Goal: Task Accomplishment & Management: Manage account settings

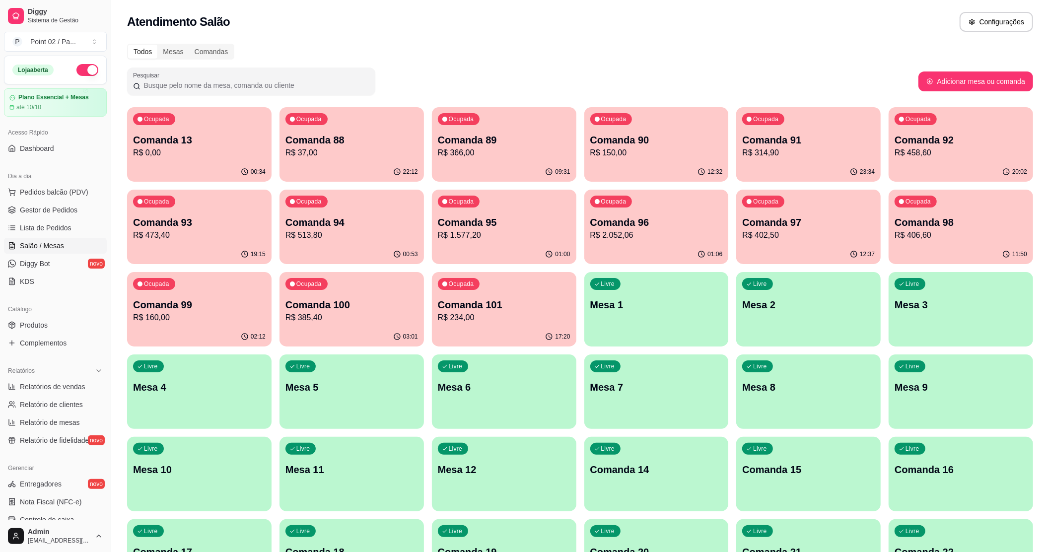
click at [652, 310] on p "Mesa 1" at bounding box center [656, 305] width 133 height 14
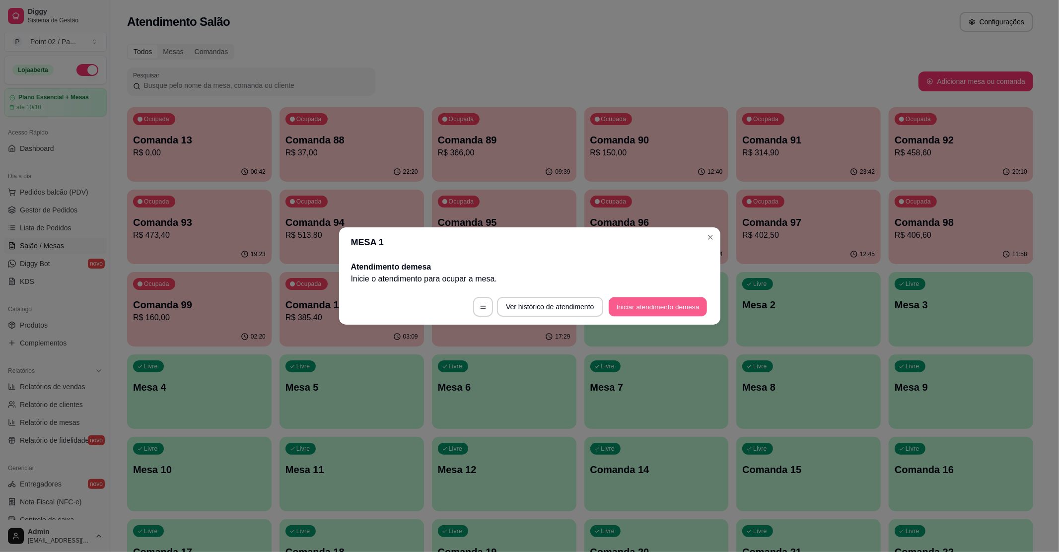
click at [681, 302] on button "Iniciar atendimento de mesa" at bounding box center [657, 306] width 98 height 19
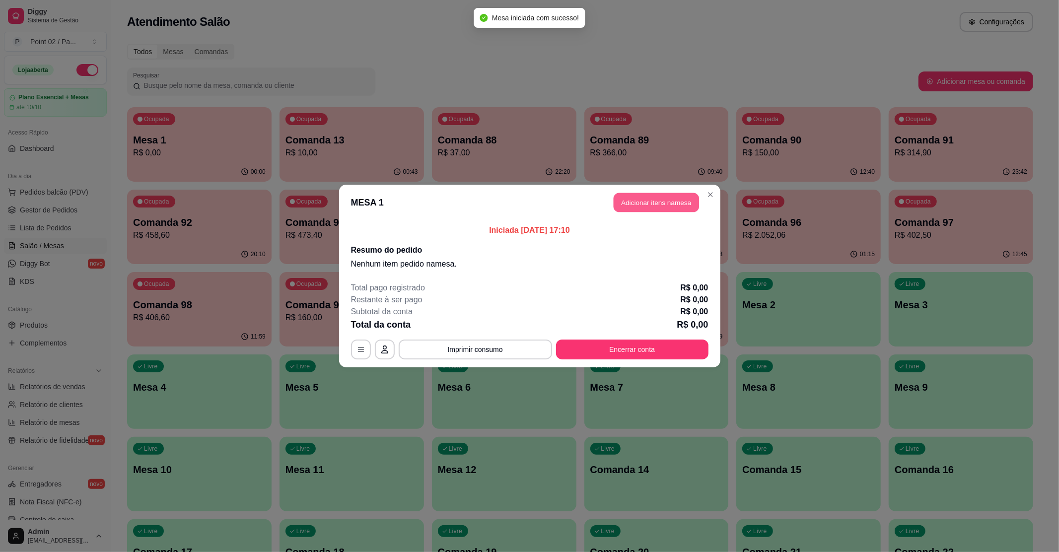
click at [641, 197] on button "Adicionar itens na mesa" at bounding box center [655, 202] width 85 height 19
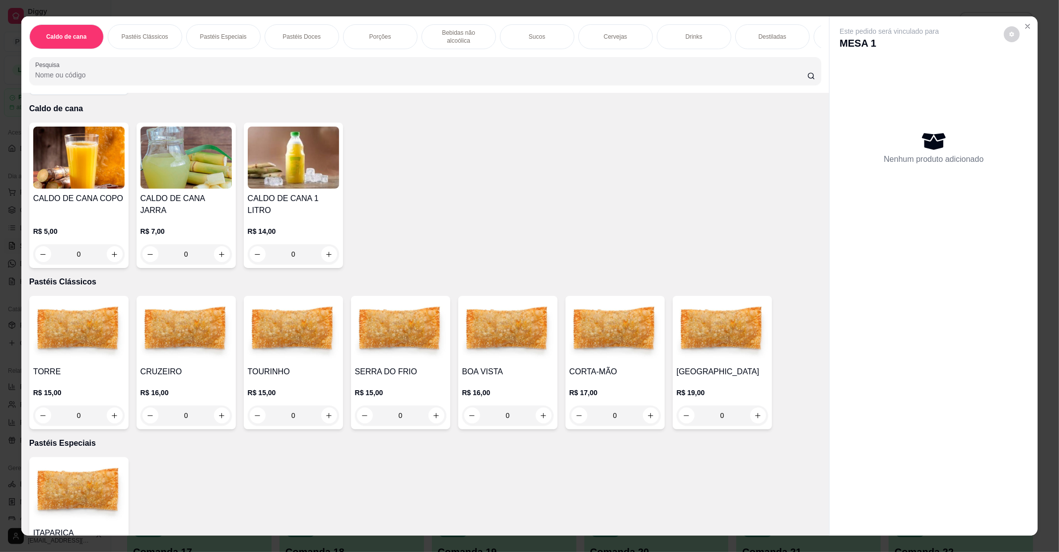
scroll to position [66, 0]
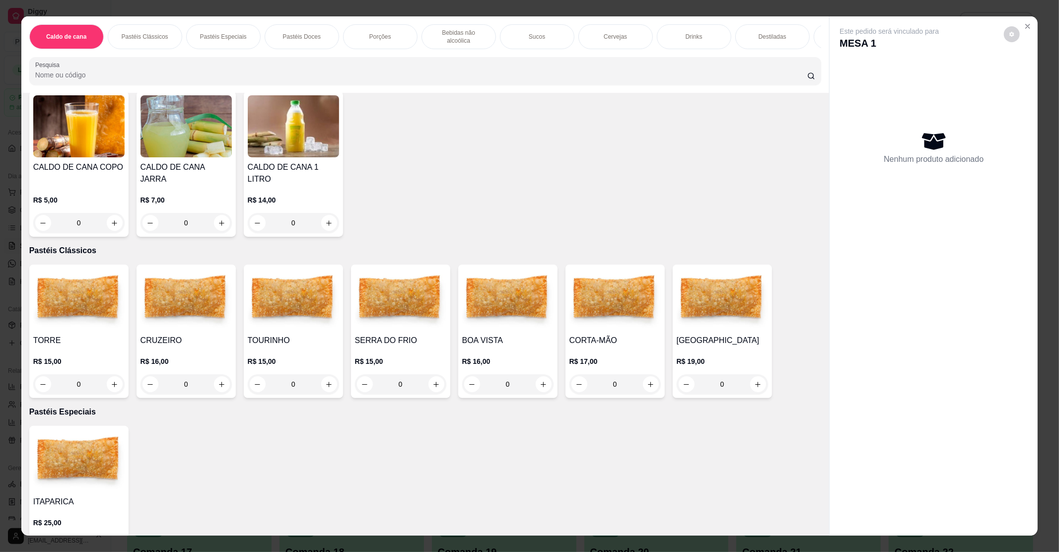
click at [753, 376] on div "0" at bounding box center [721, 384] width 91 height 20
click at [723, 356] on p "R$ 19,00" at bounding box center [721, 361] width 91 height 10
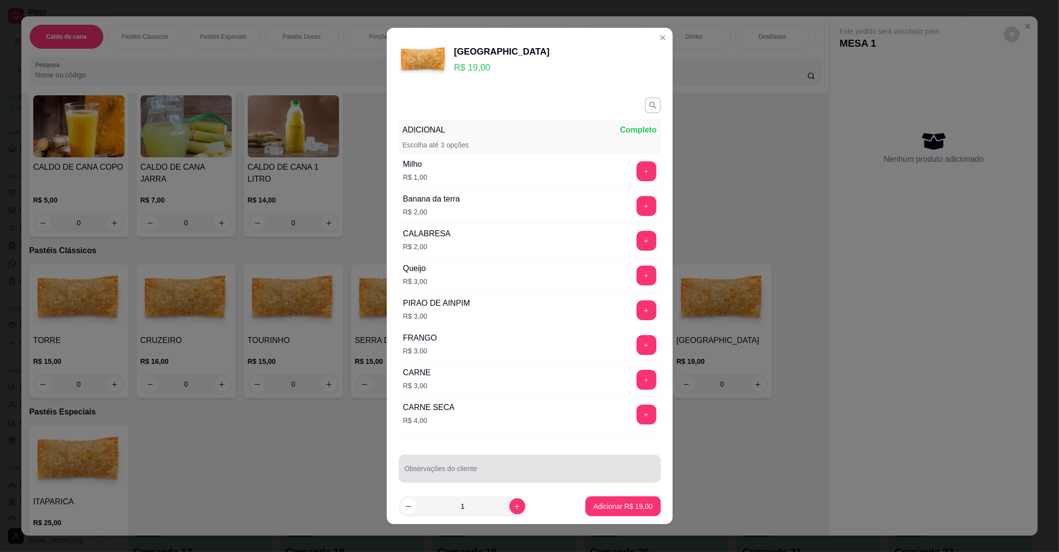
click at [440, 462] on div at bounding box center [529, 469] width 250 height 20
type input "SEM CHEDER"
click at [636, 201] on button "+" at bounding box center [645, 205] width 19 height 19
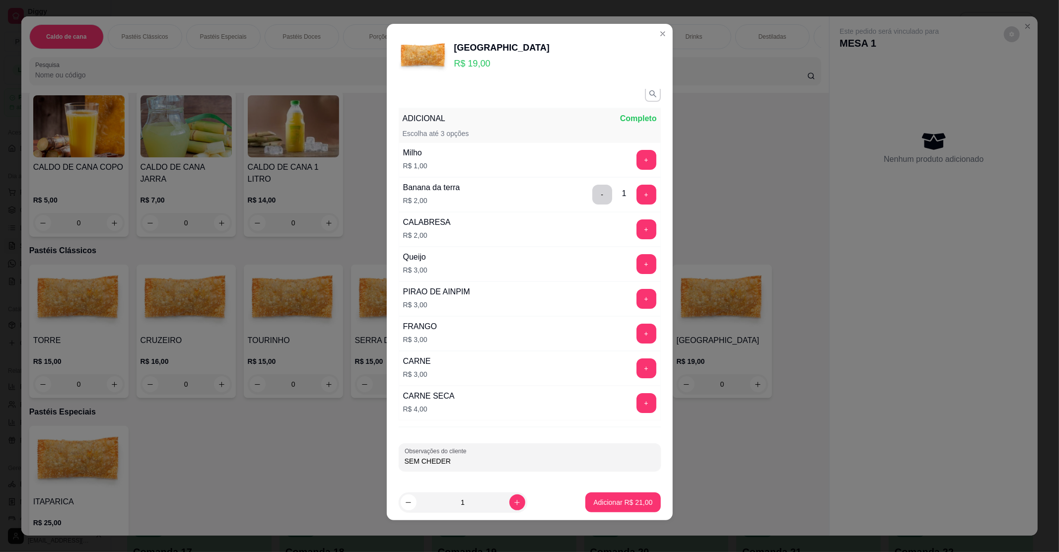
scroll to position [0, 0]
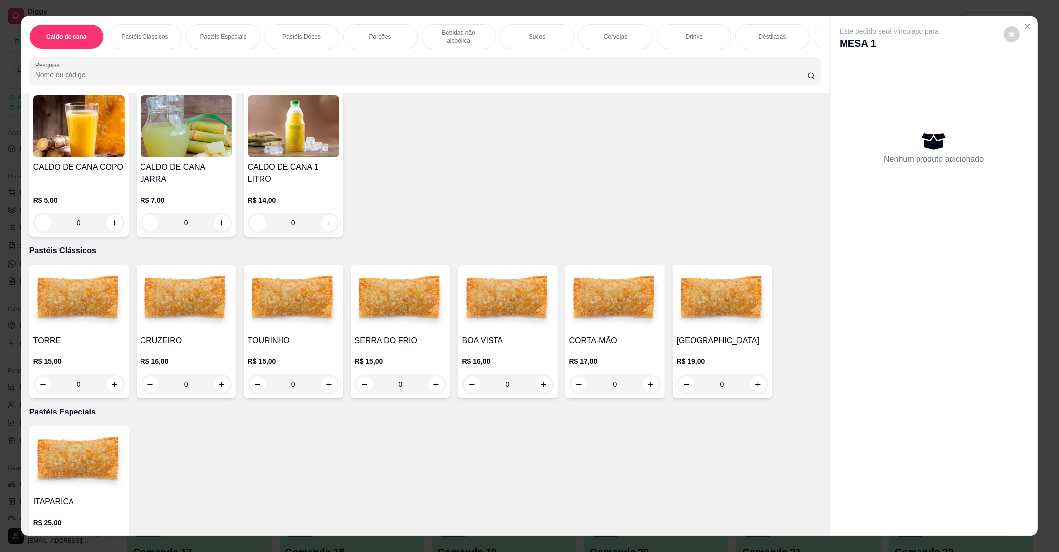
click at [80, 294] on img at bounding box center [78, 299] width 91 height 62
click at [106, 374] on div "0" at bounding box center [78, 384] width 91 height 20
click at [114, 374] on div "0" at bounding box center [78, 384] width 91 height 20
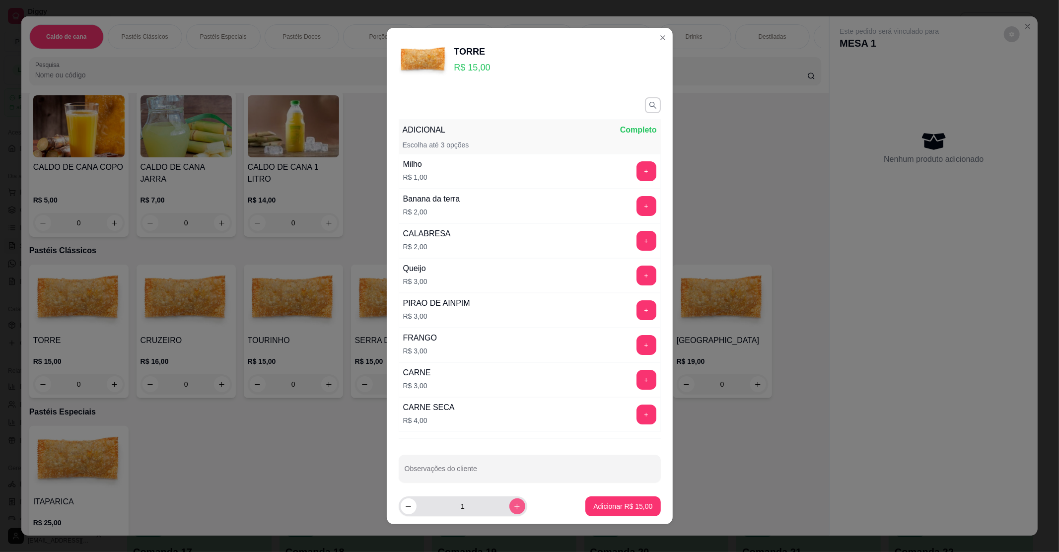
click at [509, 501] on button "increase-product-quantity" at bounding box center [517, 506] width 16 height 16
type input "2"
click at [636, 203] on button "+" at bounding box center [646, 206] width 20 height 20
click at [636, 274] on button "+" at bounding box center [646, 276] width 20 height 20
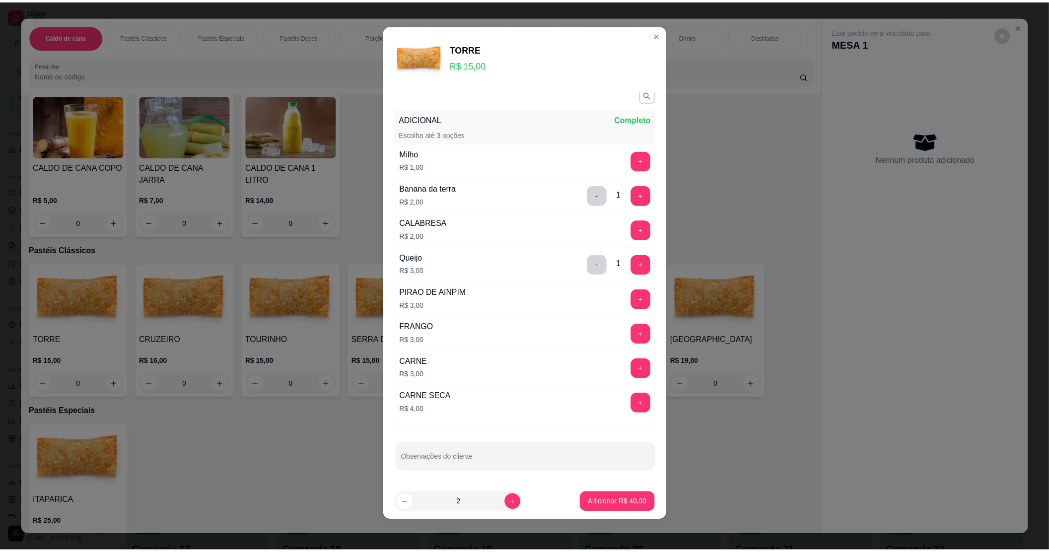
scroll to position [4, 0]
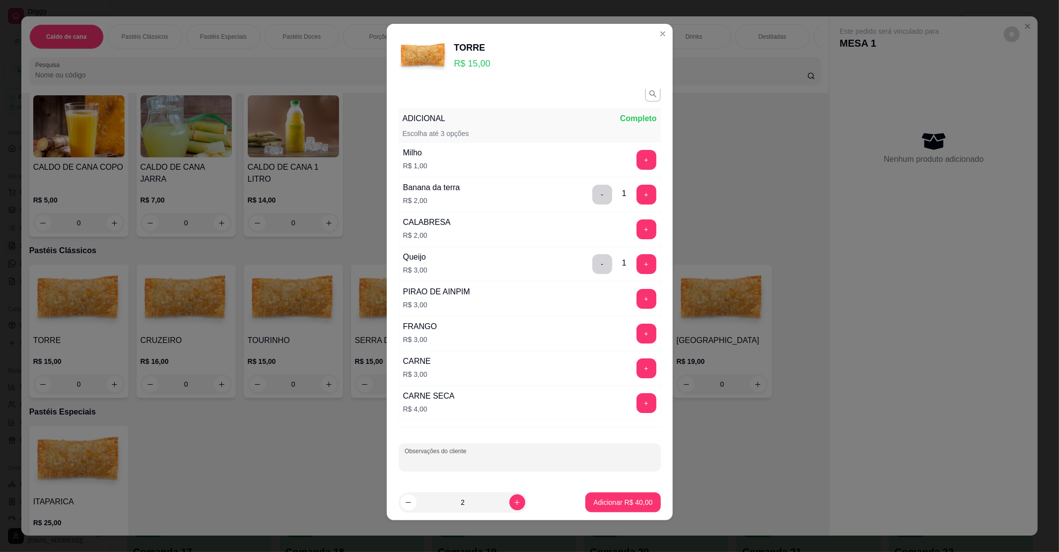
click at [505, 465] on input "Observações do cliente" at bounding box center [529, 461] width 250 height 10
type input "QUEIJO COALHO"
click at [641, 497] on button "Adicionar R$ 40,00" at bounding box center [623, 502] width 73 height 19
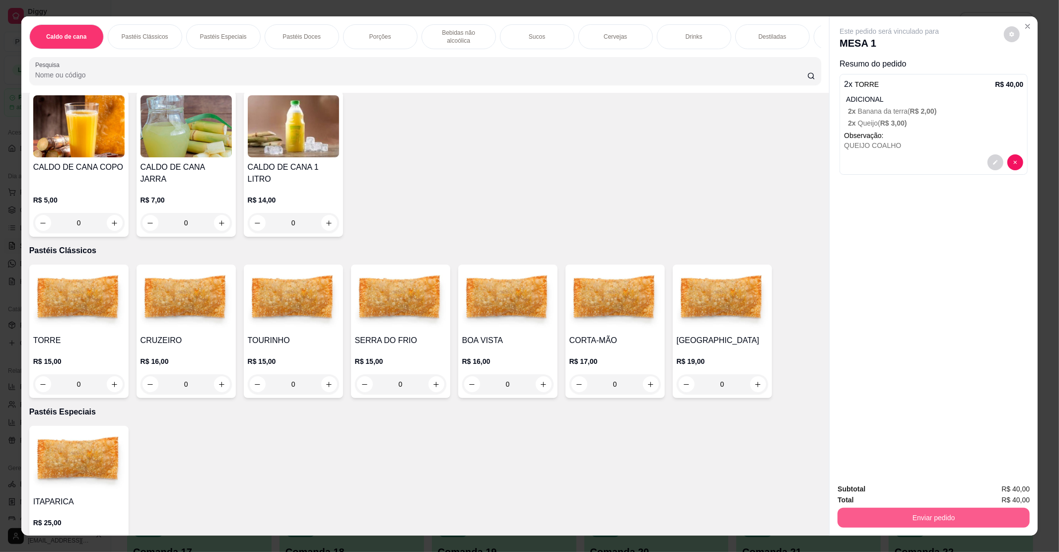
click at [968, 508] on button "Enviar pedido" at bounding box center [933, 518] width 192 height 20
click at [1003, 489] on button "Enviar pedido" at bounding box center [1003, 493] width 56 height 19
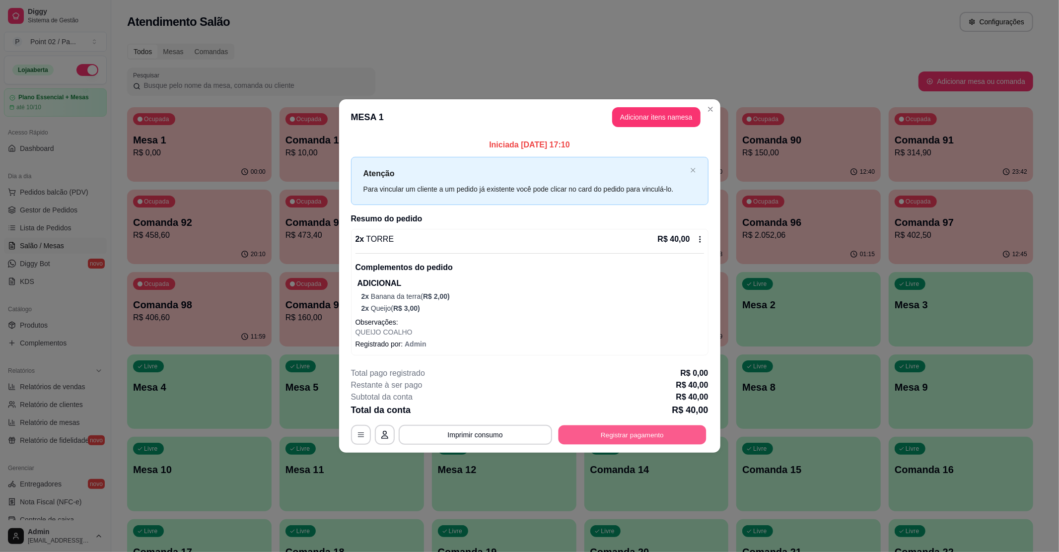
click at [632, 436] on button "Registrar pagamento" at bounding box center [632, 434] width 148 height 19
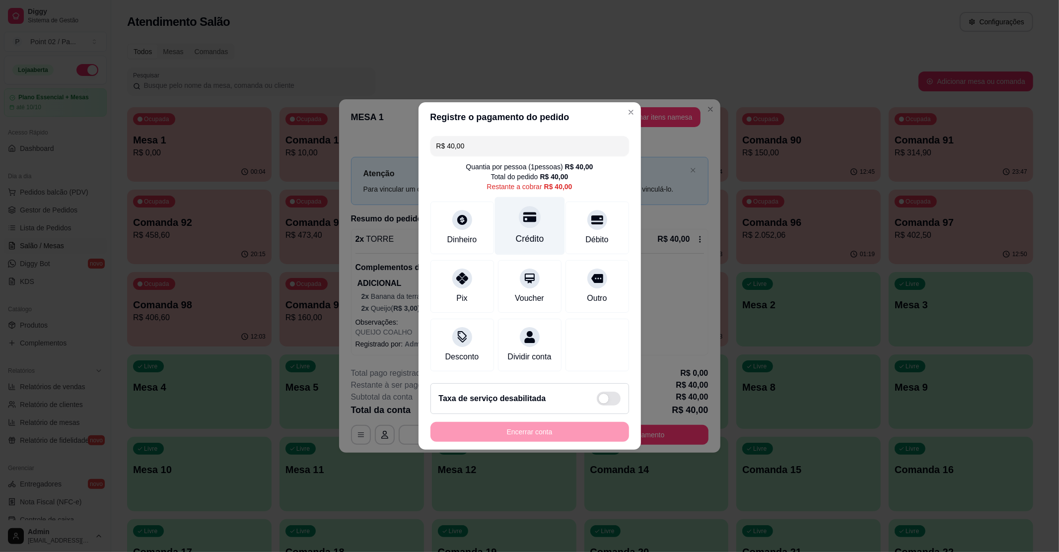
click at [514, 217] on div "Crédito" at bounding box center [529, 226] width 70 height 58
type input "R$ 0,00"
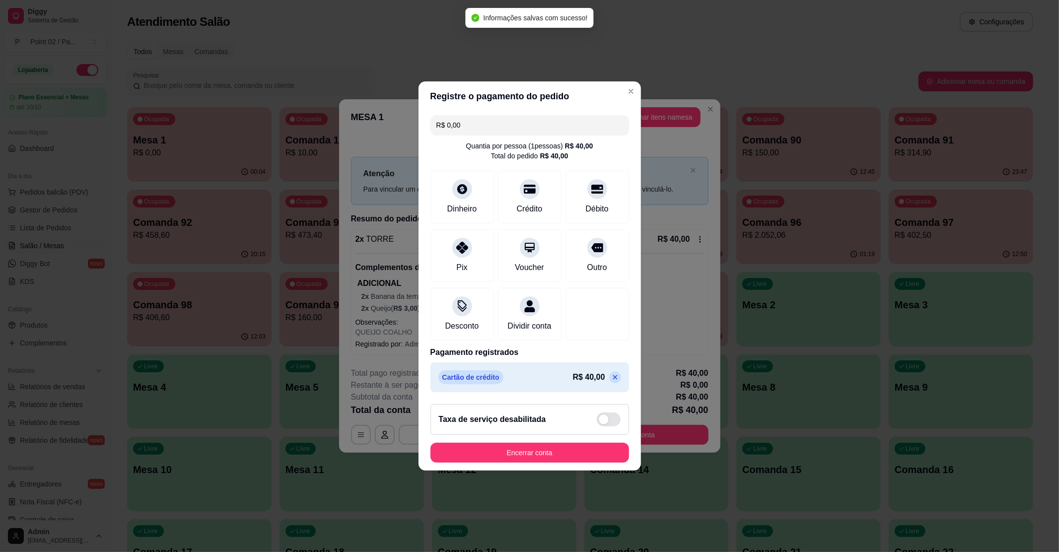
click at [538, 447] on footer "Taxa de serviço desabilitada Encerrar conta" at bounding box center [529, 433] width 222 height 74
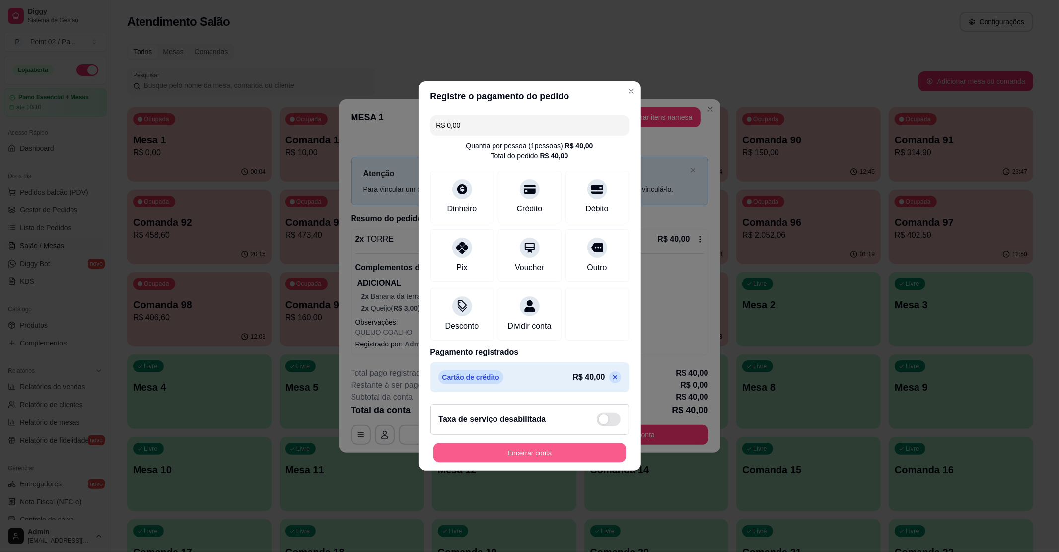
click at [540, 457] on button "Encerrar conta" at bounding box center [529, 452] width 193 height 19
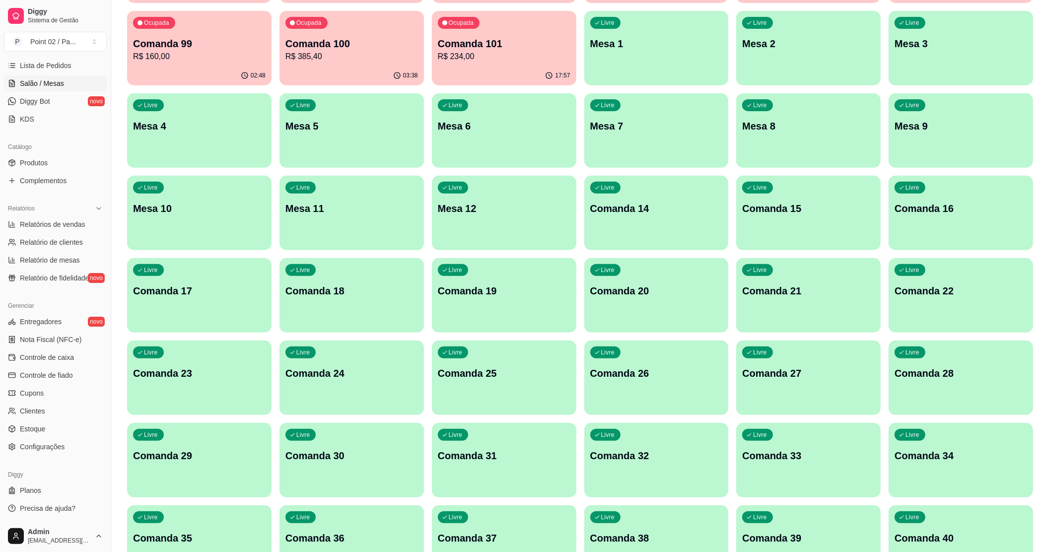
scroll to position [265, 0]
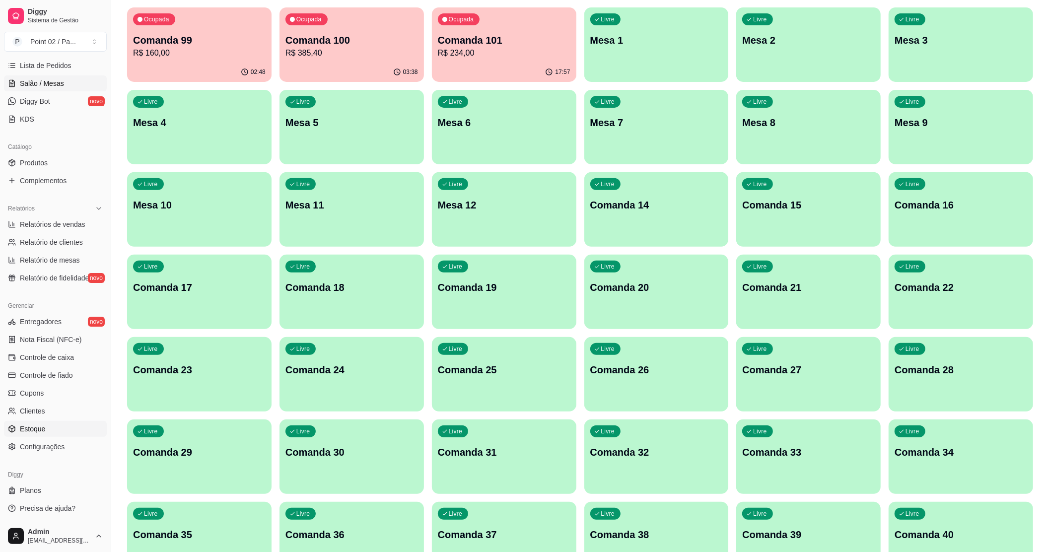
click at [41, 428] on span "Estoque" at bounding box center [32, 429] width 25 height 10
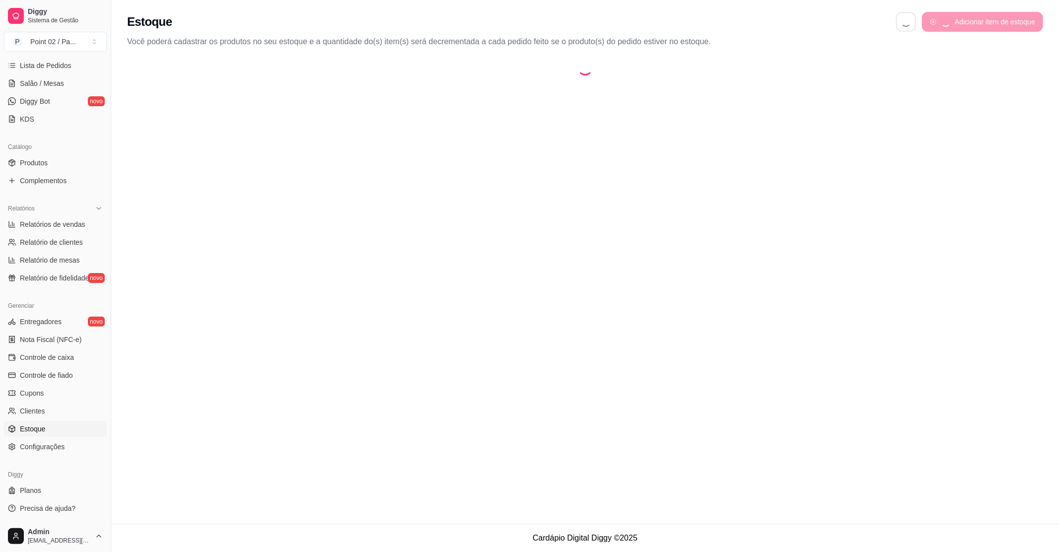
select select "QUANTITY_ORDER"
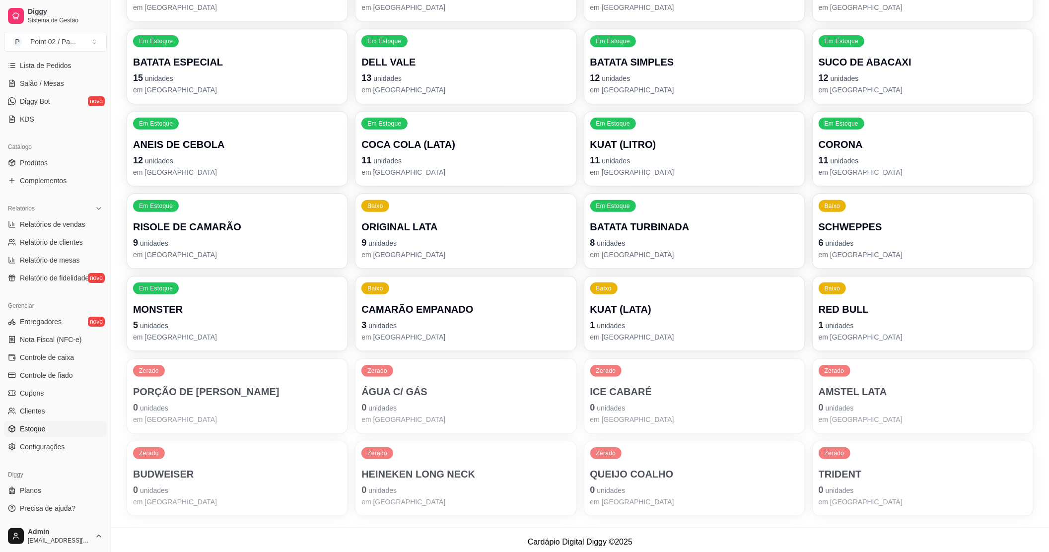
scroll to position [281, 0]
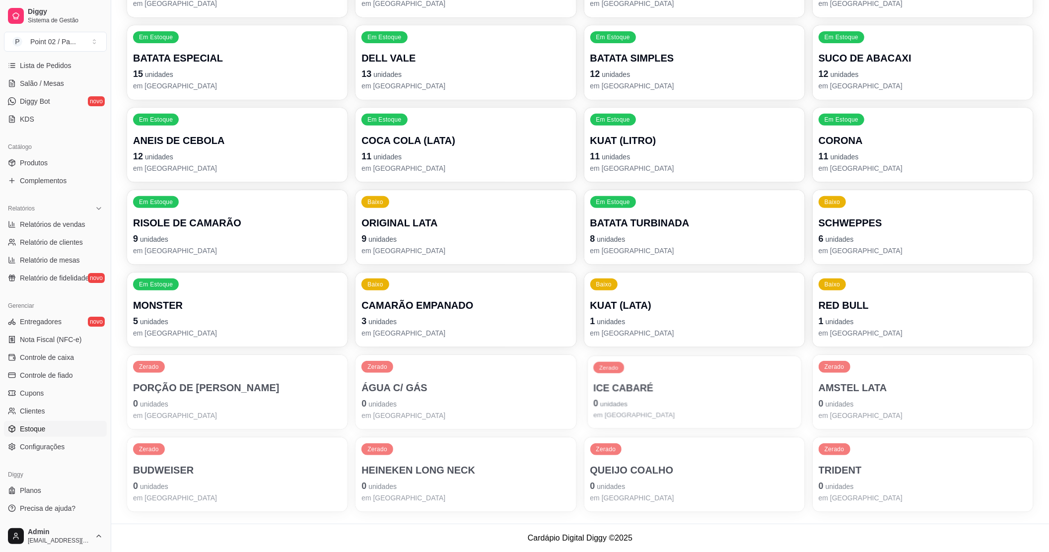
click at [622, 374] on div "Zerado ICE CABARÉ 0 unidades em estoque" at bounding box center [694, 392] width 214 height 72
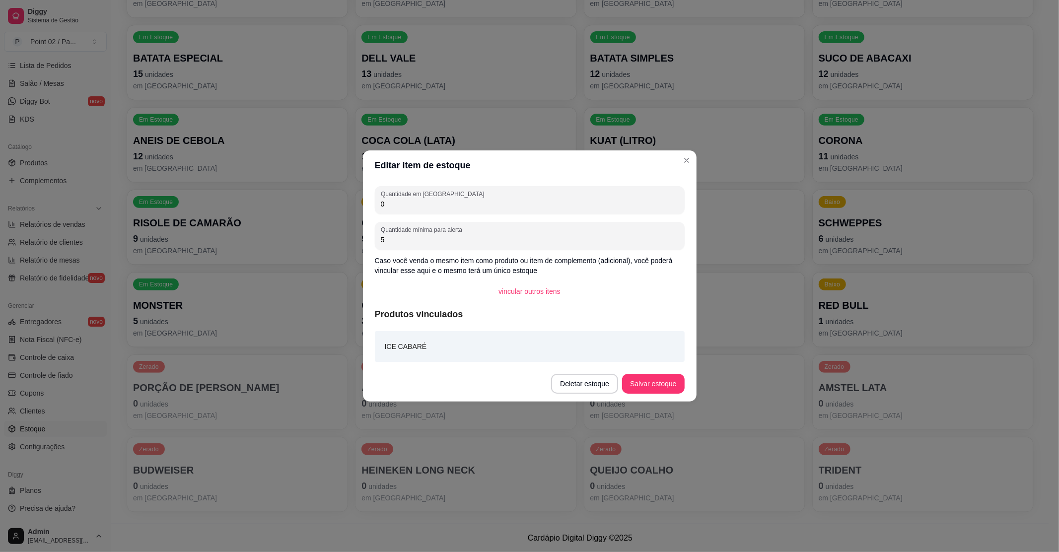
click at [495, 201] on input "0" at bounding box center [530, 204] width 298 height 10
type input "12"
click at [673, 374] on div "Deletar estoque Salvar estoque" at bounding box center [617, 384] width 133 height 20
click at [671, 384] on button "Salvar estoque" at bounding box center [653, 383] width 61 height 19
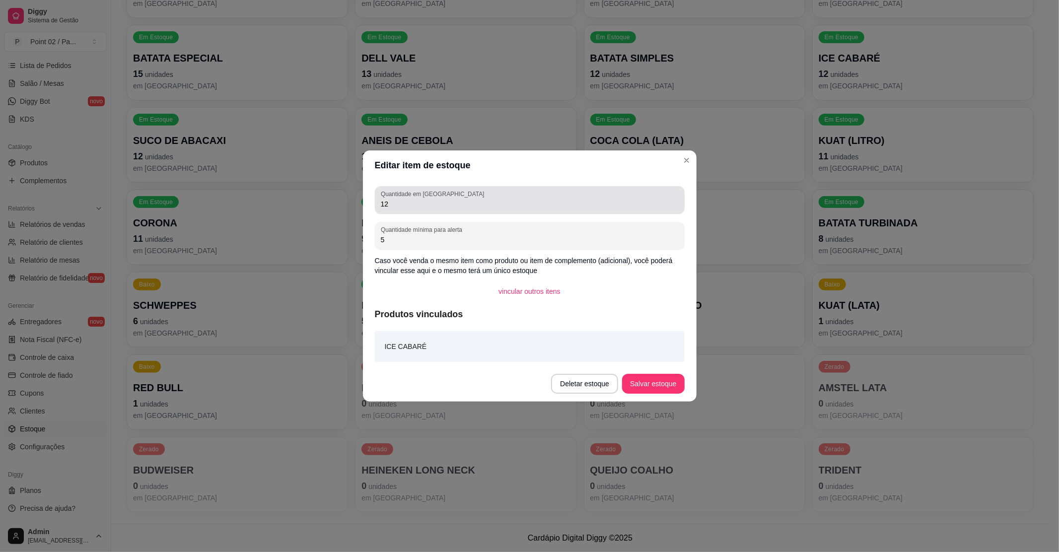
click at [499, 206] on input "12" at bounding box center [530, 204] width 298 height 10
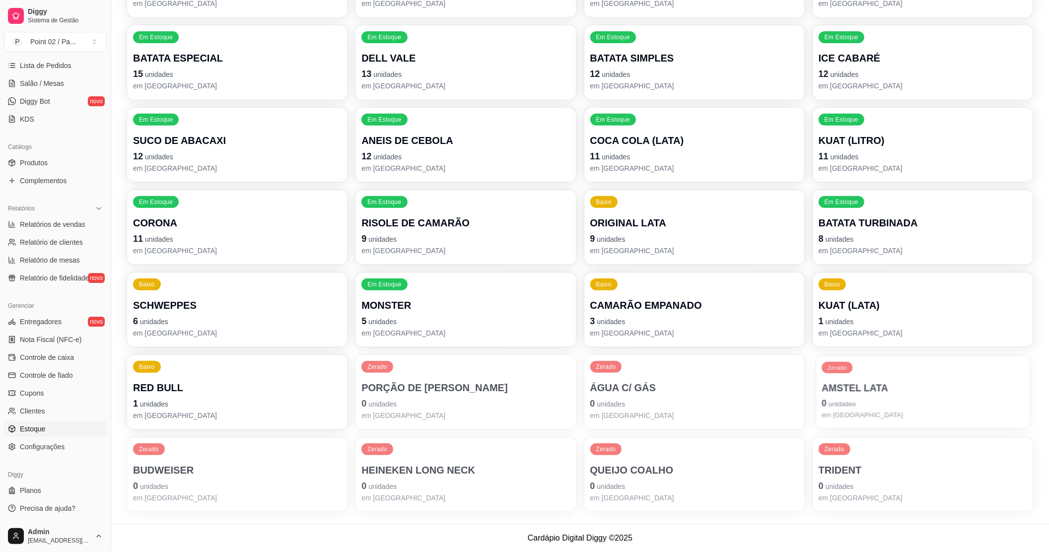
click at [913, 386] on p "AMSTEL LATA" at bounding box center [922, 387] width 202 height 13
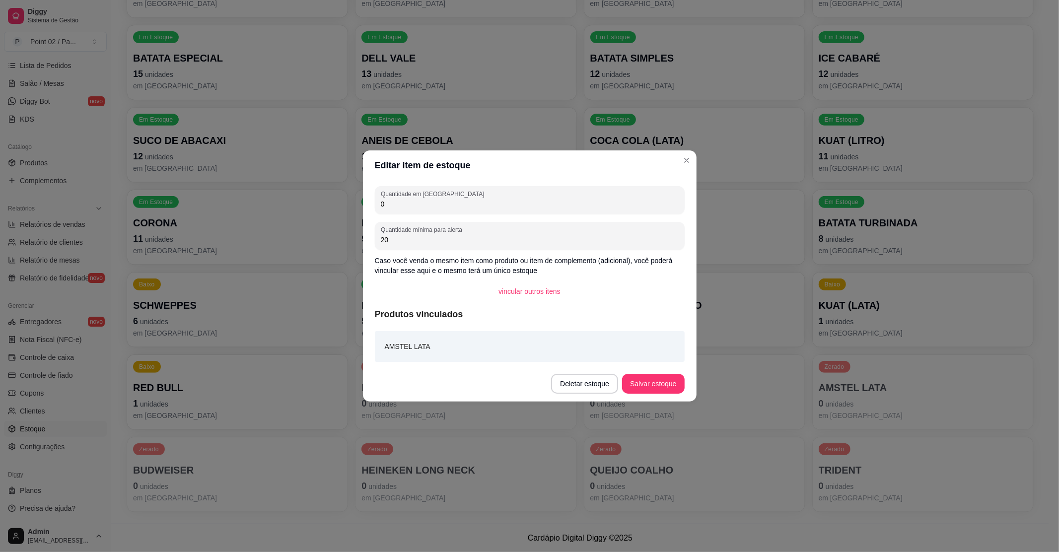
drag, startPoint x: 408, startPoint y: 206, endPoint x: 389, endPoint y: 171, distance: 40.0
click at [407, 203] on input "0" at bounding box center [530, 204] width 298 height 10
type input "36"
click at [650, 387] on button "Salvar estoque" at bounding box center [653, 383] width 61 height 19
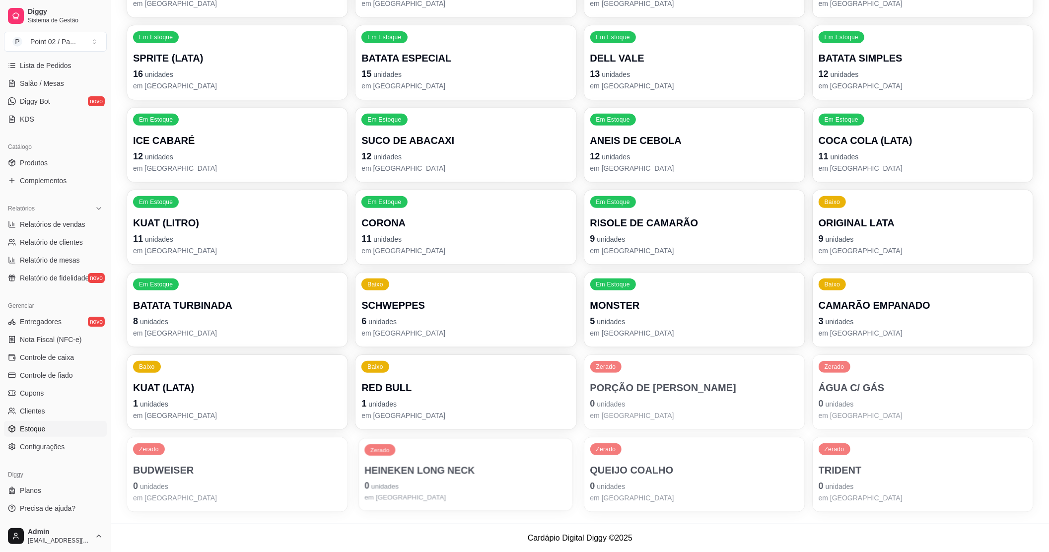
click at [465, 473] on p "HEINEKEN LONG NECK" at bounding box center [466, 470] width 202 height 13
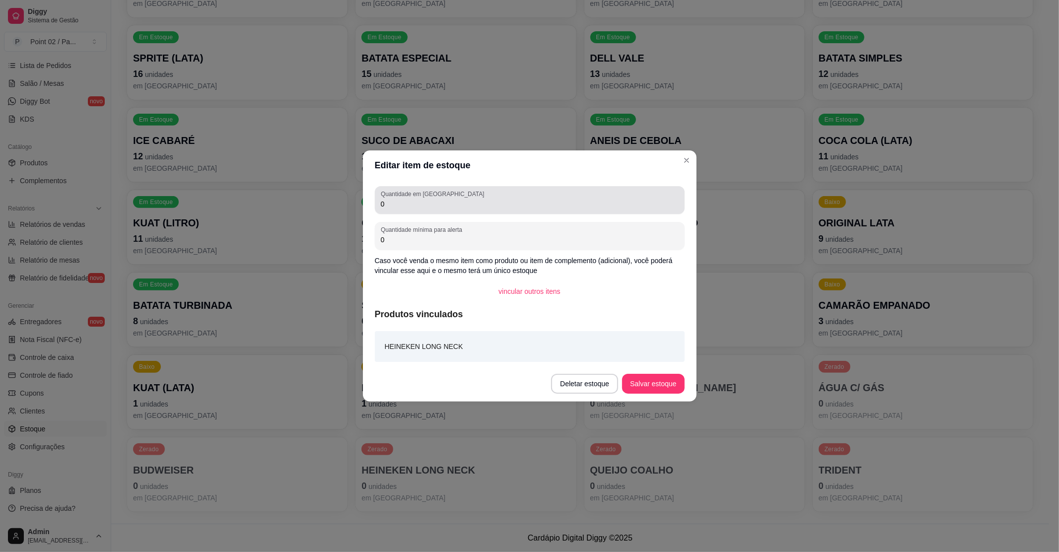
click at [448, 198] on div "0" at bounding box center [530, 200] width 298 height 20
type input "29"
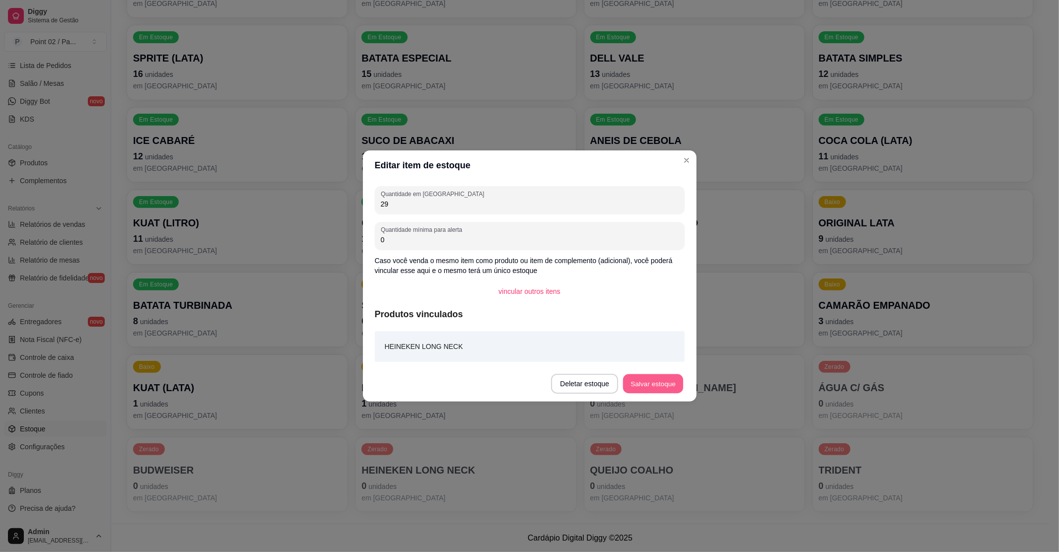
click at [657, 384] on button "Salvar estoque" at bounding box center [653, 383] width 61 height 19
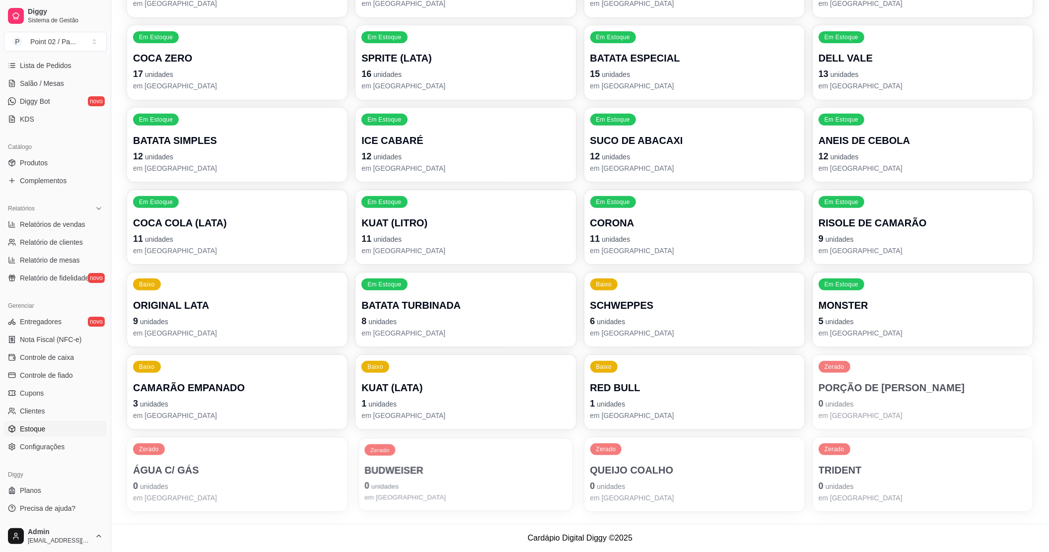
click at [537, 457] on div "Zerado BUDWEISER 0 unidades em estoque" at bounding box center [466, 474] width 214 height 72
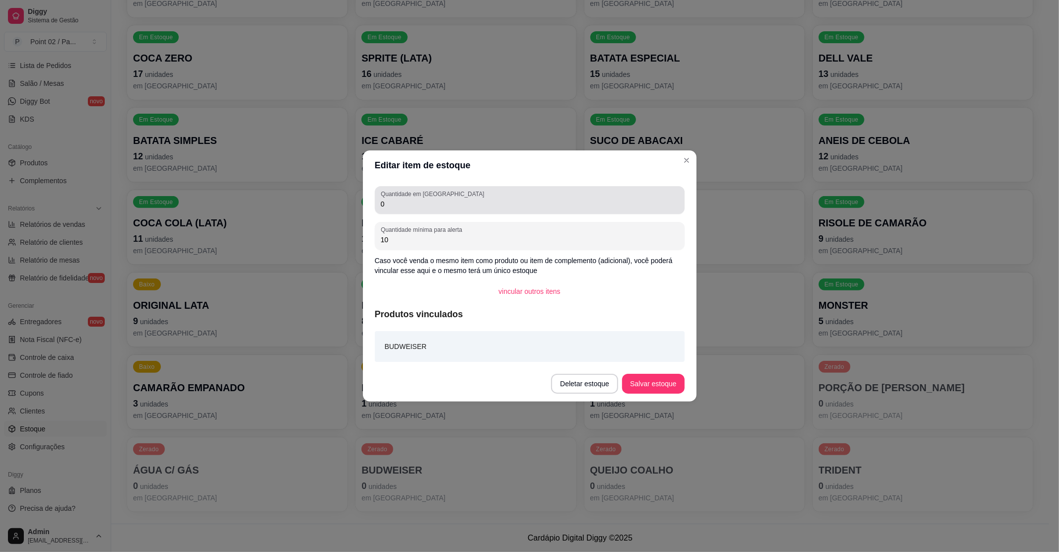
click at [412, 201] on input "0" at bounding box center [530, 204] width 298 height 10
type input "25"
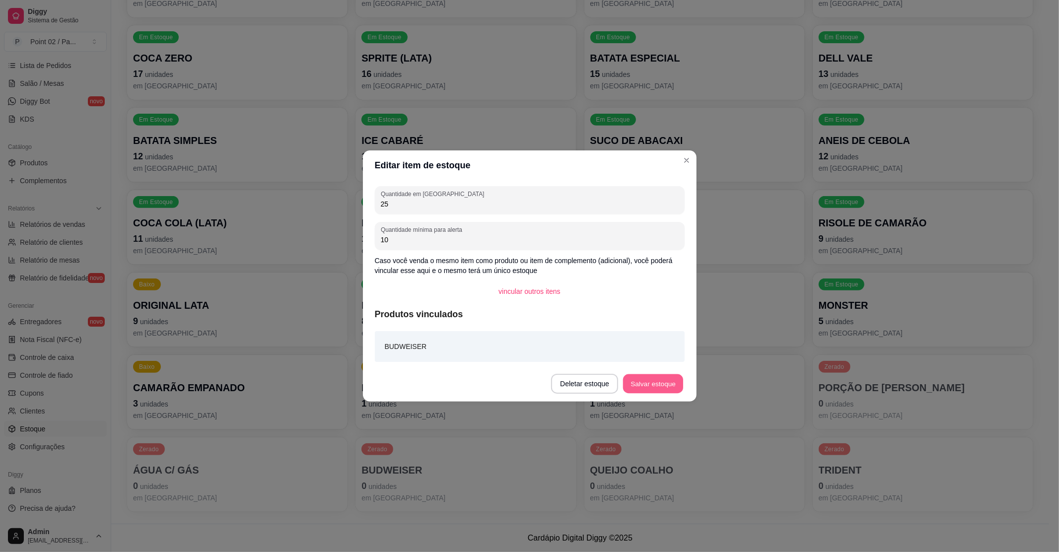
click at [654, 380] on button "Salvar estoque" at bounding box center [653, 383] width 61 height 19
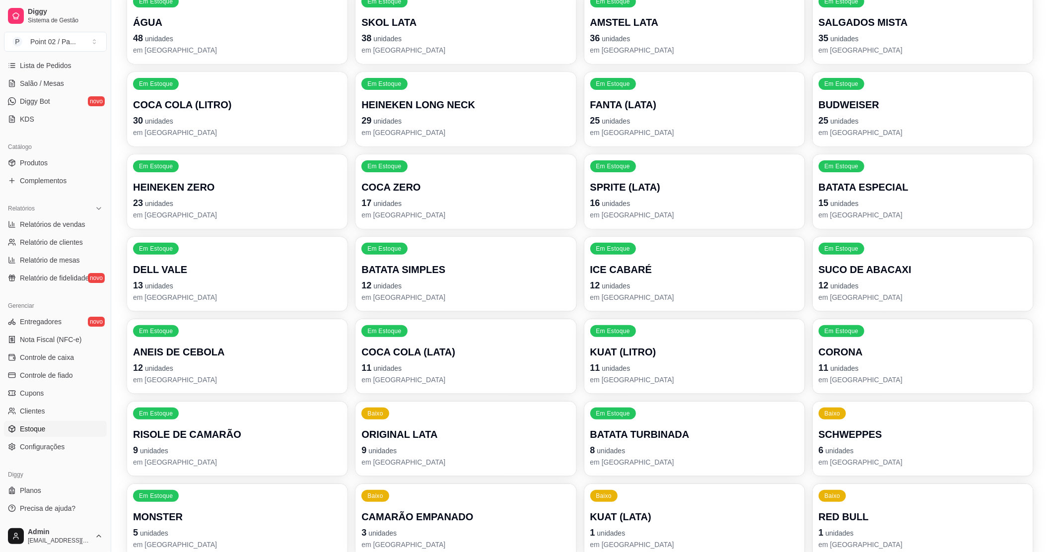
scroll to position [149, 0]
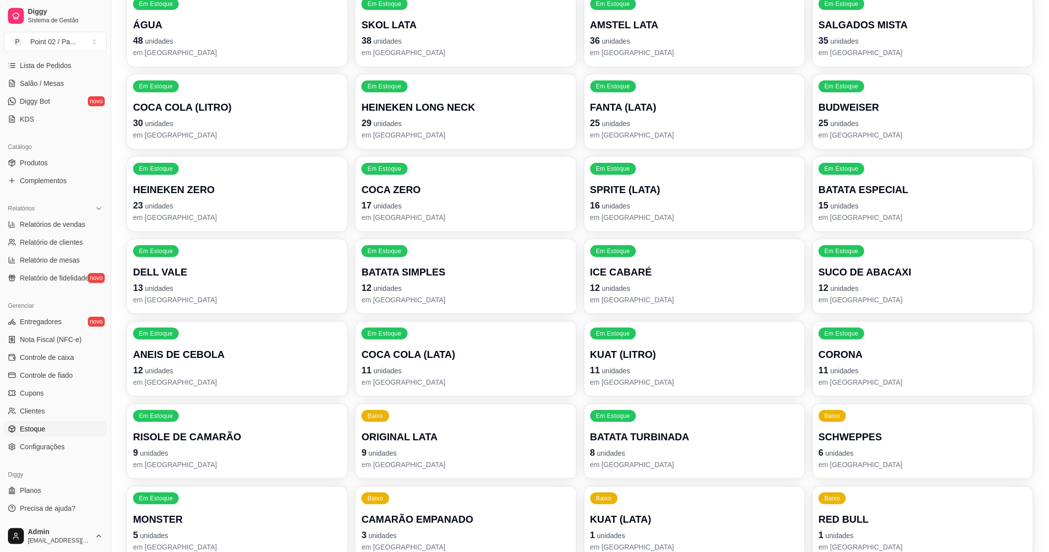
click at [433, 115] on div "HEINEKEN LONG NECK 29 unidades em estoque" at bounding box center [465, 120] width 208 height 40
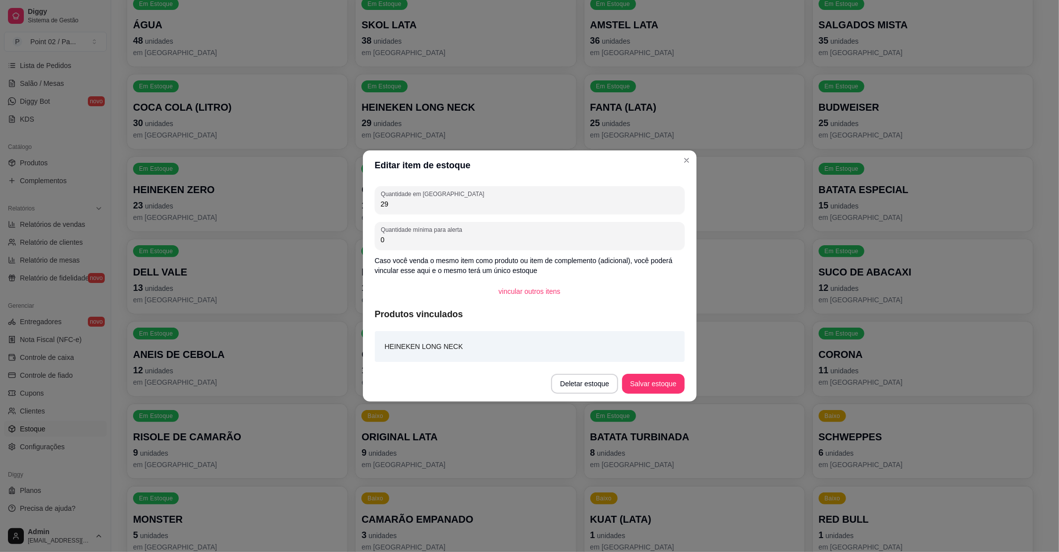
click at [457, 204] on input "29" at bounding box center [530, 204] width 298 height 10
type input "25"
click at [646, 374] on div "Deletar estoque Salvar estoque" at bounding box center [617, 384] width 133 height 20
click at [646, 378] on button "Salvar estoque" at bounding box center [653, 383] width 61 height 19
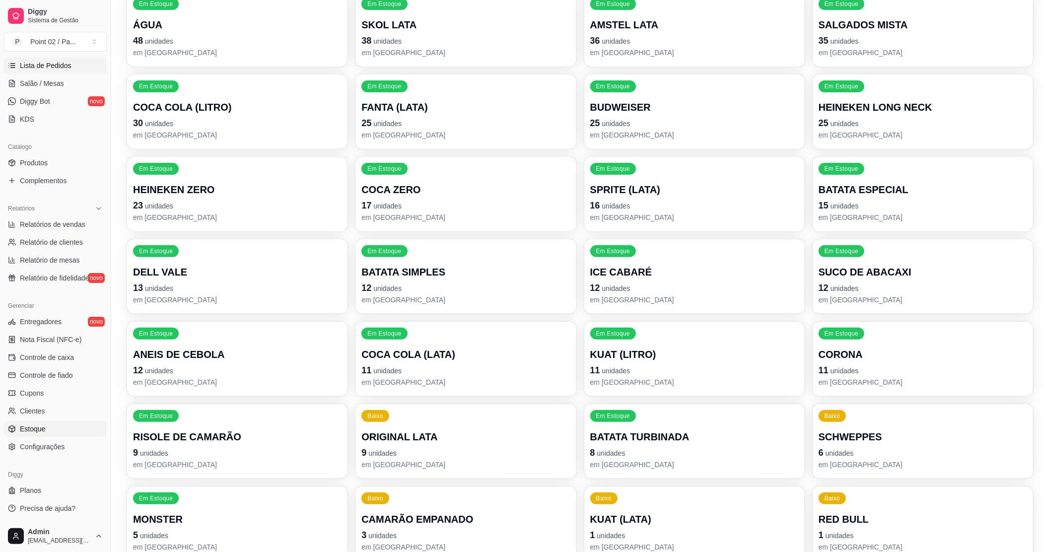
click at [40, 62] on span "Lista de Pedidos" at bounding box center [46, 66] width 52 height 10
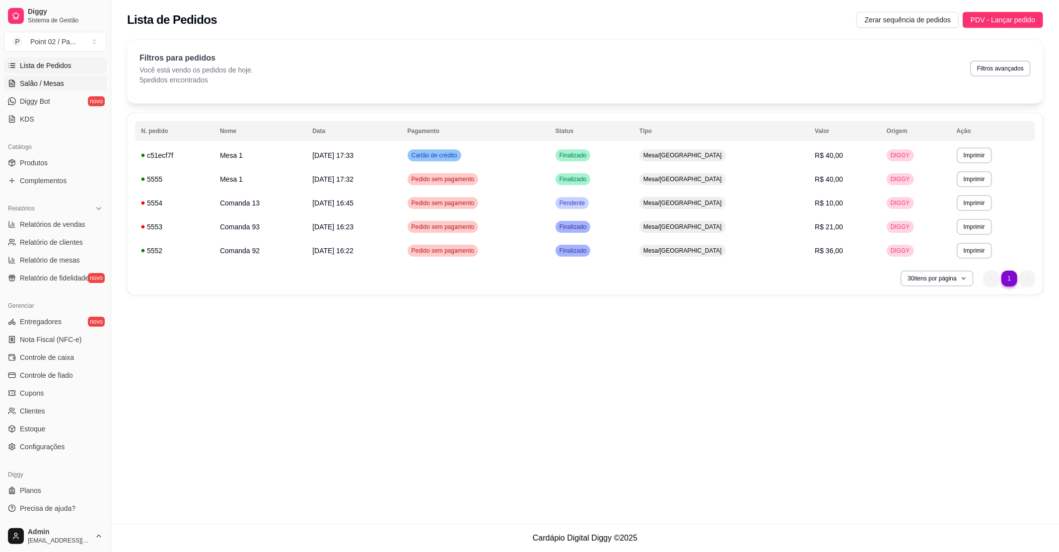
click at [35, 76] on link "Salão / Mesas" at bounding box center [55, 83] width 103 height 16
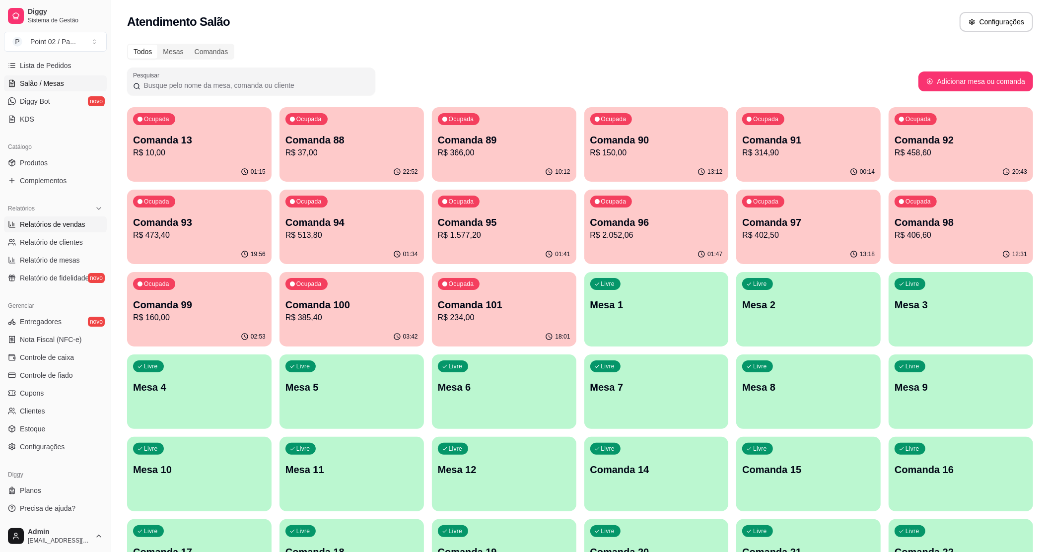
click at [30, 228] on span "Relatórios de vendas" at bounding box center [53, 224] width 66 height 10
select select "ALL"
select select "0"
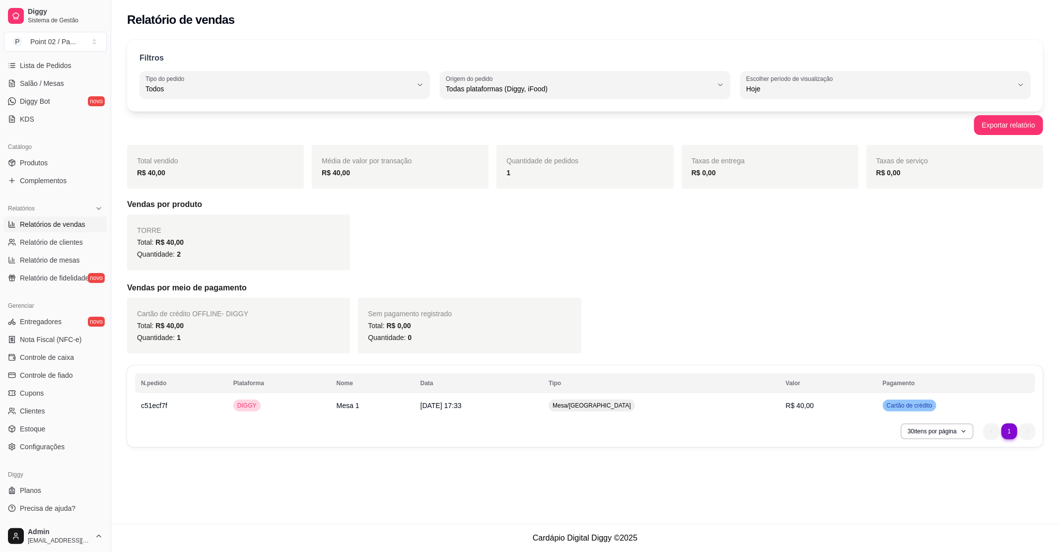
click at [30, 223] on span "Relatórios de vendas" at bounding box center [53, 224] width 66 height 10
click at [31, 257] on span "Relatório de mesas" at bounding box center [50, 260] width 60 height 10
select select "TOTAL_OF_ORDERS"
select select "7"
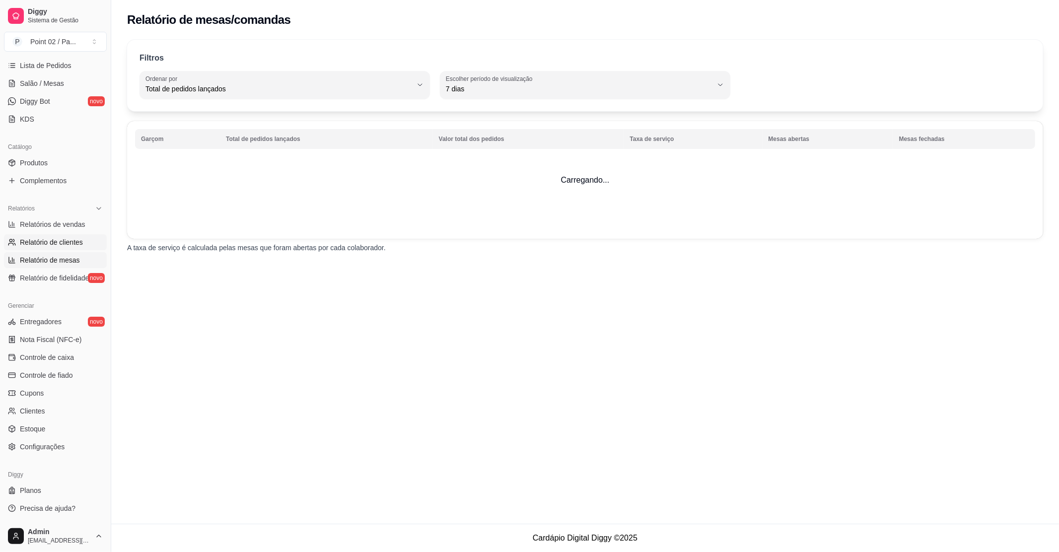
click at [34, 236] on link "Relatório de clientes" at bounding box center [55, 242] width 103 height 16
select select "30"
select select "HIGHEST_TOTAL_SPENT_WITH_ORDERS"
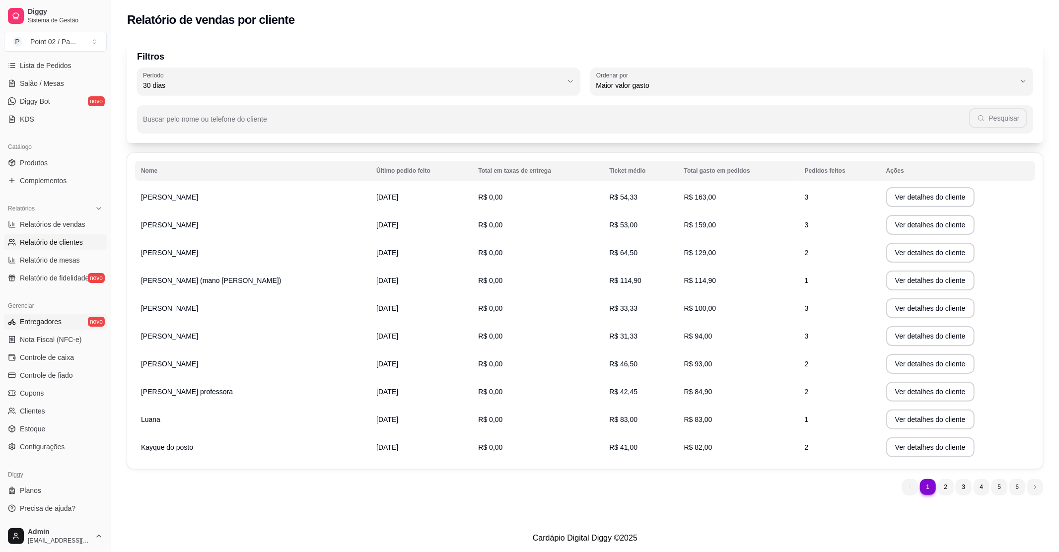
click at [40, 317] on span "Entregadores" at bounding box center [41, 322] width 42 height 10
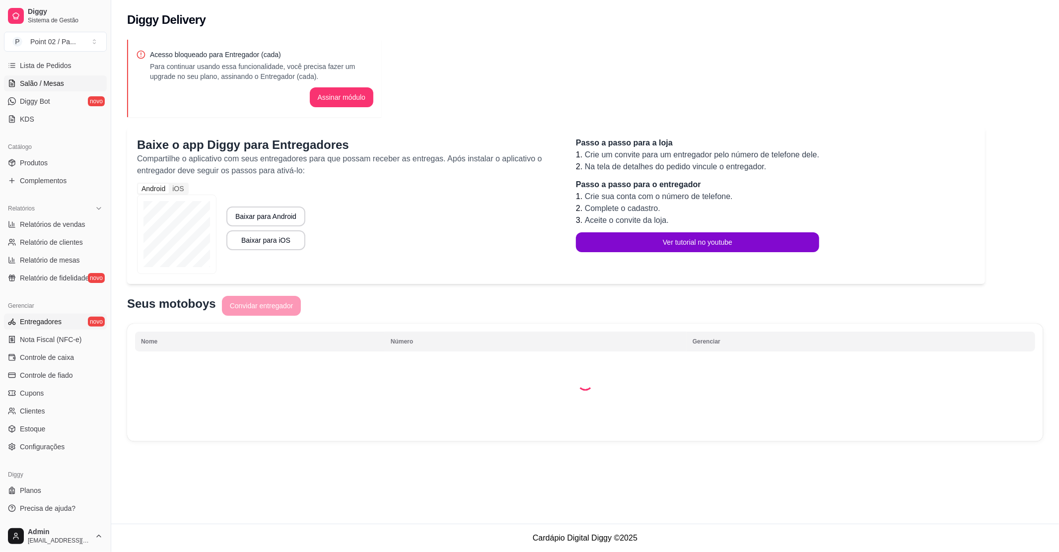
click at [36, 80] on span "Salão / Mesas" at bounding box center [42, 83] width 44 height 10
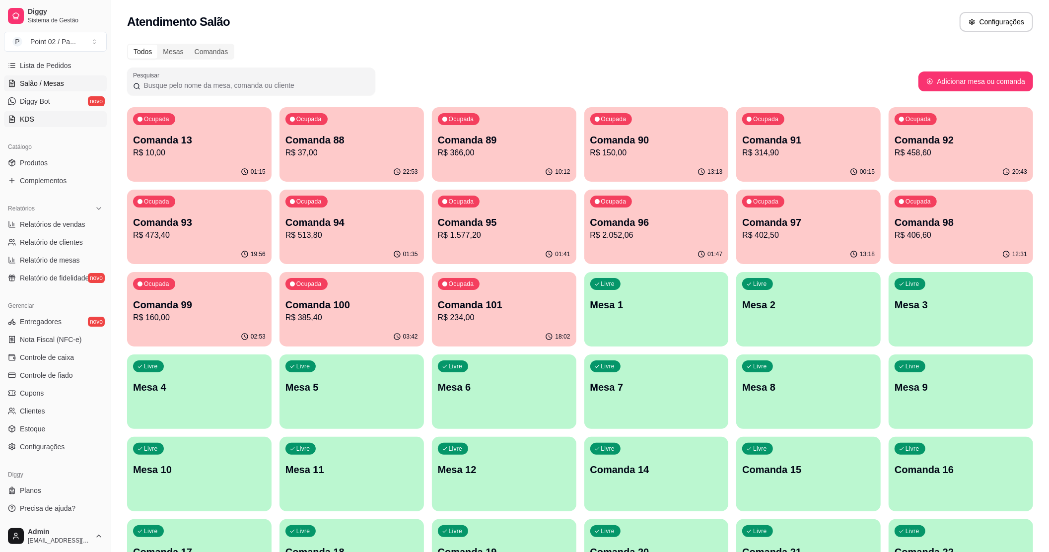
click at [24, 123] on span "KDS" at bounding box center [27, 119] width 14 height 10
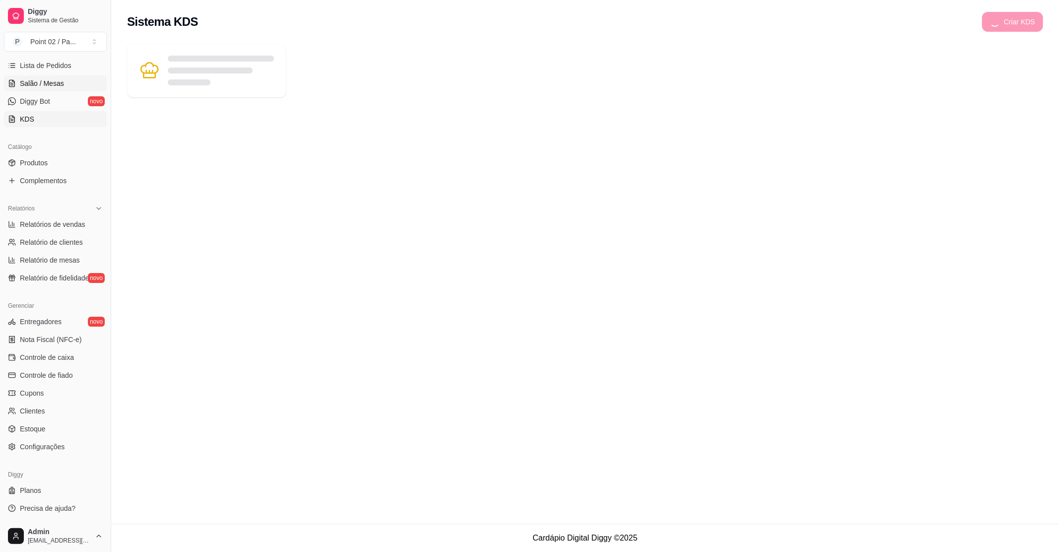
click at [32, 77] on link "Salão / Mesas" at bounding box center [55, 83] width 103 height 16
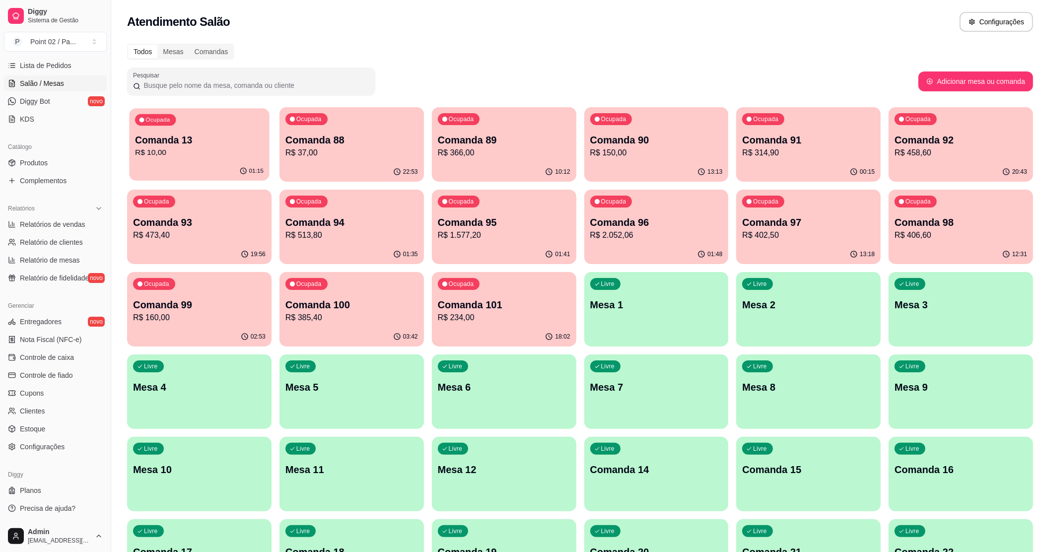
click at [245, 135] on p "Comanda 13" at bounding box center [199, 140] width 129 height 13
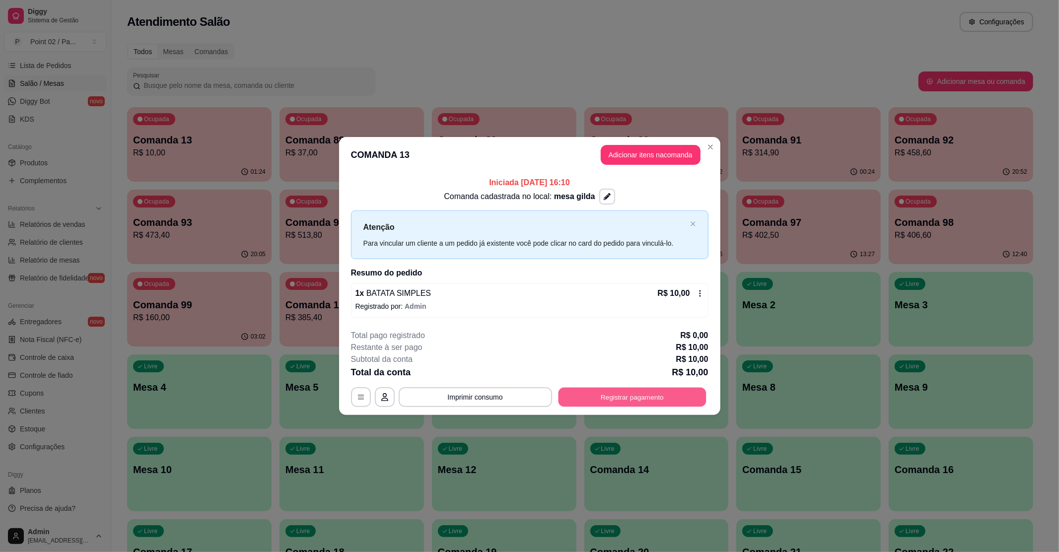
click at [602, 396] on button "Registrar pagamento" at bounding box center [632, 396] width 148 height 19
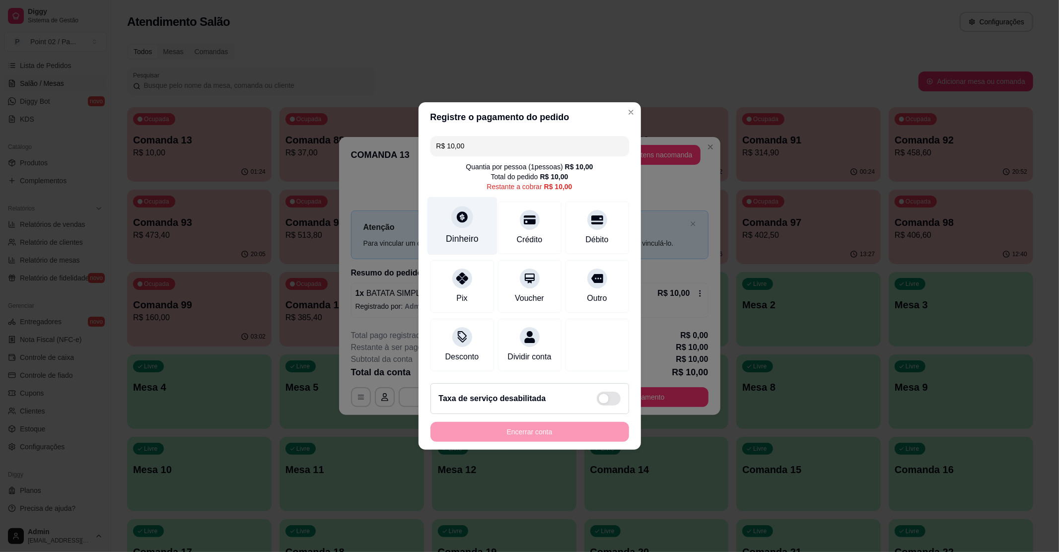
click at [475, 216] on div "Dinheiro" at bounding box center [462, 226] width 70 height 58
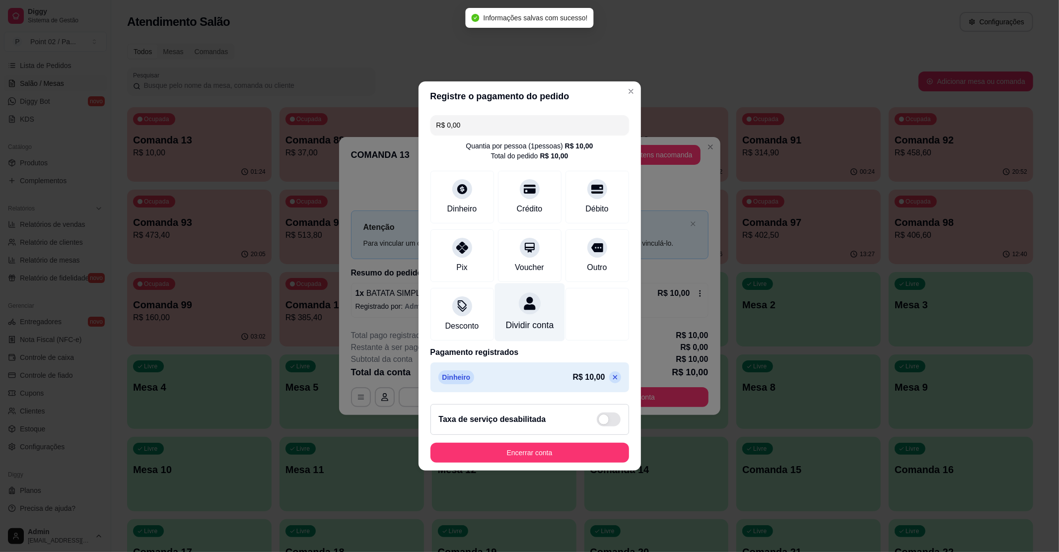
type input "R$ 0,00"
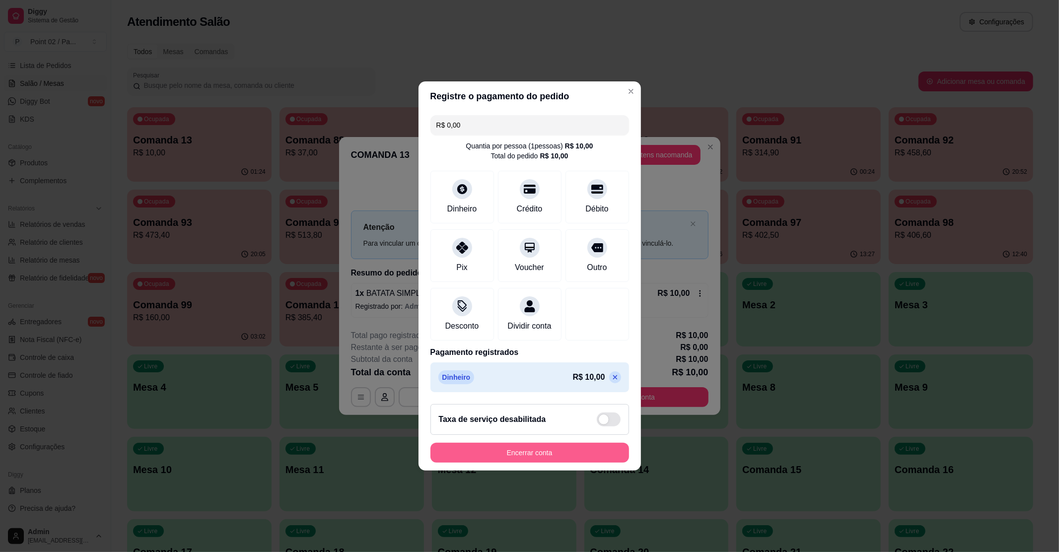
click at [530, 463] on button "Encerrar conta" at bounding box center [529, 453] width 199 height 20
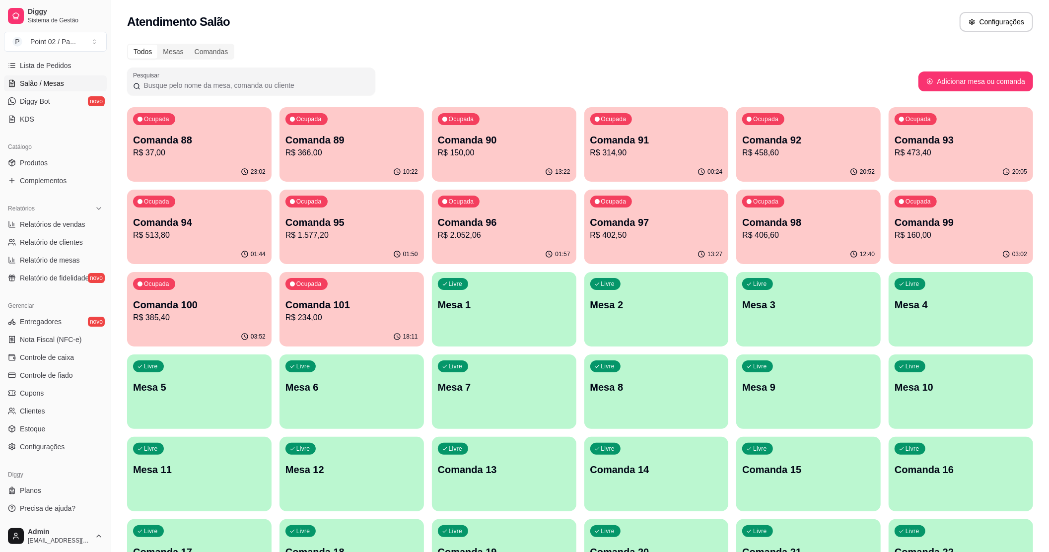
click at [489, 491] on div "Livre Comanda 13" at bounding box center [504, 468] width 144 height 63
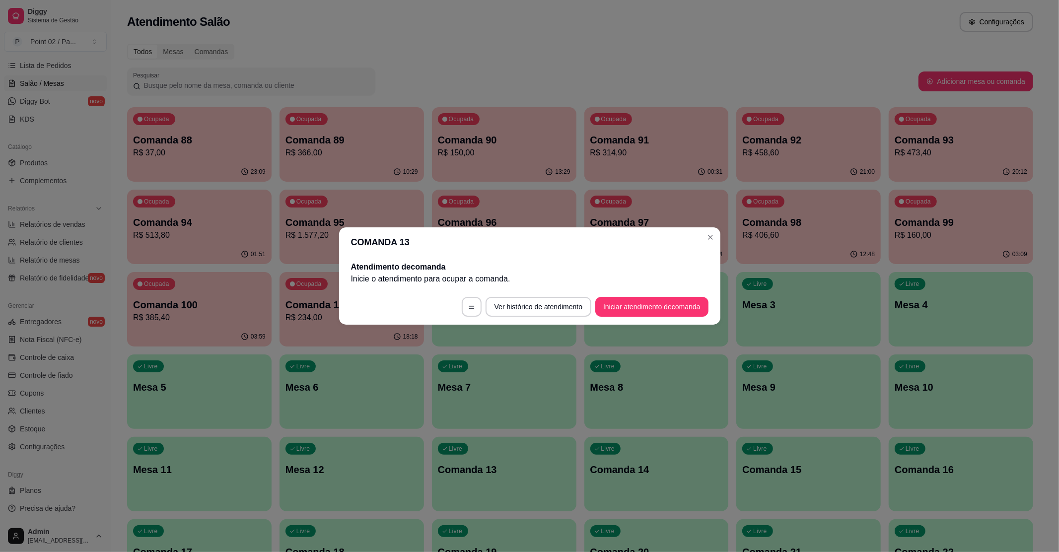
drag, startPoint x: 628, startPoint y: 295, endPoint x: 628, endPoint y: 308, distance: 12.9
click at [628, 297] on footer "Ver histórico de atendimento Iniciar atendimento de comanda" at bounding box center [529, 307] width 381 height 36
click at [628, 308] on button "Iniciar atendimento de comanda" at bounding box center [651, 307] width 113 height 20
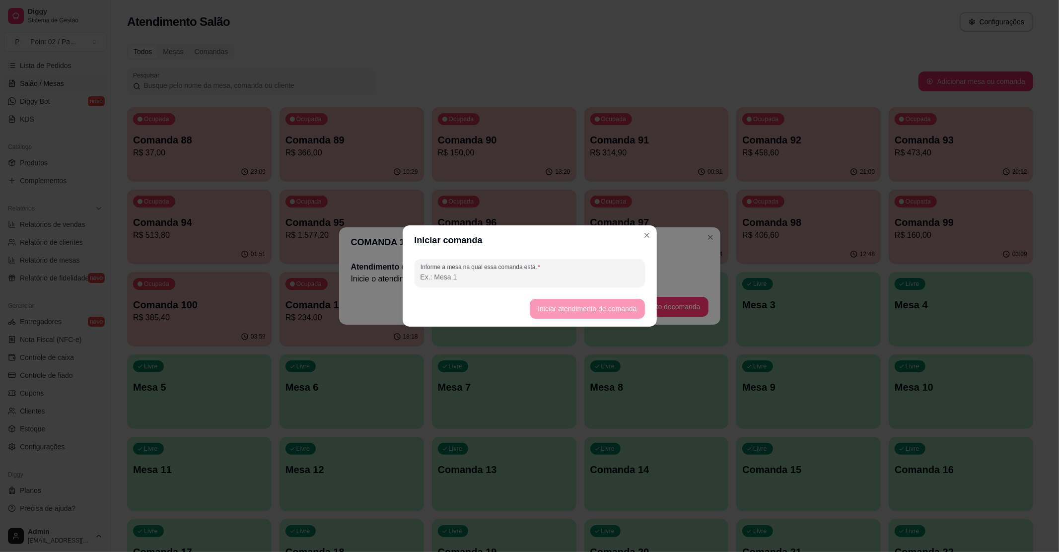
click at [562, 274] on input "Informe a mesa na qual essa comanda está." at bounding box center [529, 277] width 218 height 10
type input "G"
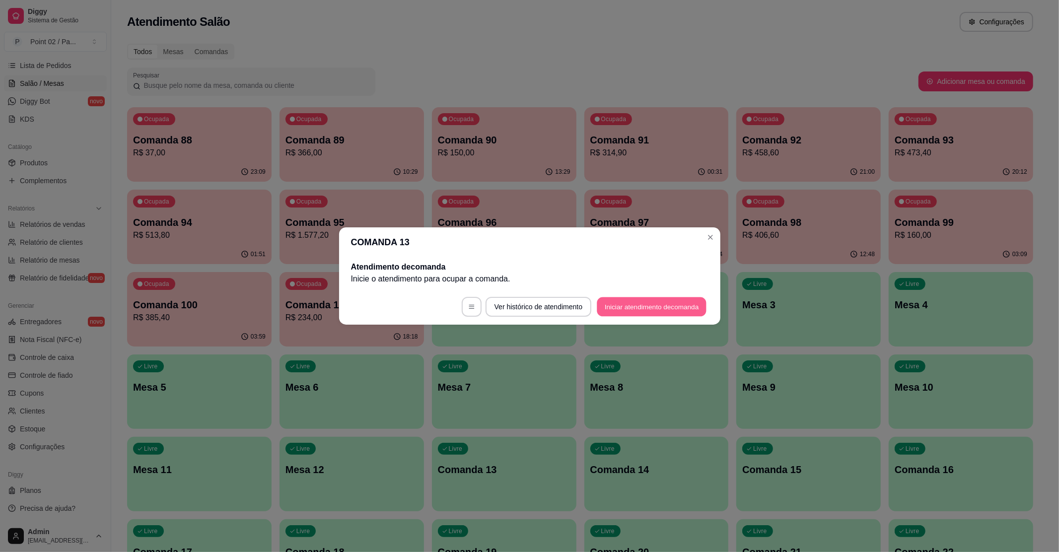
click at [655, 302] on button "Iniciar atendimento de comanda" at bounding box center [652, 306] width 110 height 19
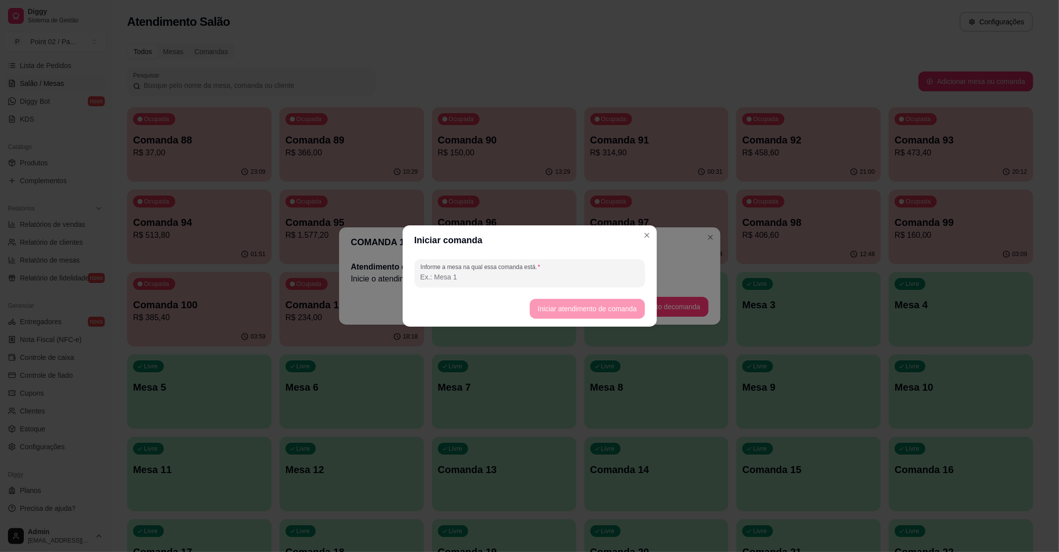
click at [594, 316] on footer "Iniciar atendimento de comanda" at bounding box center [530, 309] width 254 height 36
click at [473, 276] on input "Informe a mesa na qual essa comanda está." at bounding box center [529, 277] width 218 height 10
type input "MESA DE GILDA"
click at [540, 306] on button "Iniciar atendimento de comanda" at bounding box center [587, 308] width 111 height 19
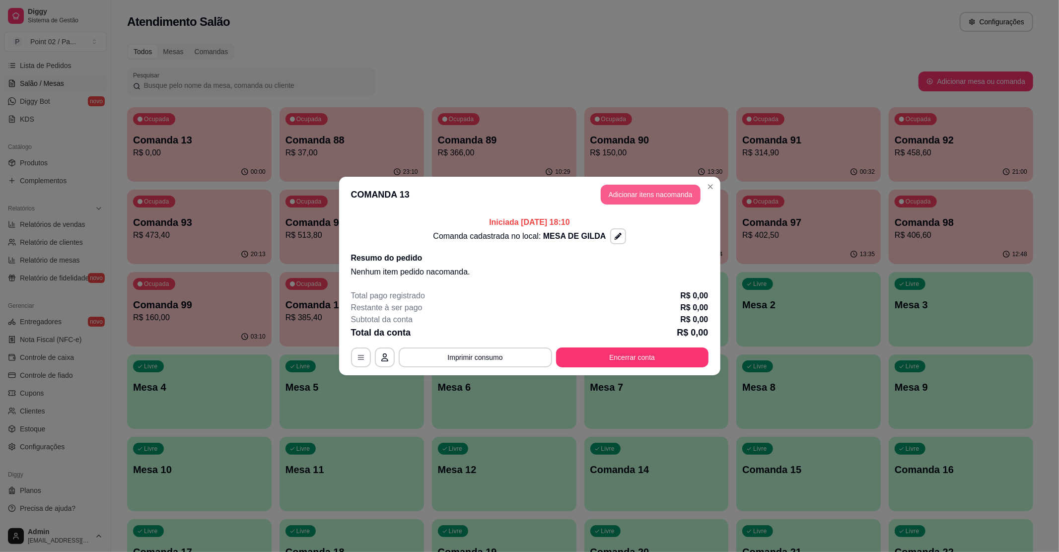
click at [636, 187] on button "Adicionar itens na comanda" at bounding box center [651, 195] width 100 height 20
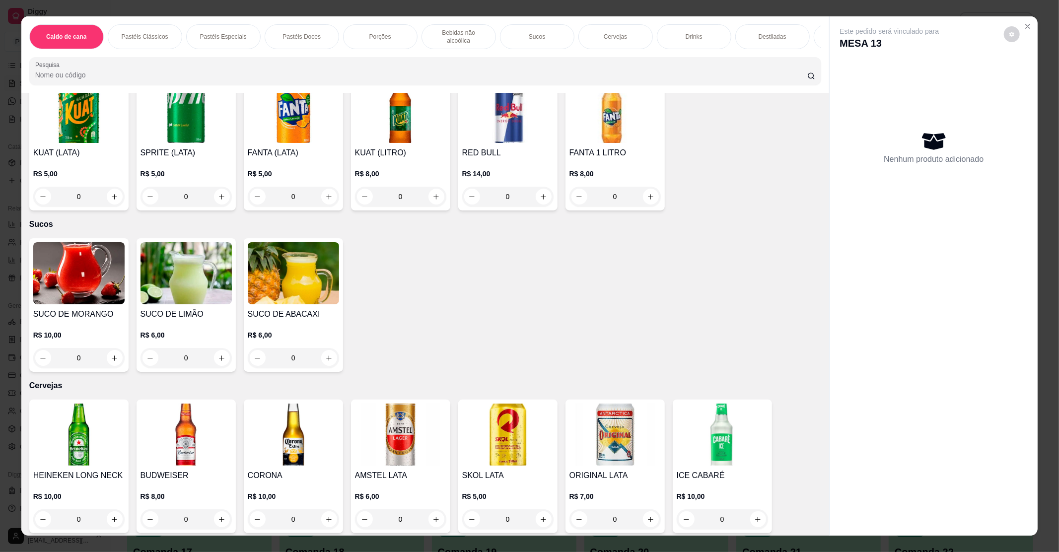
scroll to position [1125, 0]
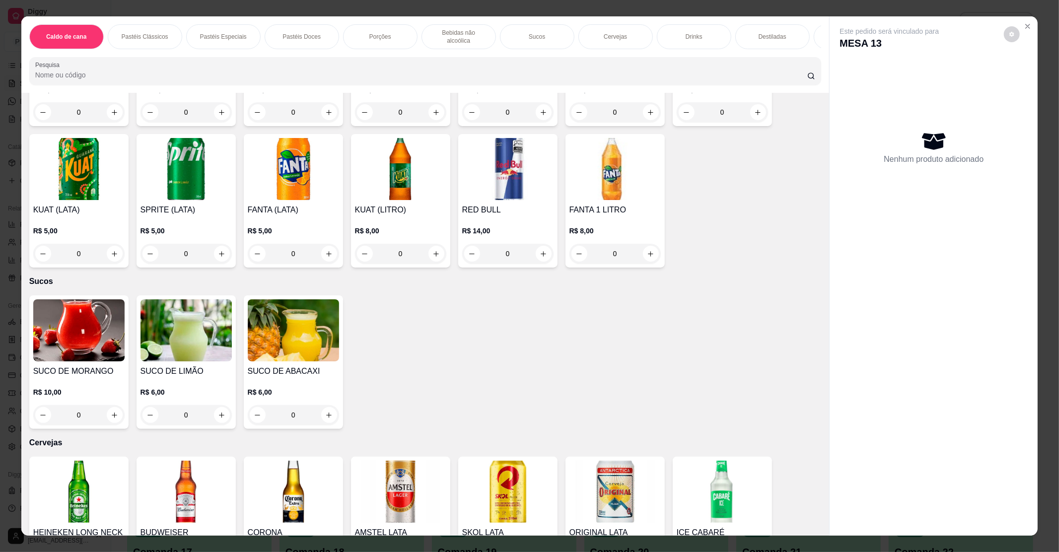
click at [198, 344] on img at bounding box center [185, 330] width 91 height 62
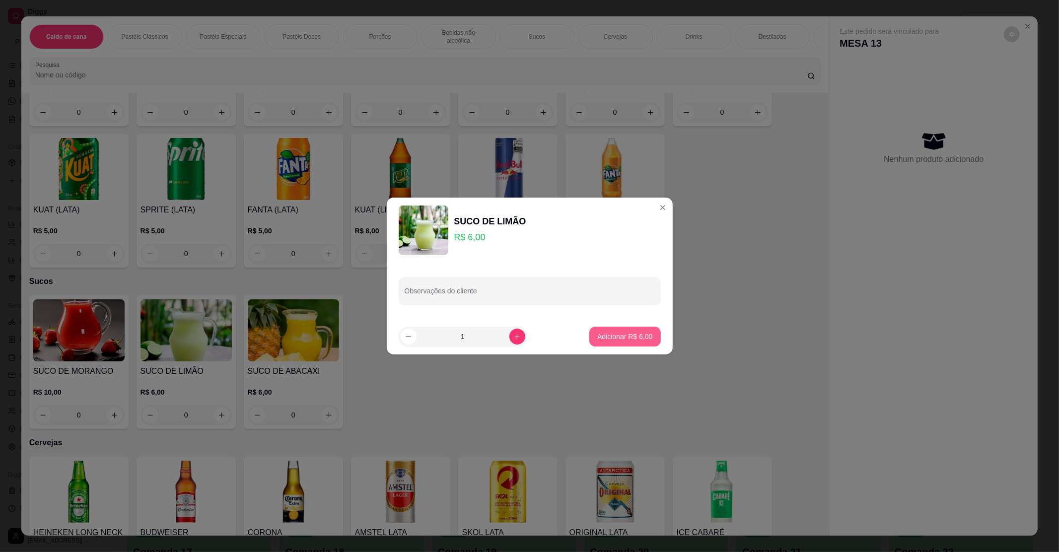
click at [597, 334] on p "Adicionar R$ 6,00" at bounding box center [624, 337] width 55 height 10
type input "1"
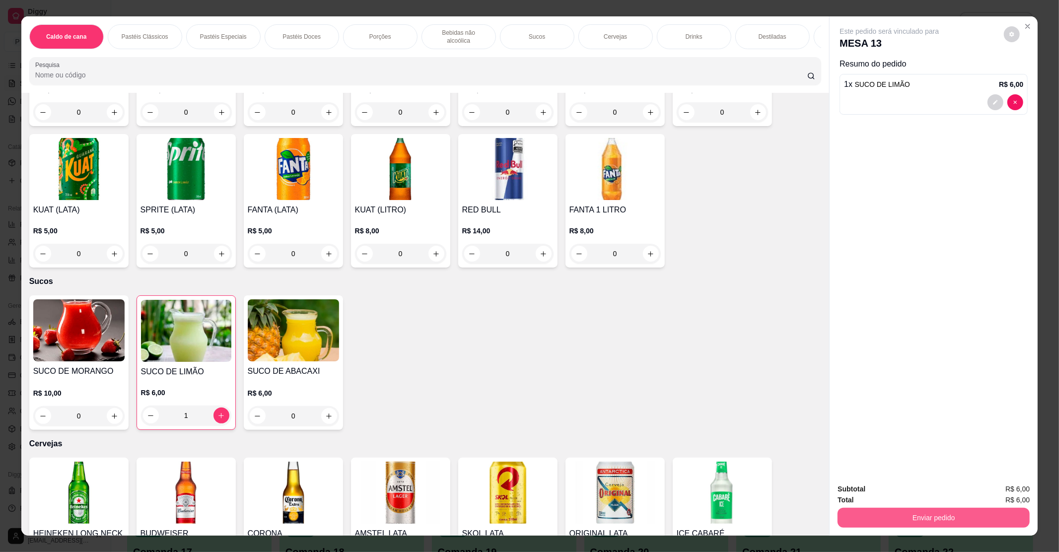
click at [928, 522] on button "Enviar pedido" at bounding box center [933, 518] width 192 height 20
click at [1006, 490] on button "Enviar pedido" at bounding box center [1003, 493] width 55 height 18
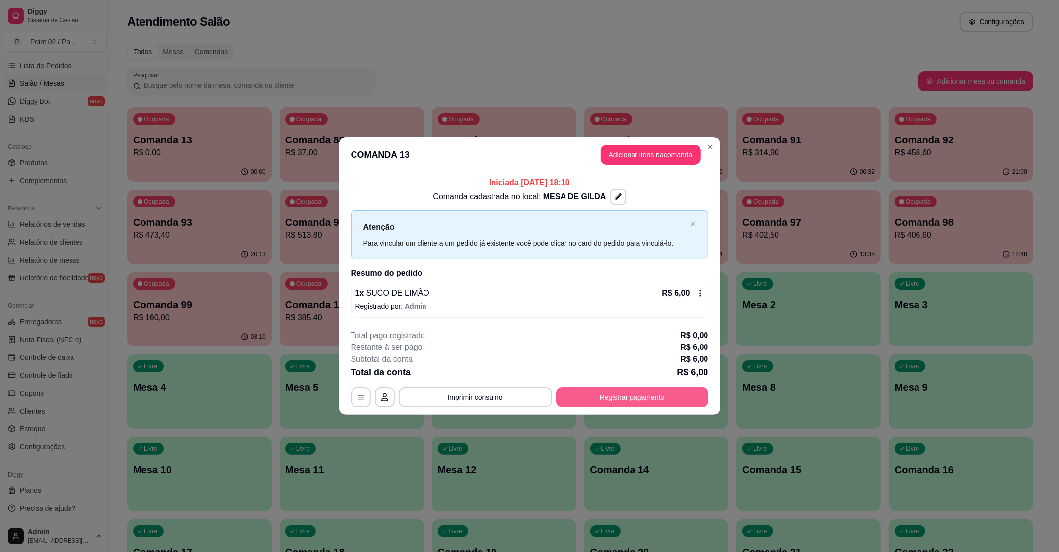
click at [602, 398] on button "Registrar pagamento" at bounding box center [632, 397] width 152 height 20
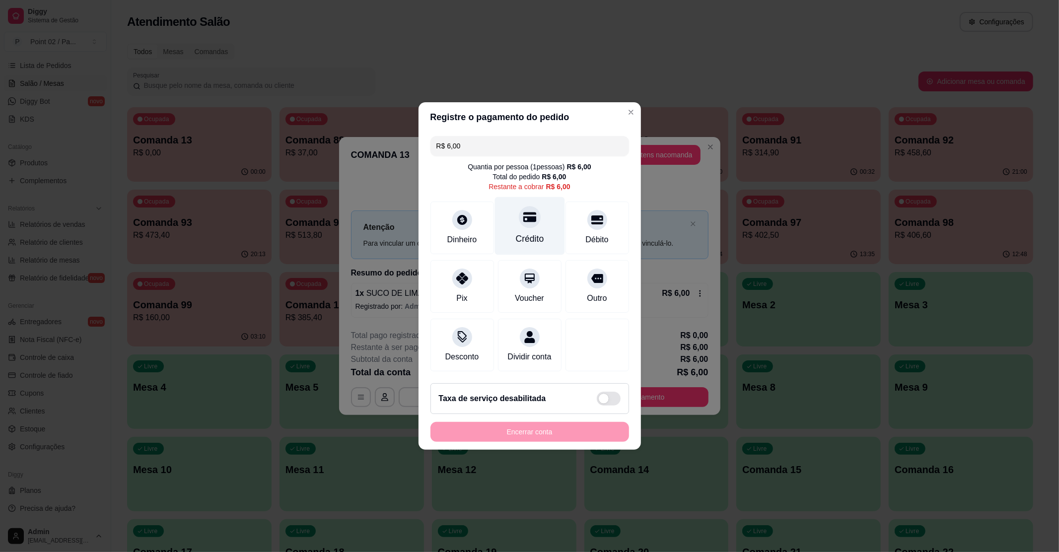
click at [527, 232] on div "Crédito" at bounding box center [529, 238] width 28 height 13
type input "R$ 0,00"
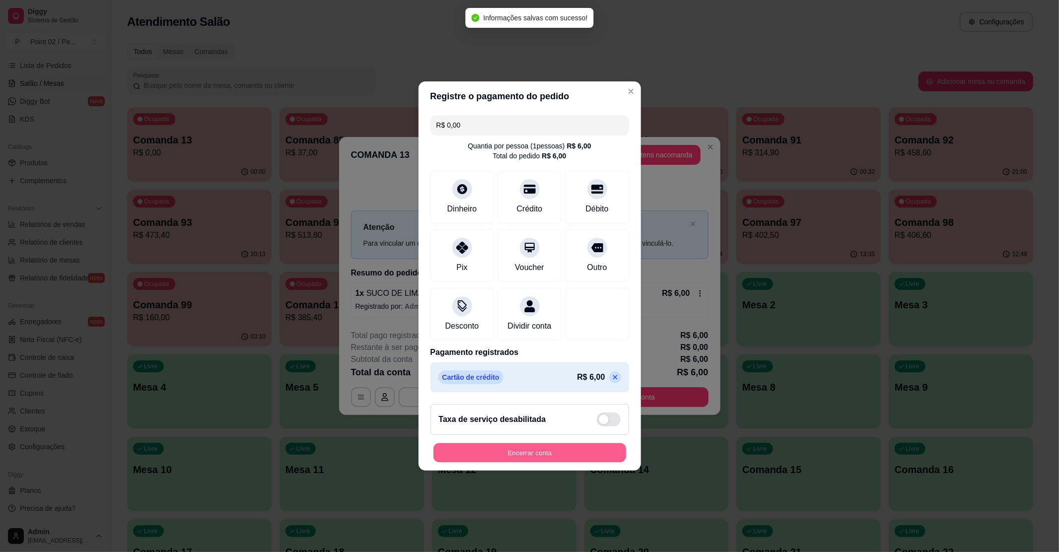
click at [577, 457] on button "Encerrar conta" at bounding box center [529, 452] width 193 height 19
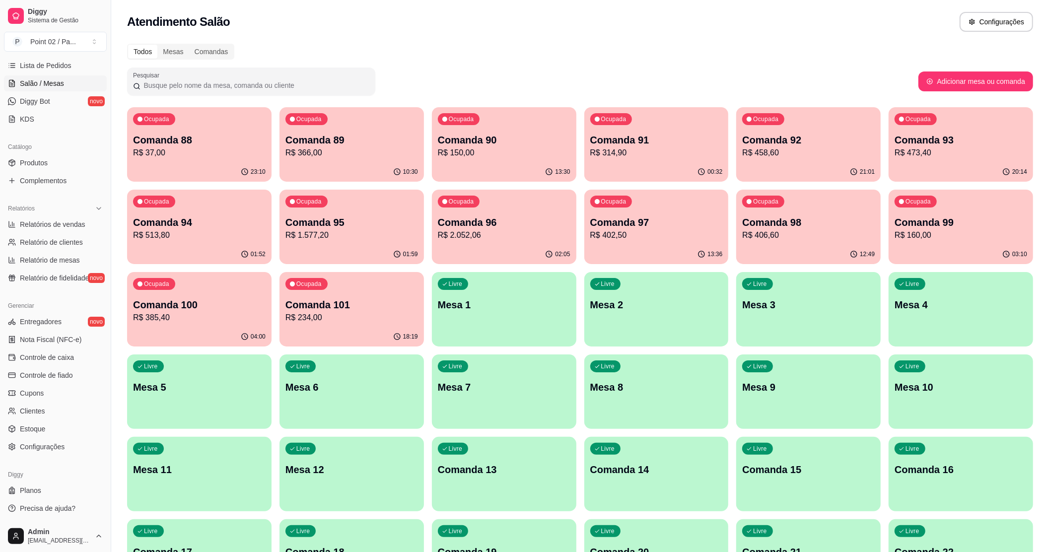
click at [475, 472] on p "Comanda 13" at bounding box center [504, 470] width 133 height 14
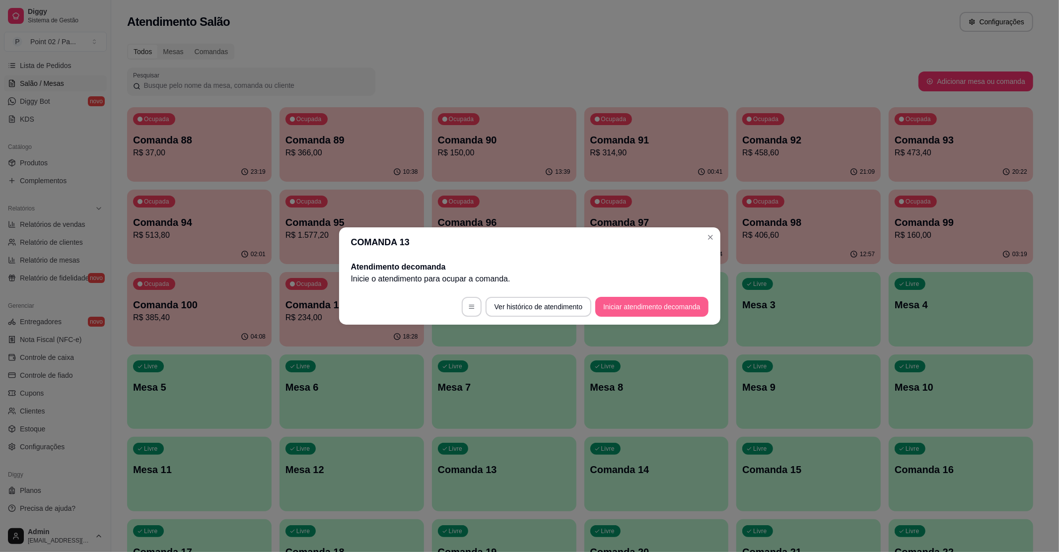
click at [648, 296] on footer "Ver histórico de atendimento Iniciar atendimento de comanda" at bounding box center [529, 307] width 381 height 36
click at [648, 304] on button "Iniciar atendimento de comanda" at bounding box center [652, 306] width 110 height 19
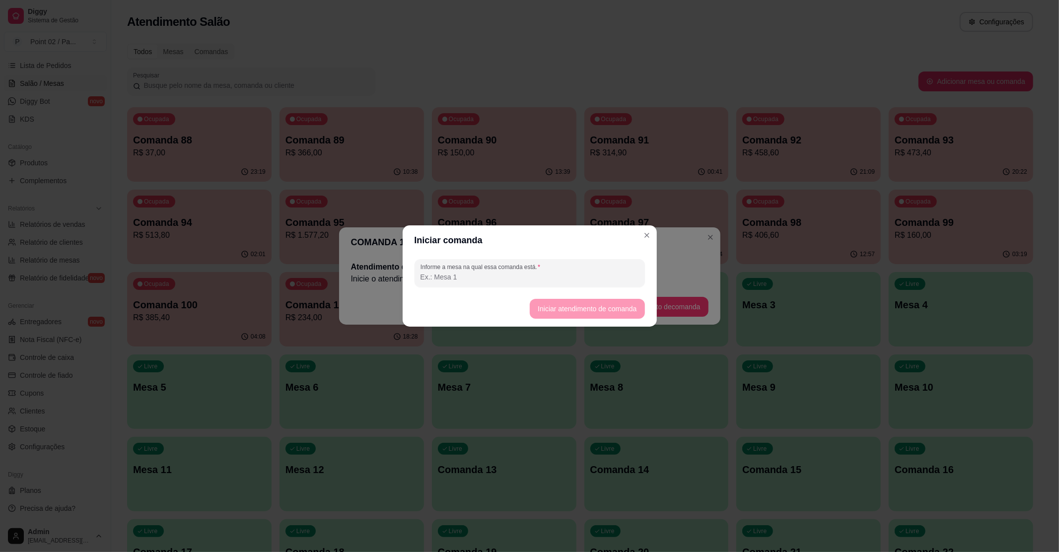
click at [506, 276] on input "Informe a mesa na qual essa comanda está." at bounding box center [529, 277] width 218 height 10
type input "MESA GILGA"
click at [554, 304] on button "Iniciar atendimento de comanda" at bounding box center [587, 309] width 115 height 20
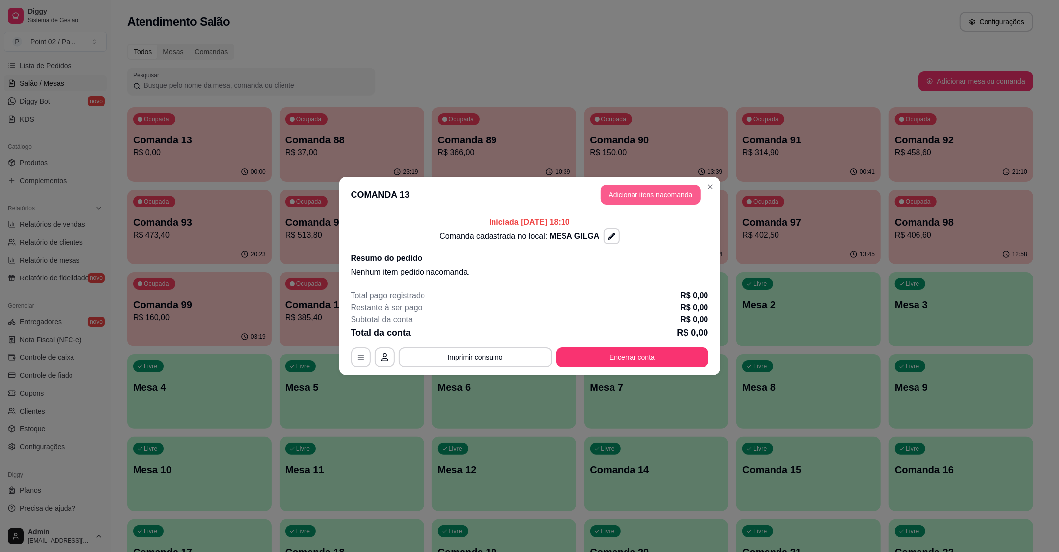
click at [659, 190] on button "Adicionar itens na comanda" at bounding box center [651, 195] width 100 height 20
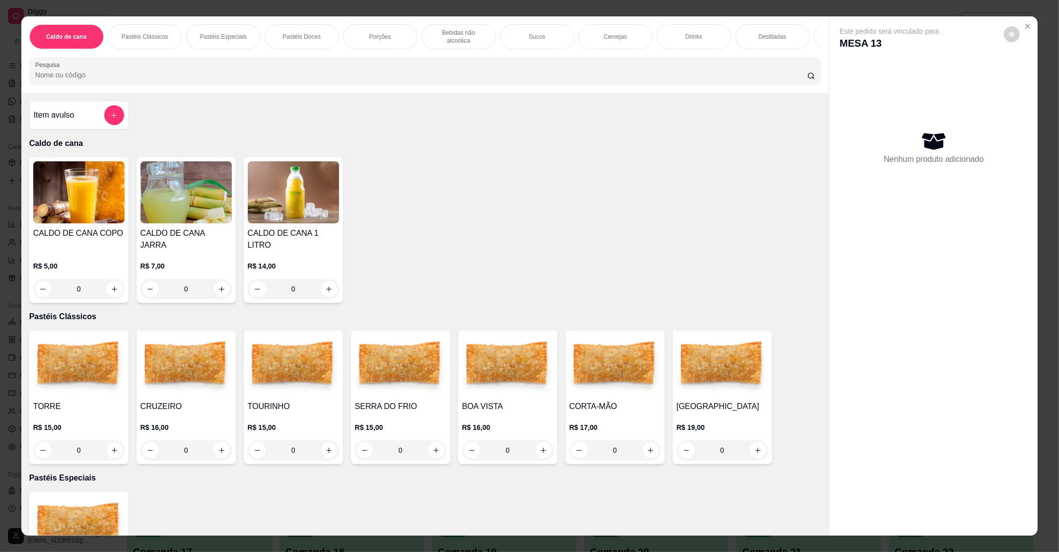
click at [64, 336] on img at bounding box center [78, 366] width 91 height 62
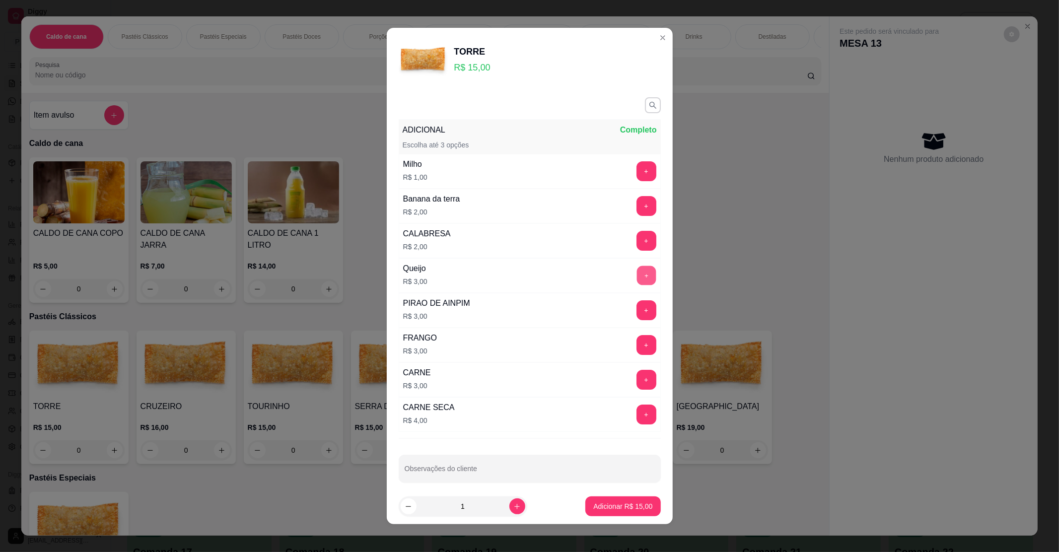
click at [636, 279] on button "+" at bounding box center [645, 275] width 19 height 19
click at [624, 506] on p "Adicionar R$ 18,00" at bounding box center [623, 506] width 58 height 9
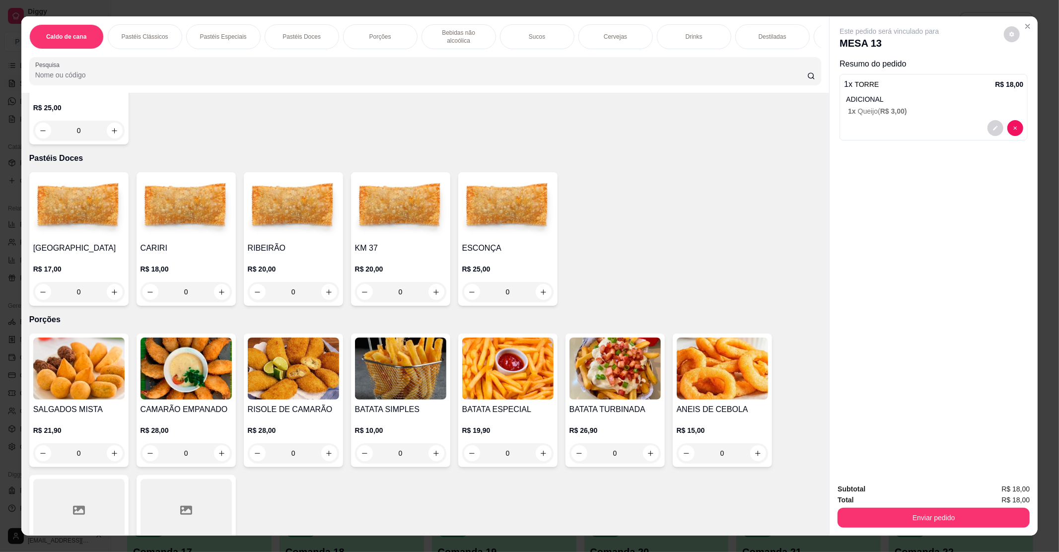
scroll to position [529, 0]
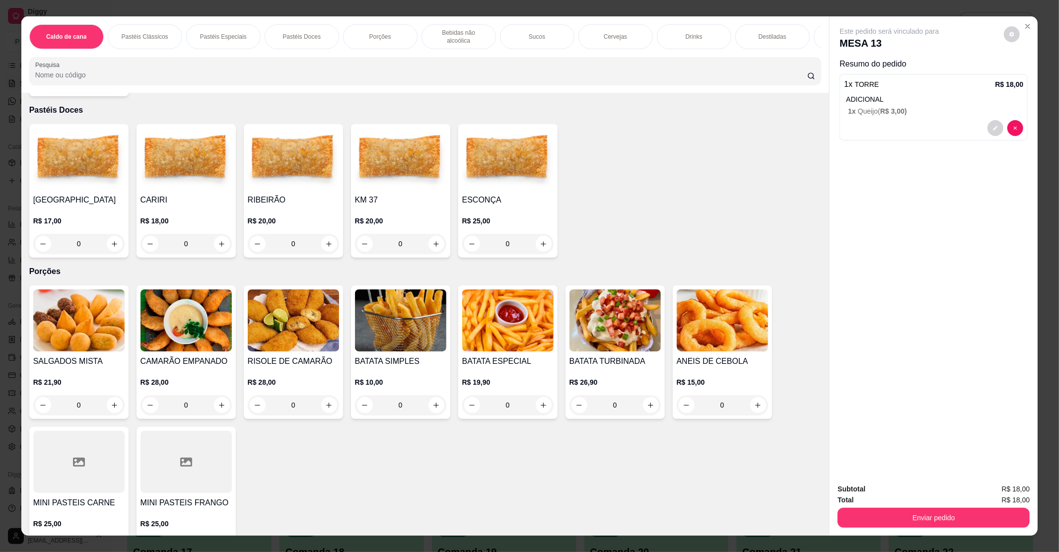
click at [380, 367] on div "R$ 10,00 0" at bounding box center [400, 391] width 91 height 48
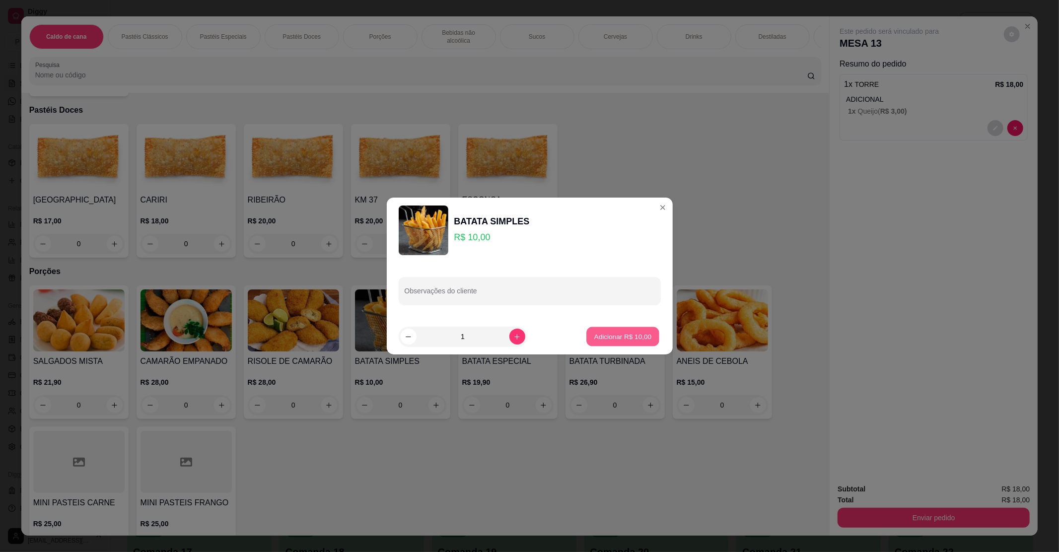
click at [604, 344] on button "Adicionar R$ 10,00" at bounding box center [623, 336] width 73 height 19
type input "1"
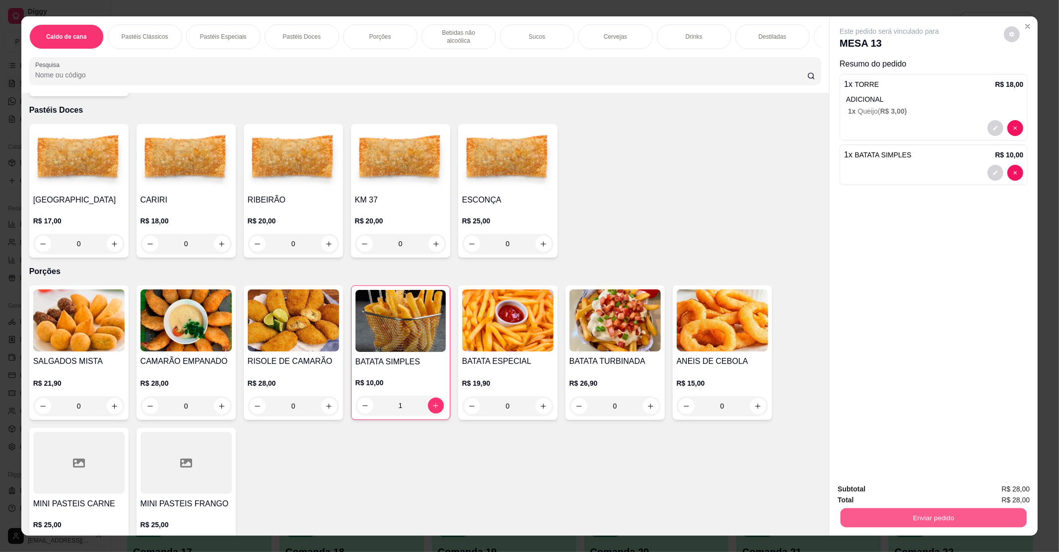
click at [975, 525] on button "Enviar pedido" at bounding box center [933, 517] width 186 height 19
click at [991, 489] on button "Enviar pedido" at bounding box center [1003, 493] width 55 height 18
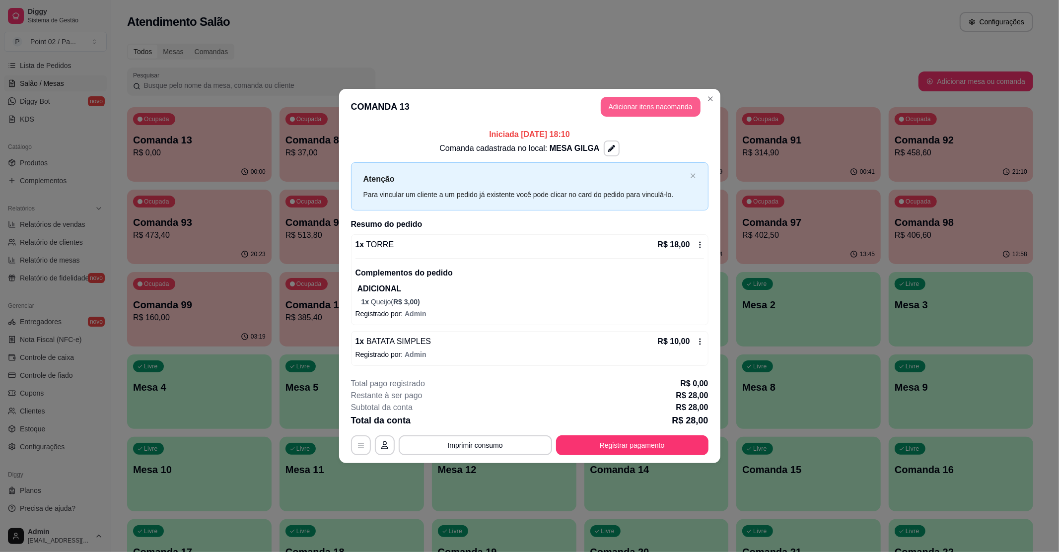
click at [632, 99] on button "Adicionar itens na comanda" at bounding box center [651, 107] width 100 height 20
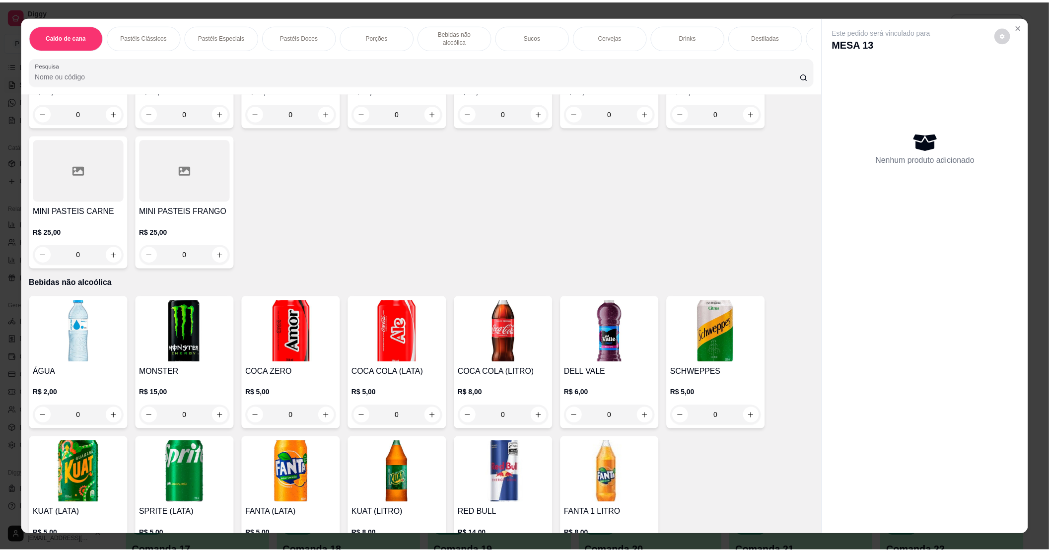
scroll to position [926, 0]
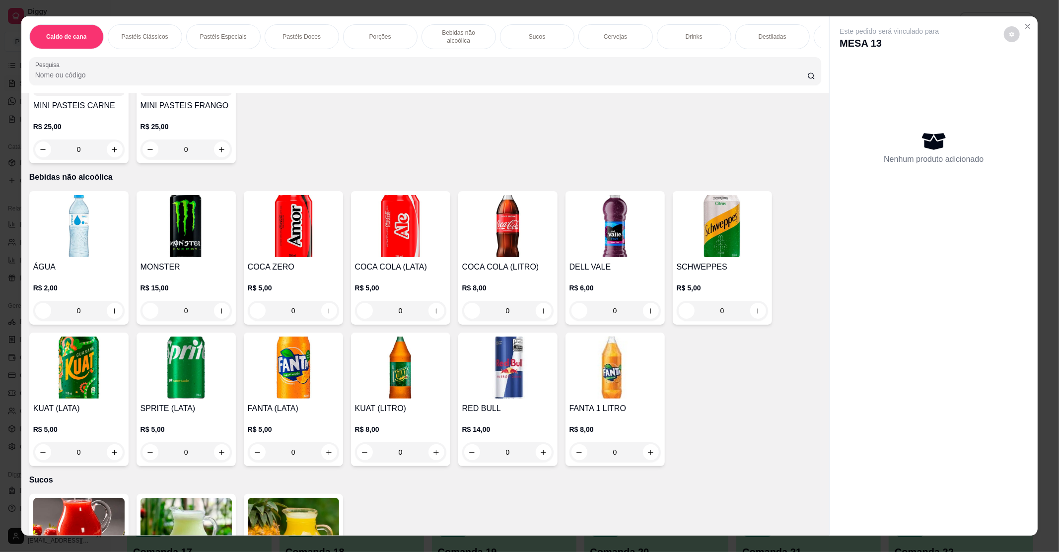
click at [517, 236] on img at bounding box center [507, 226] width 91 height 62
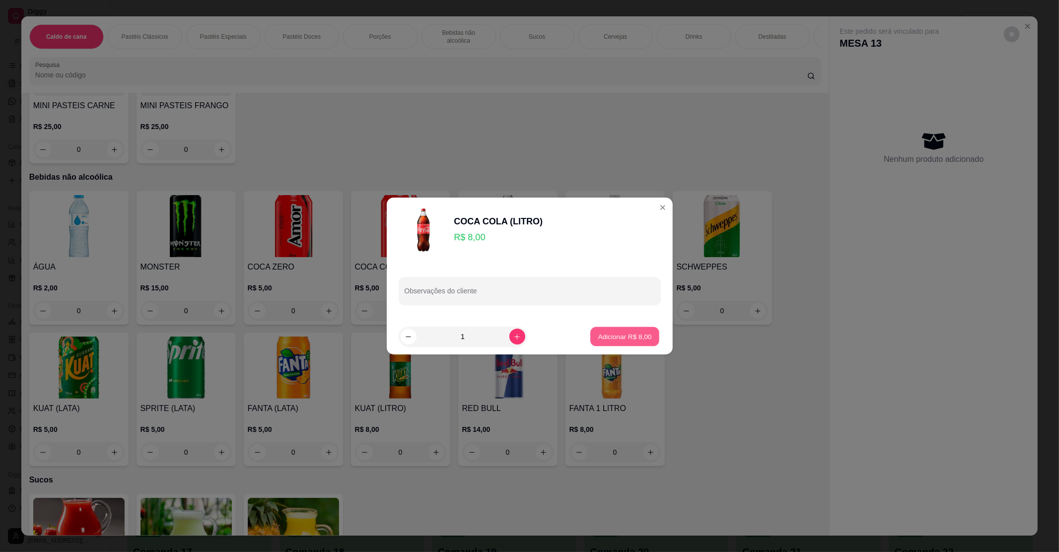
click at [634, 337] on p "Adicionar R$ 8,00" at bounding box center [625, 336] width 54 height 9
type input "1"
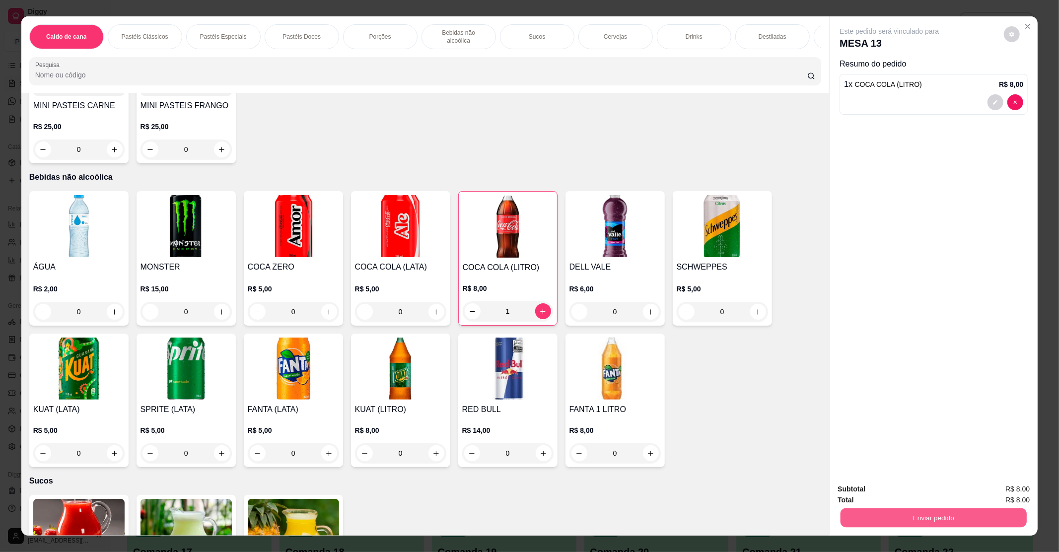
click at [904, 519] on button "Enviar pedido" at bounding box center [933, 517] width 186 height 19
click at [990, 484] on button "Enviar pedido" at bounding box center [1003, 493] width 56 height 19
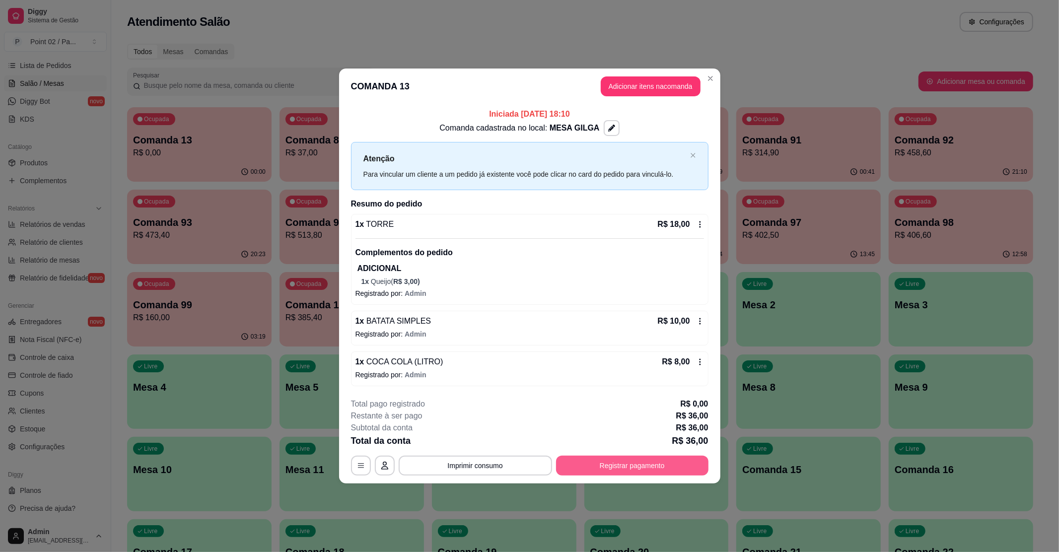
click at [607, 470] on button "Registrar pagamento" at bounding box center [632, 466] width 152 height 20
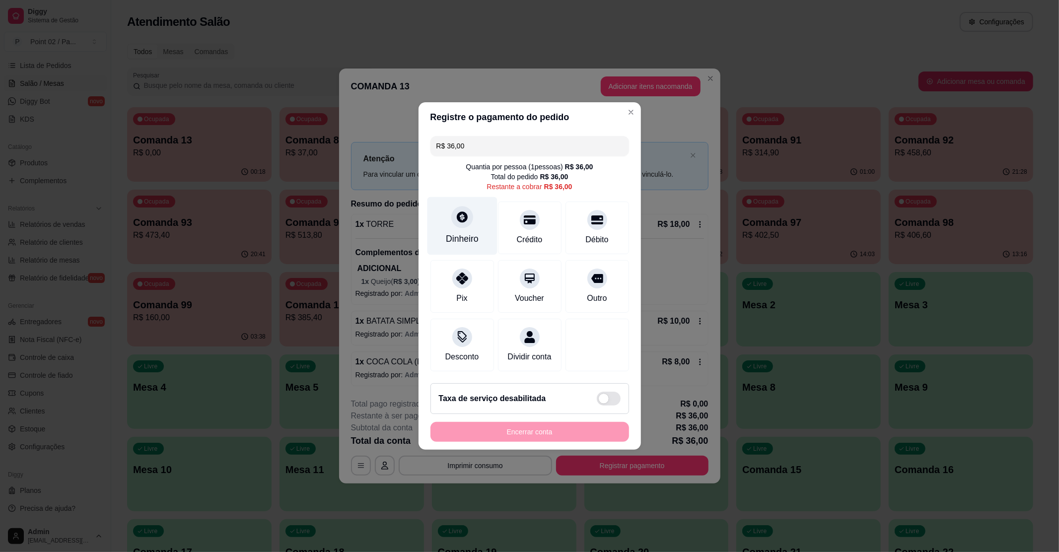
click at [455, 232] on div "Dinheiro" at bounding box center [462, 238] width 33 height 13
type input "R$ 0,00"
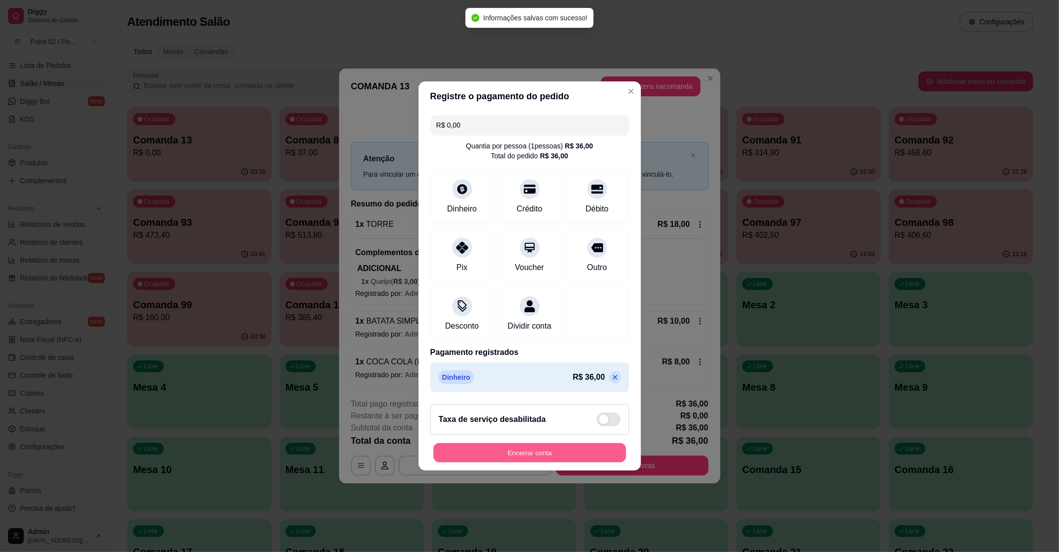
click at [562, 455] on button "Encerrar conta" at bounding box center [529, 452] width 193 height 19
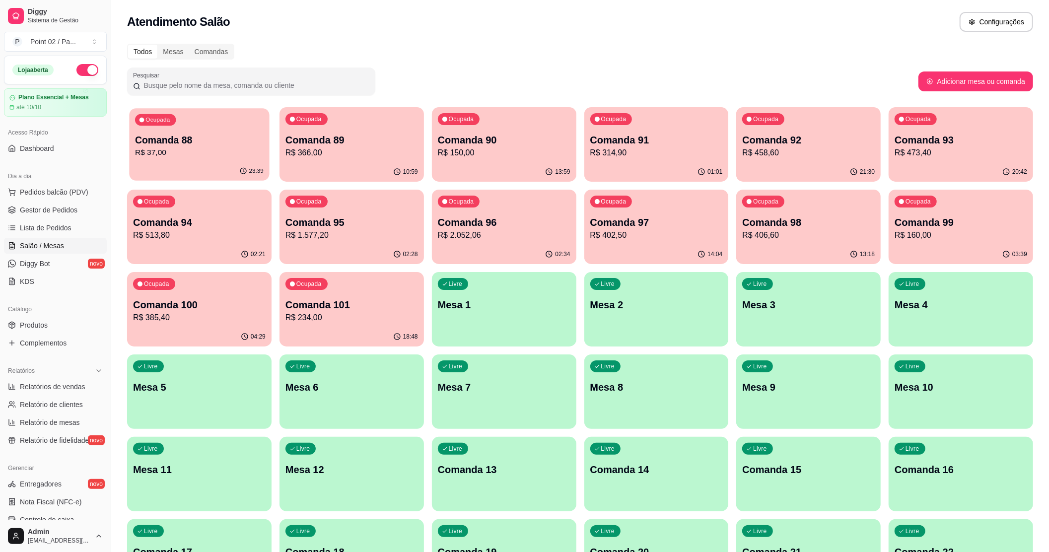
click at [257, 143] on p "Comanda 88" at bounding box center [199, 140] width 129 height 13
click at [32, 324] on span "Produtos" at bounding box center [34, 325] width 28 height 10
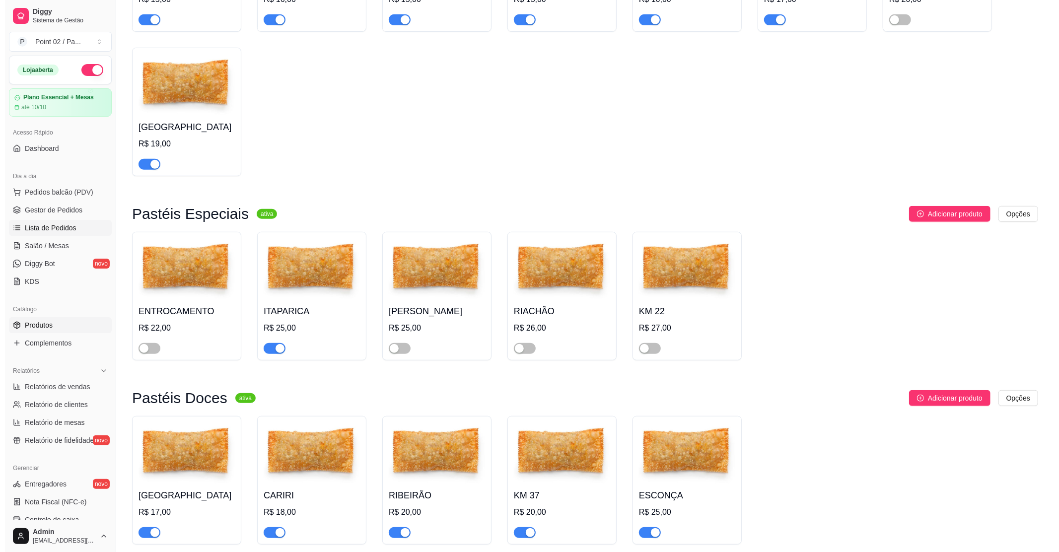
scroll to position [265, 0]
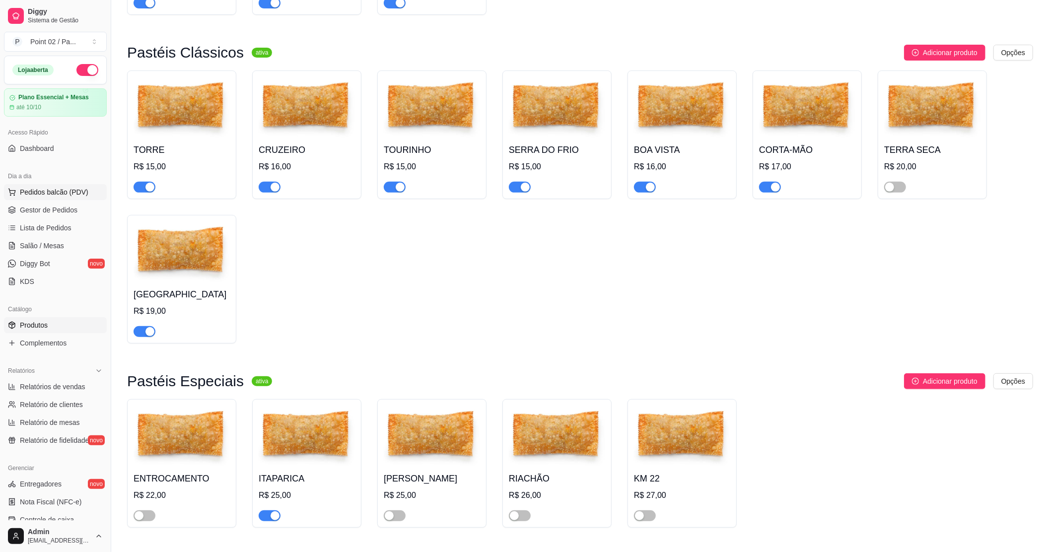
click at [41, 193] on span "Pedidos balcão (PDV)" at bounding box center [54, 192] width 68 height 10
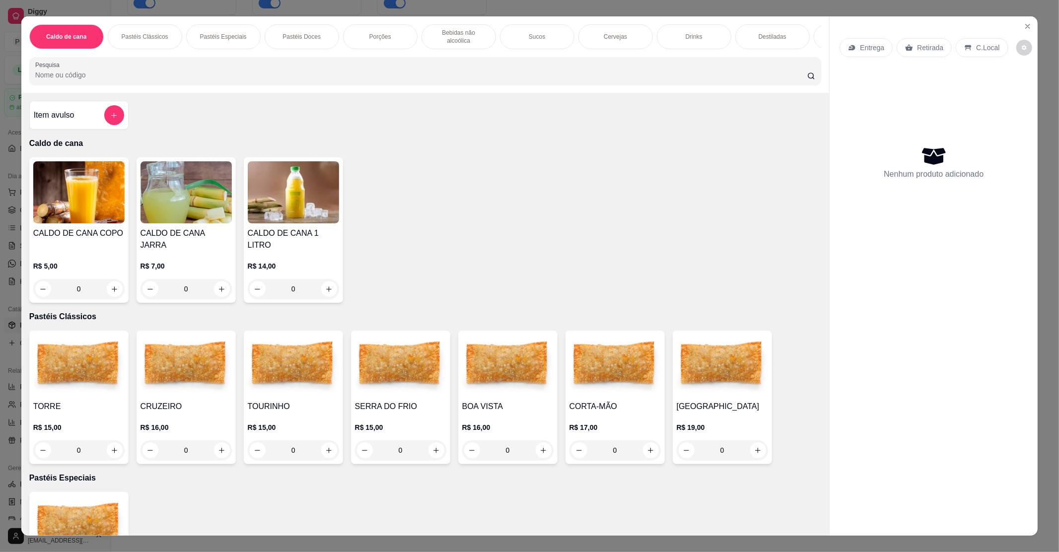
click at [0, 176] on div "Caldo de cana Pastéis Clássicos Pastéis Especiais Pastéis Doces Porções Bebidas…" at bounding box center [529, 276] width 1059 height 552
click at [6, 166] on div "Caldo de cana Pastéis Clássicos Pastéis Especiais Pastéis Doces Porções Bebidas…" at bounding box center [529, 276] width 1059 height 552
click at [1023, 24] on icon "Close" at bounding box center [1027, 26] width 8 height 8
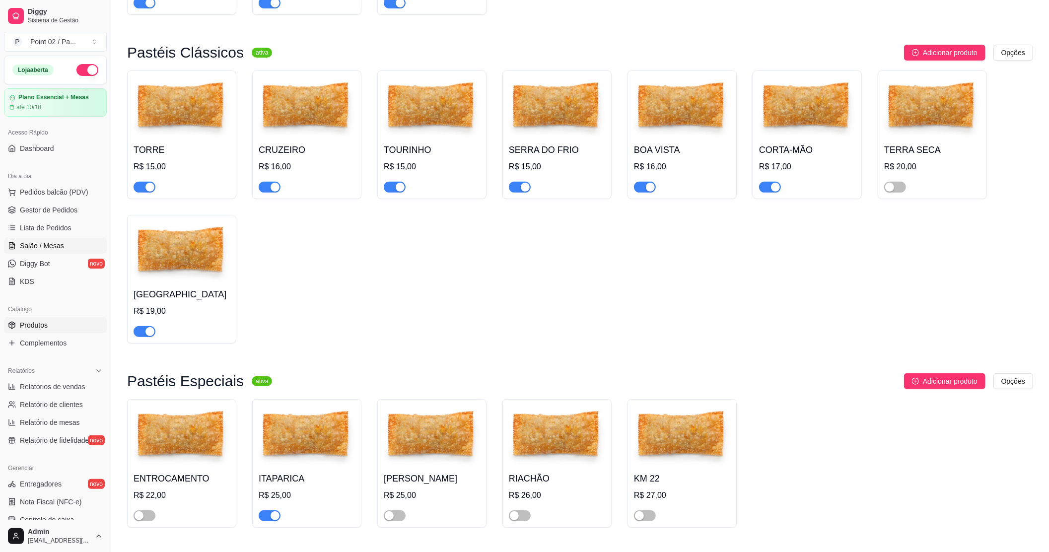
click at [50, 240] on link "Salão / Mesas" at bounding box center [55, 246] width 103 height 16
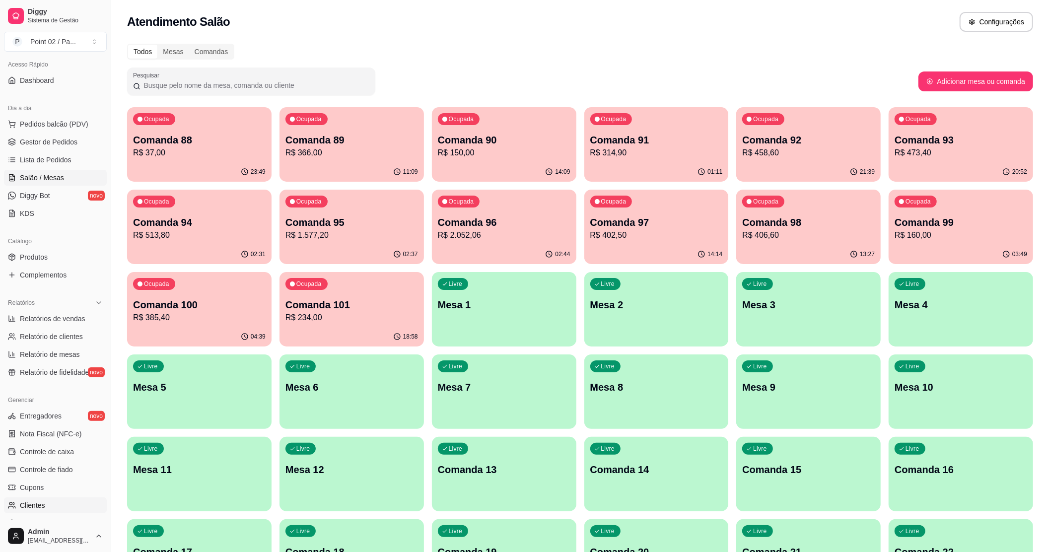
scroll to position [132, 0]
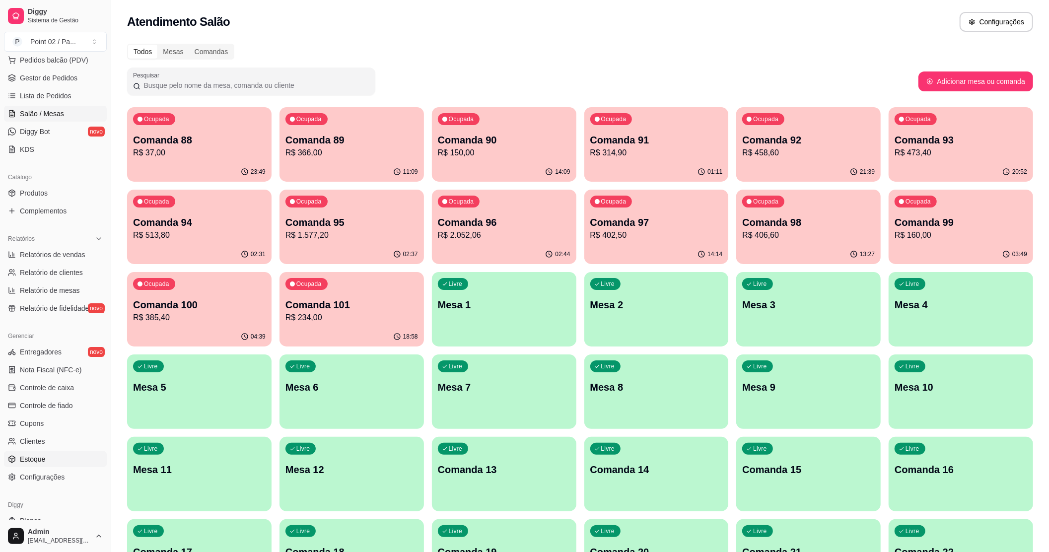
click at [46, 451] on link "Estoque" at bounding box center [55, 459] width 103 height 16
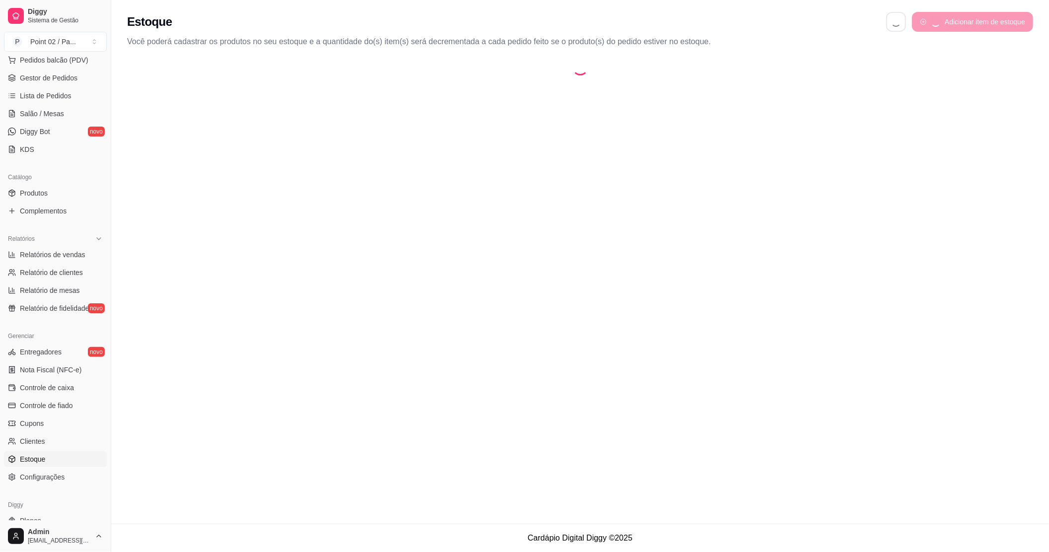
select select "QUANTITY_ORDER"
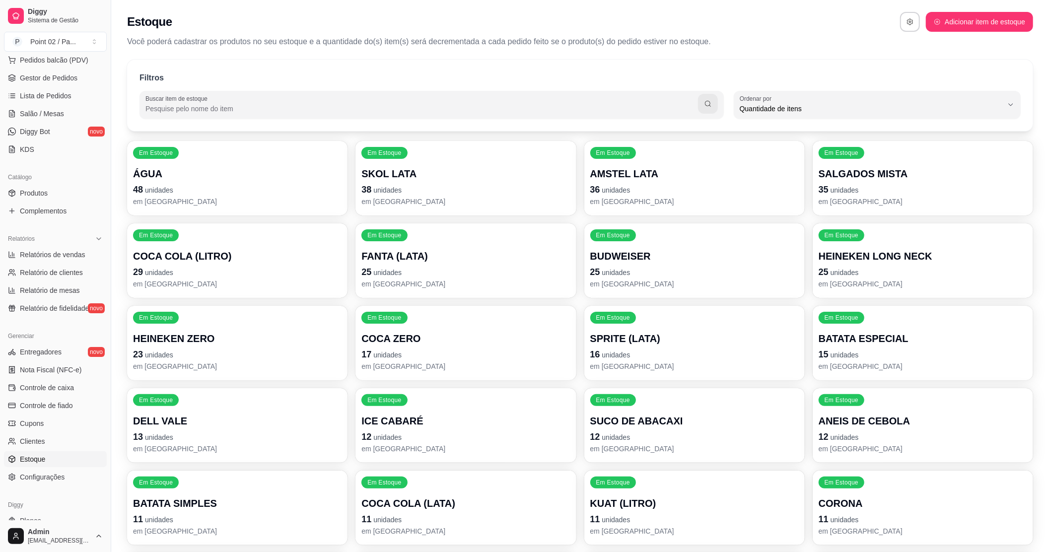
scroll to position [9, 0]
click at [862, 260] on p "HEINEKEN LONG NECK" at bounding box center [922, 256] width 208 height 14
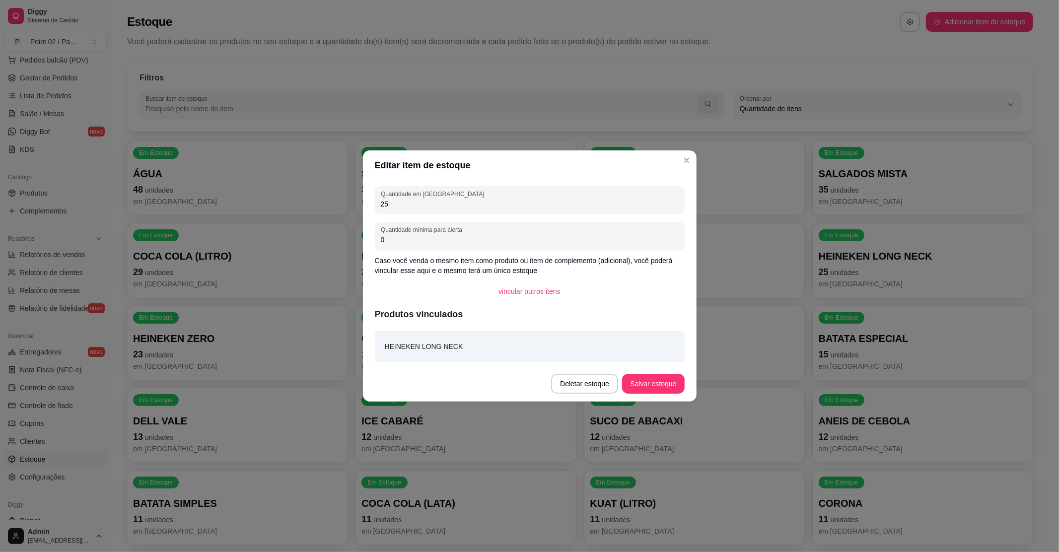
click at [485, 214] on div "Quantidade em estoque 25 Quantidade mínima para alerta 0 Caso você venda o mesm…" at bounding box center [530, 273] width 334 height 186
click at [483, 208] on input "25" at bounding box center [530, 204] width 298 height 10
type input "24"
click at [681, 390] on button "Salvar estoque" at bounding box center [653, 383] width 61 height 19
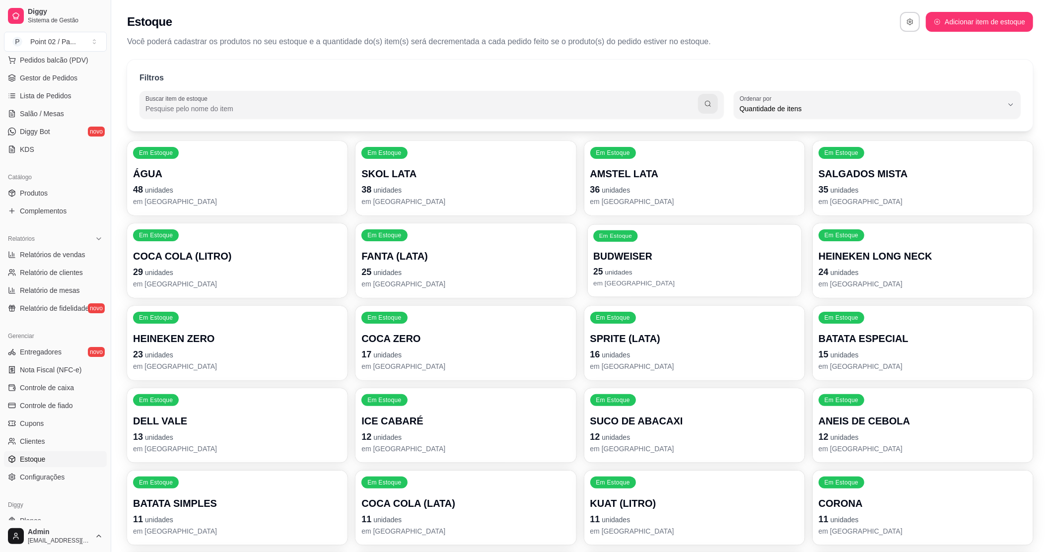
click at [624, 264] on div "BUDWEISER 25 unidades em estoque" at bounding box center [694, 269] width 202 height 39
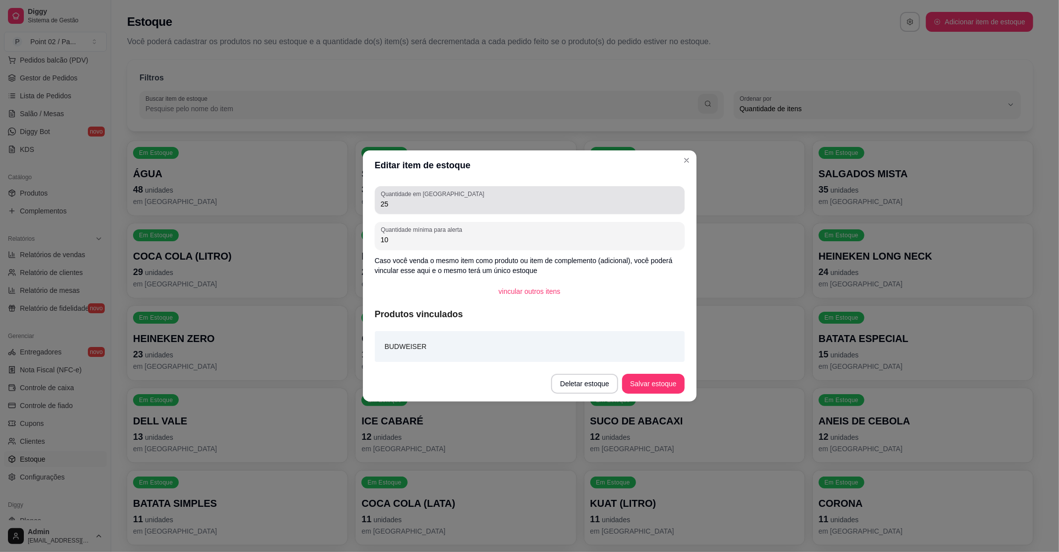
click at [400, 209] on div "25" at bounding box center [530, 200] width 298 height 20
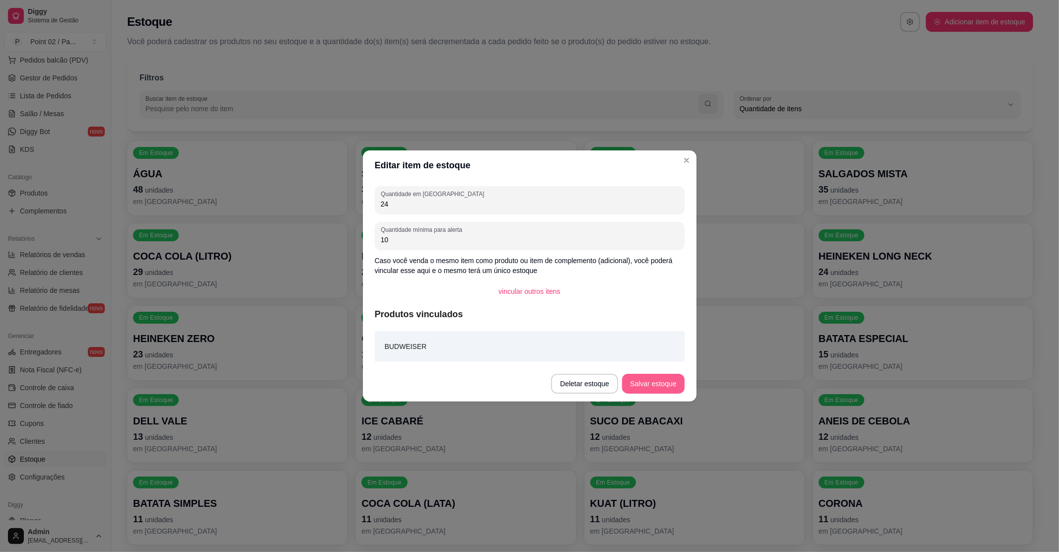
type input "24"
click at [681, 385] on button "Salvar estoque" at bounding box center [653, 384] width 62 height 20
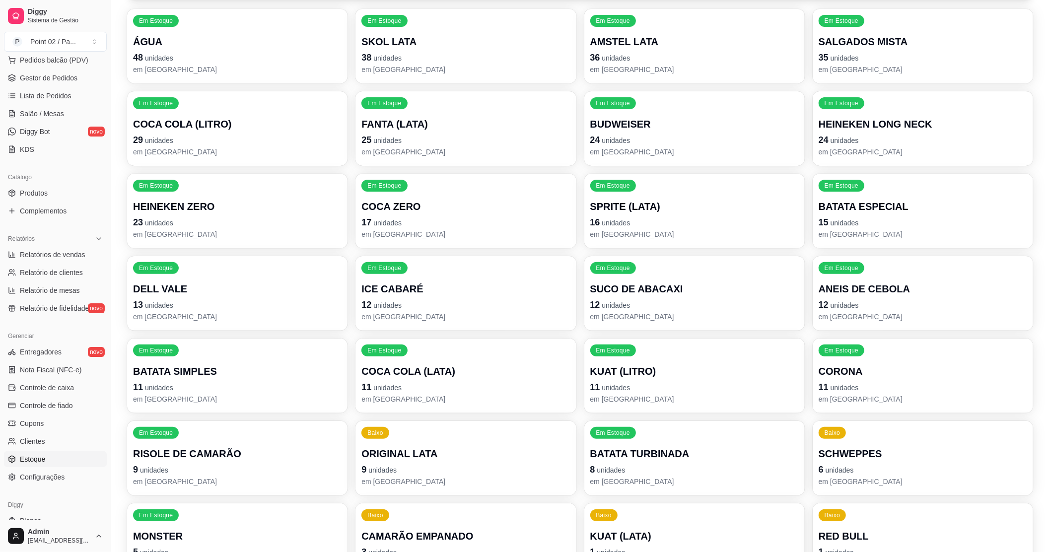
scroll to position [0, 0]
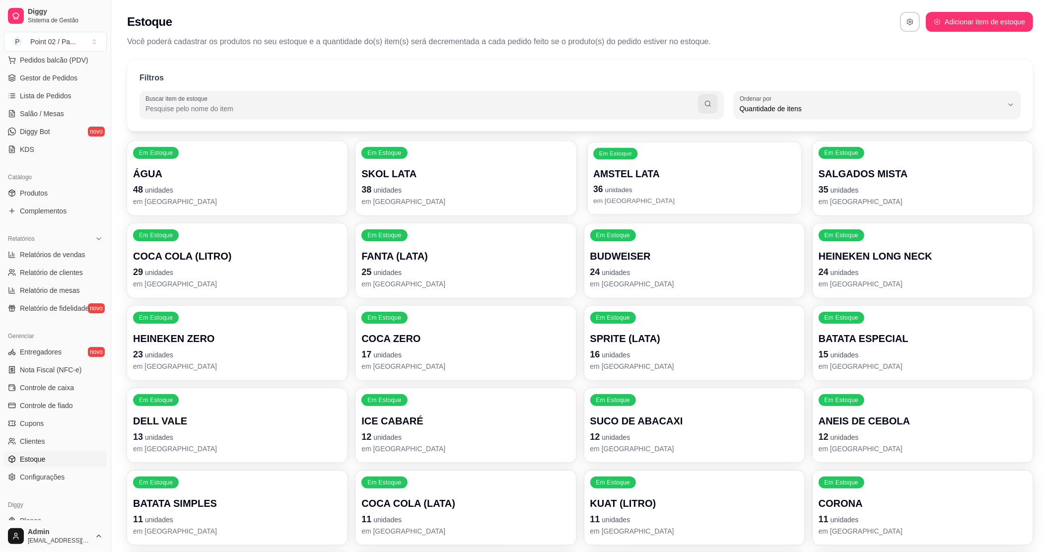
click at [615, 205] on p "em [GEOGRAPHIC_DATA]" at bounding box center [694, 200] width 202 height 9
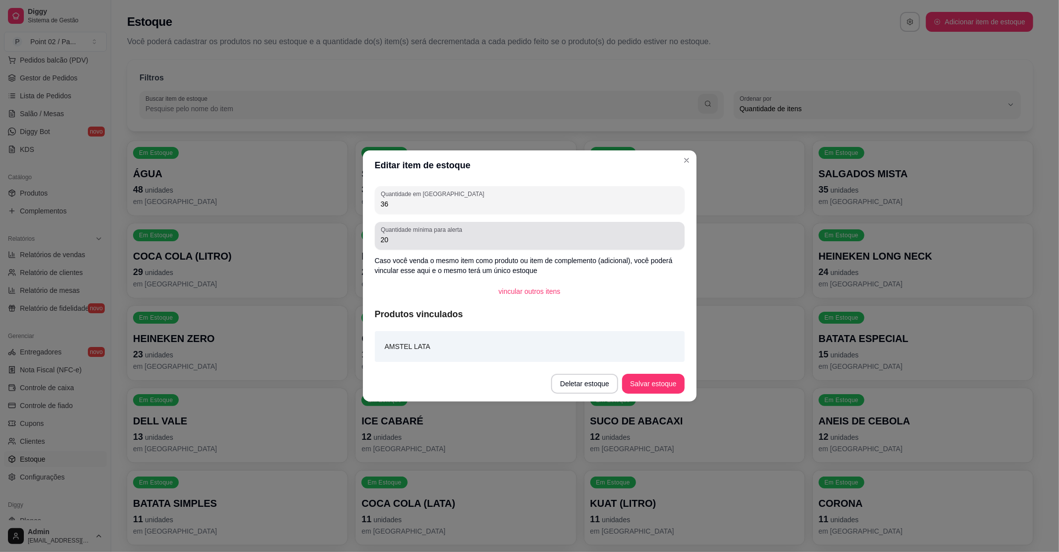
click at [646, 233] on div "20" at bounding box center [530, 236] width 298 height 20
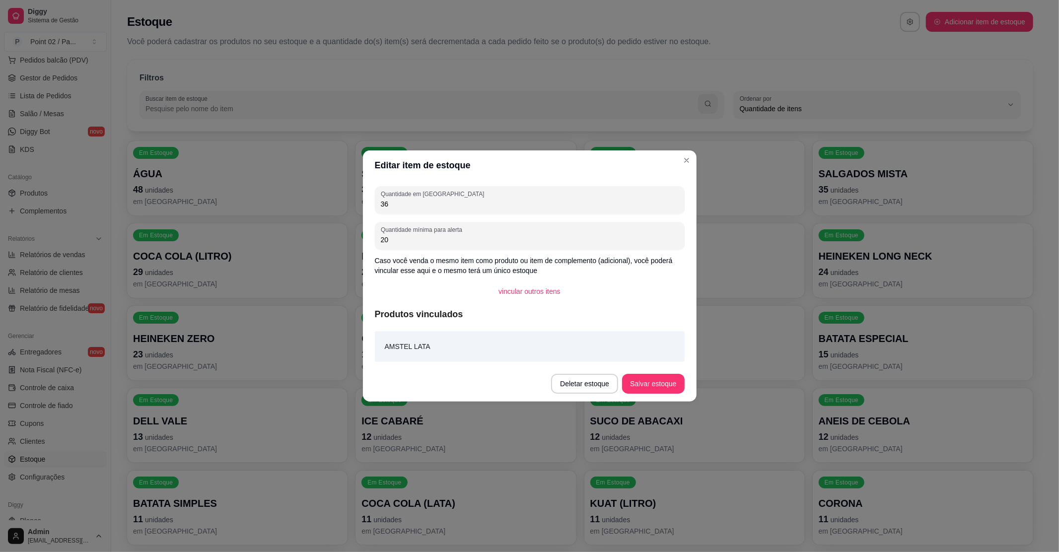
type input "2"
type input "0"
click at [632, 380] on button "Salvar estoque" at bounding box center [653, 383] width 61 height 19
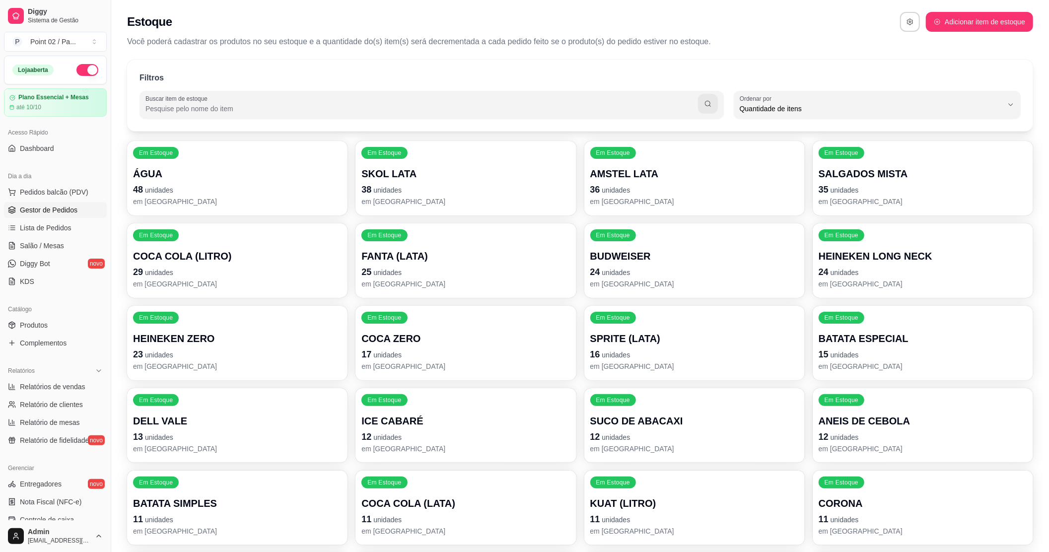
click at [50, 215] on link "Gestor de Pedidos" at bounding box center [55, 210] width 103 height 16
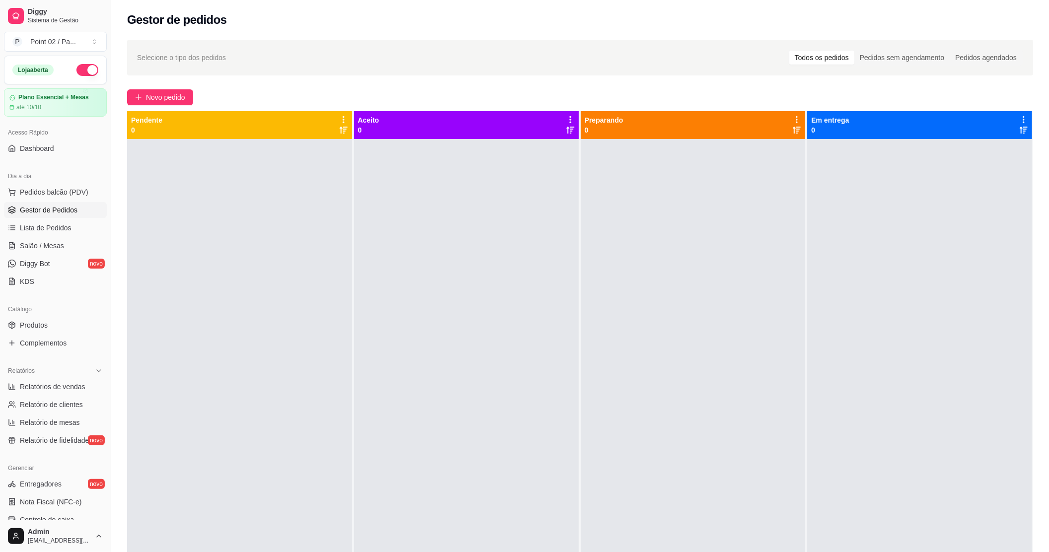
click at [222, 242] on div at bounding box center [239, 415] width 225 height 552
click at [41, 237] on ul "Pedidos balcão (PDV) Gestor de Pedidos Lista de Pedidos Salão / Mesas Diggy Bot…" at bounding box center [55, 236] width 103 height 105
click at [43, 247] on span "Salão / Mesas" at bounding box center [42, 246] width 44 height 10
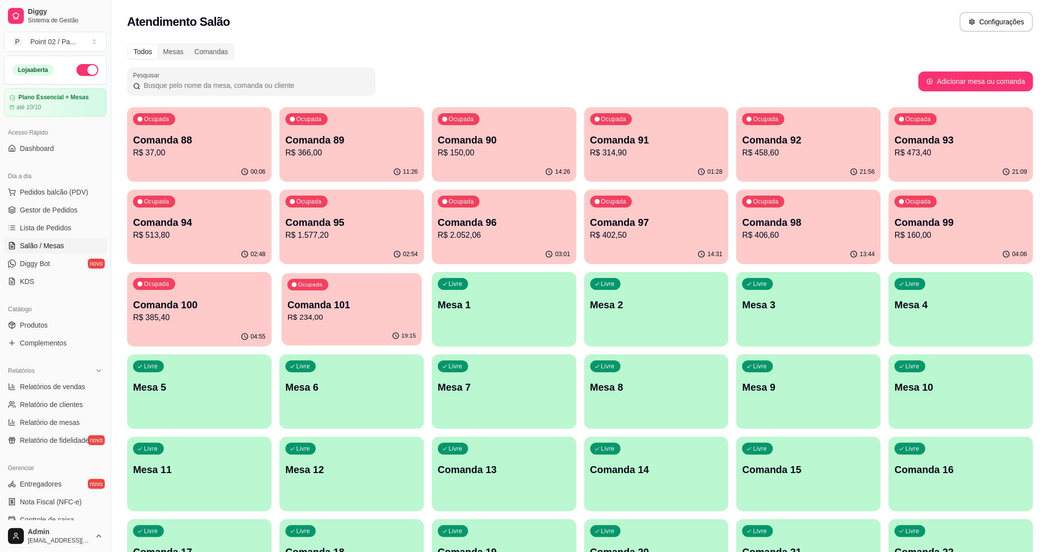
click at [388, 288] on div "Ocupada Comanda 101 R$ 234,00" at bounding box center [351, 300] width 140 height 54
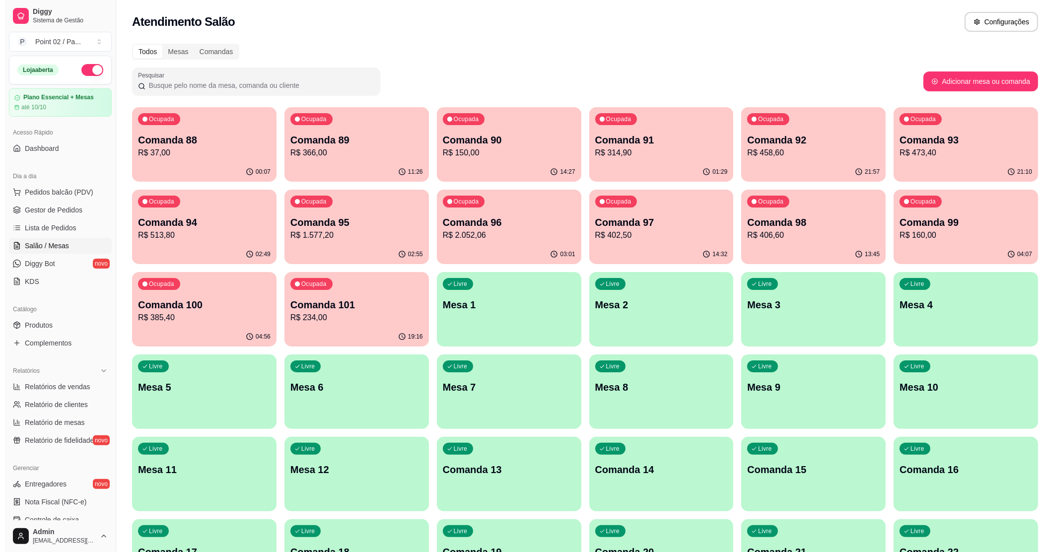
scroll to position [66, 0]
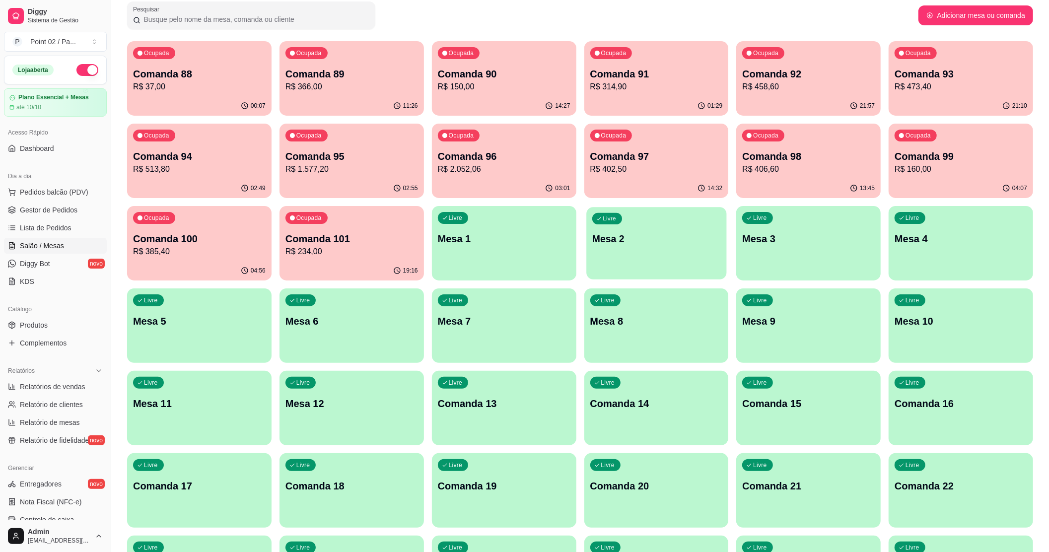
click at [700, 247] on div "Livre Mesa 2" at bounding box center [656, 237] width 140 height 61
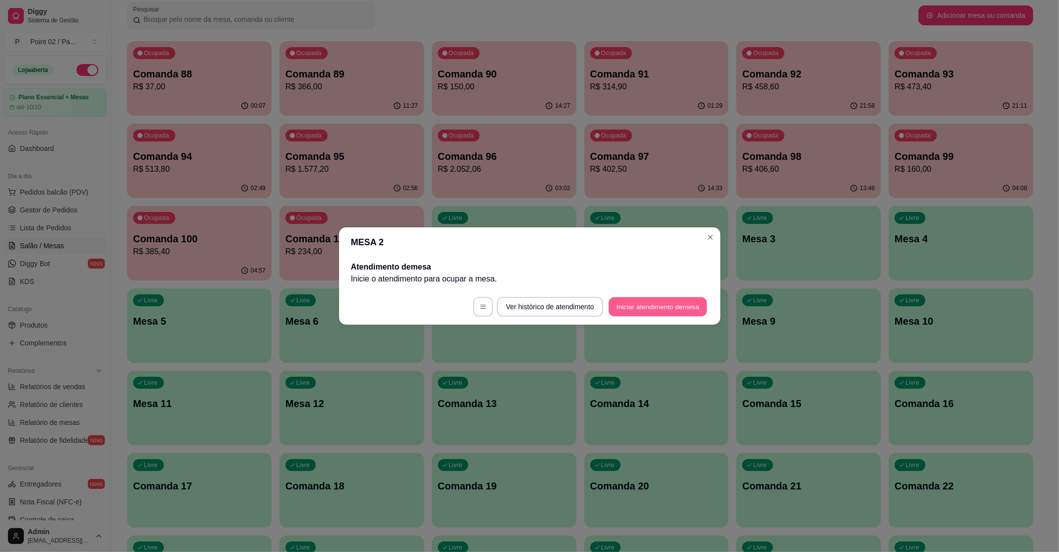
click at [642, 308] on button "Iniciar atendimento de mesa" at bounding box center [657, 306] width 98 height 19
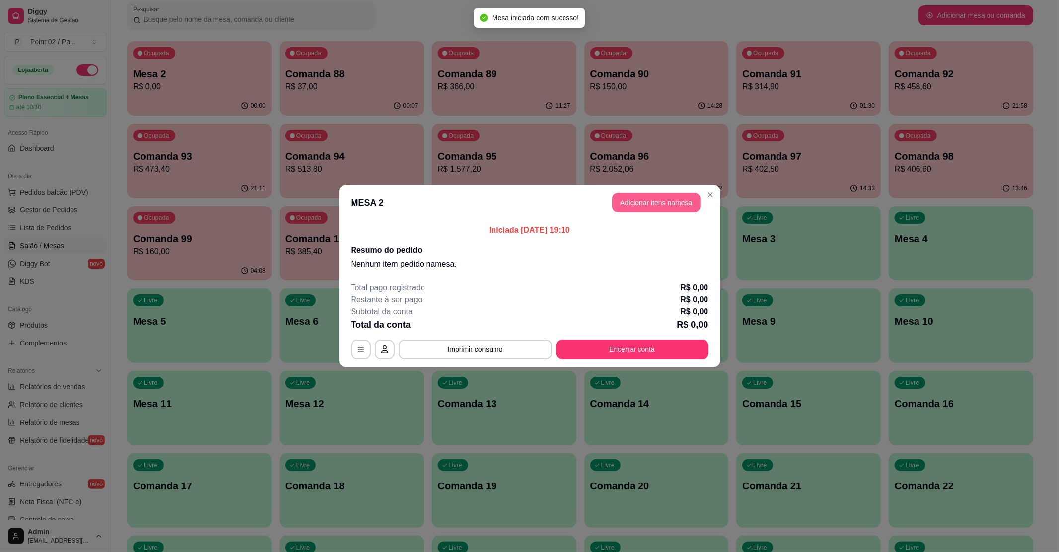
click at [662, 198] on button "Adicionar itens na mesa" at bounding box center [656, 203] width 88 height 20
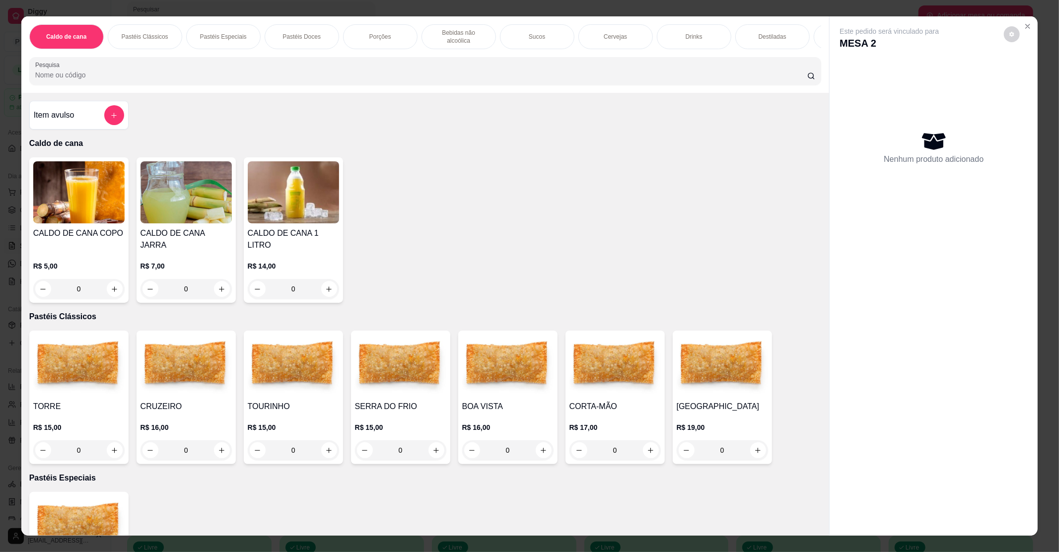
click at [212, 442] on div "0" at bounding box center [185, 450] width 91 height 20
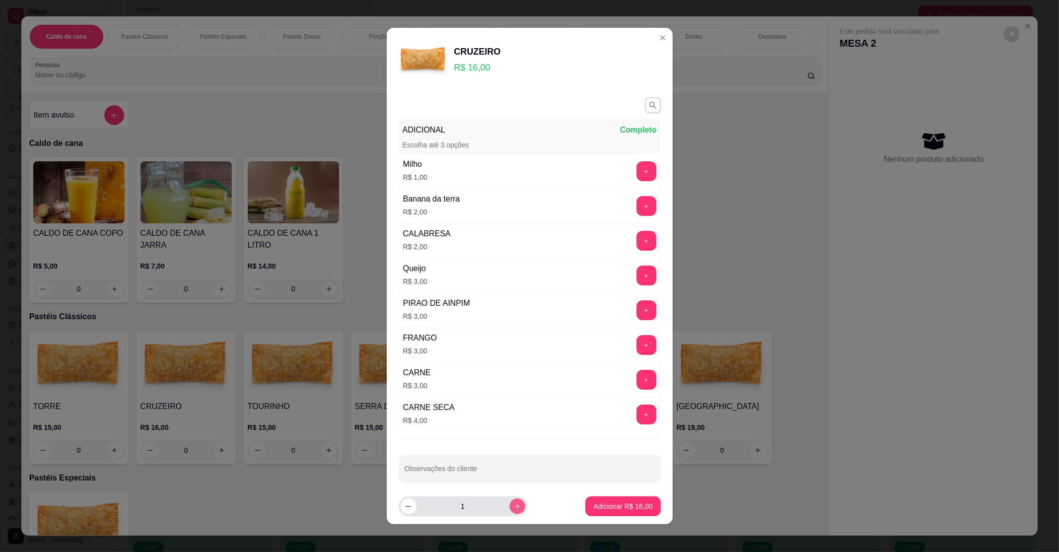
click at [509, 505] on button "increase-product-quantity" at bounding box center [516, 506] width 15 height 15
type input "2"
click at [598, 509] on p "Adicionar R$ 32,00" at bounding box center [623, 506] width 58 height 9
type input "2"
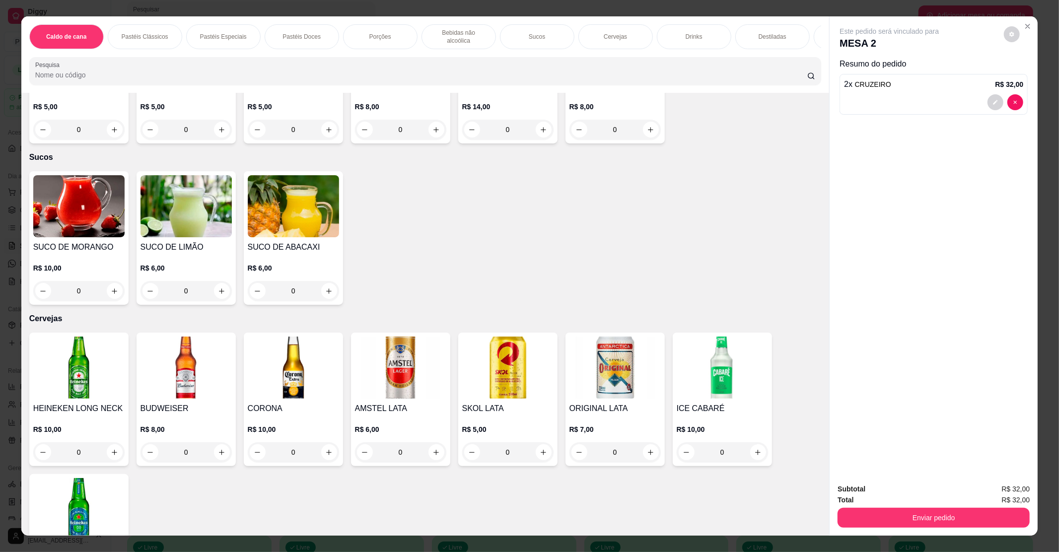
scroll to position [1323, 0]
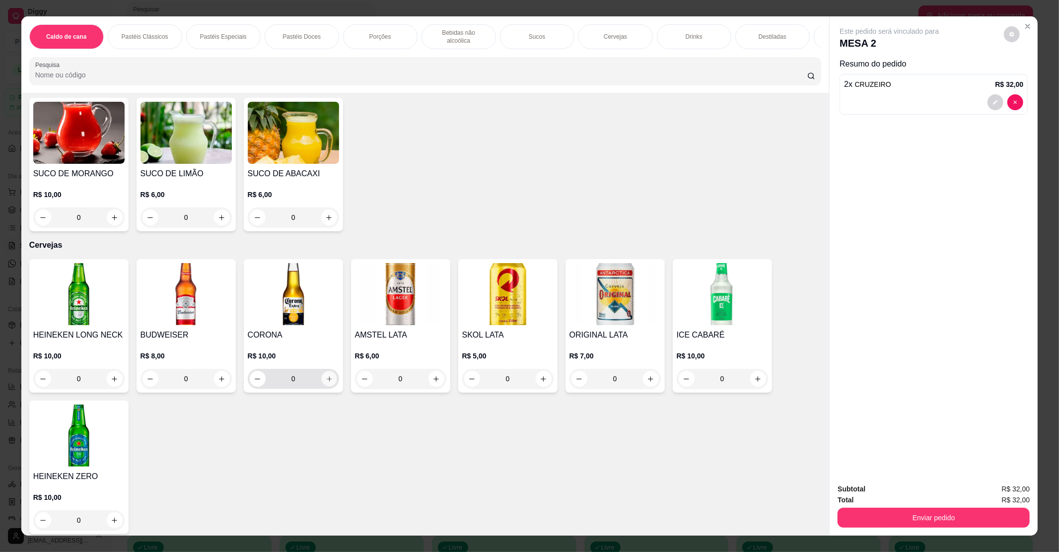
click at [321, 371] on button "increase-product-quantity" at bounding box center [328, 378] width 15 height 15
type input "1"
click at [111, 518] on icon "increase-product-quantity" at bounding box center [114, 521] width 7 height 7
type input "1"
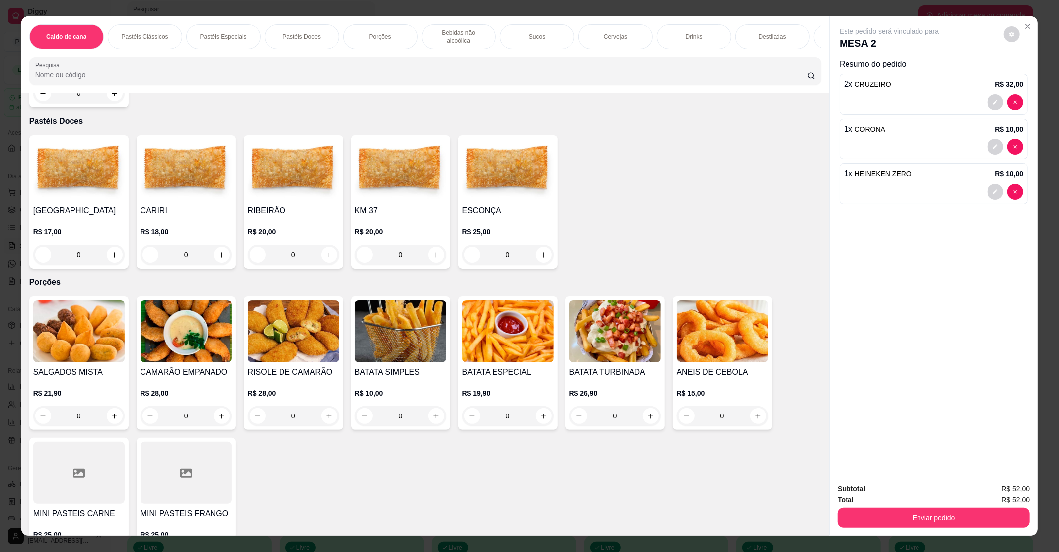
scroll to position [529, 0]
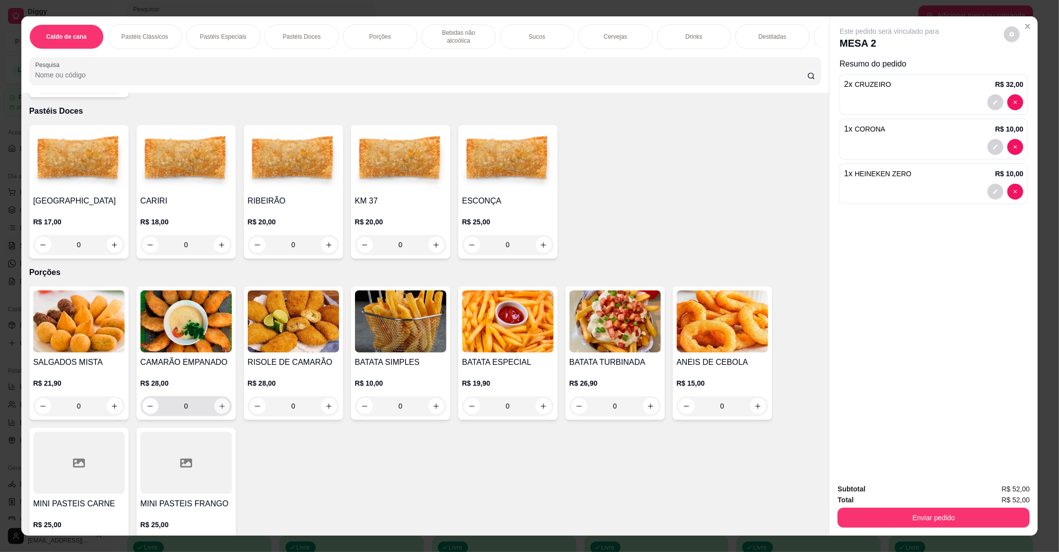
click at [218, 403] on icon "increase-product-quantity" at bounding box center [221, 406] width 7 height 7
type input "1"
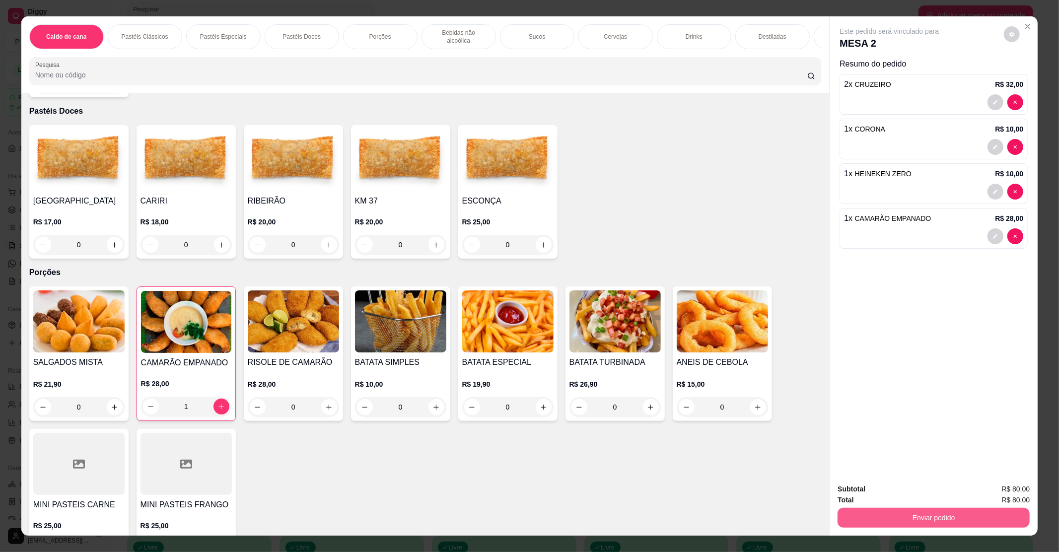
click at [906, 516] on button "Enviar pedido" at bounding box center [933, 518] width 192 height 20
click at [1024, 491] on button "Enviar pedido" at bounding box center [1003, 493] width 55 height 18
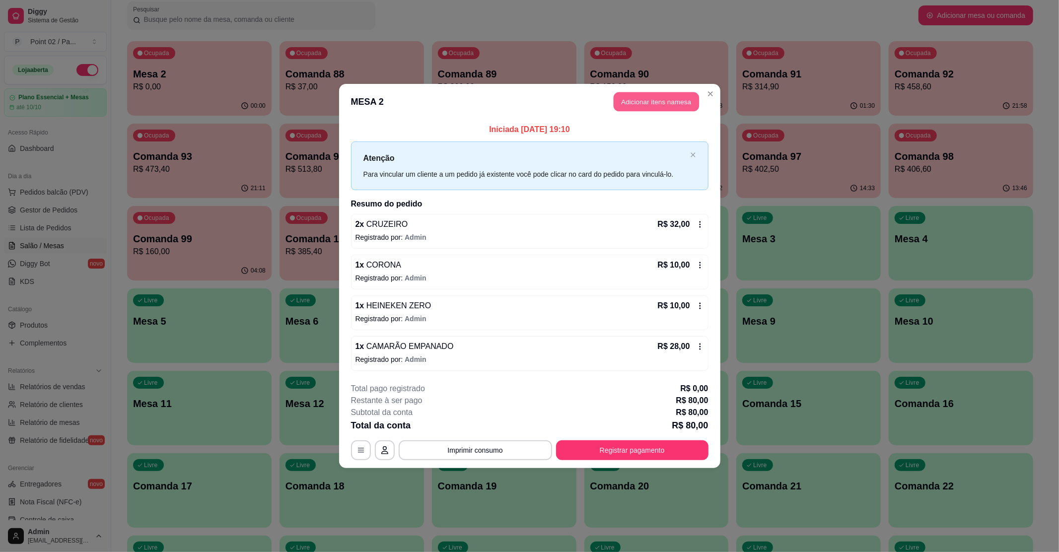
click at [629, 92] on button "Adicionar itens na mesa" at bounding box center [655, 101] width 85 height 19
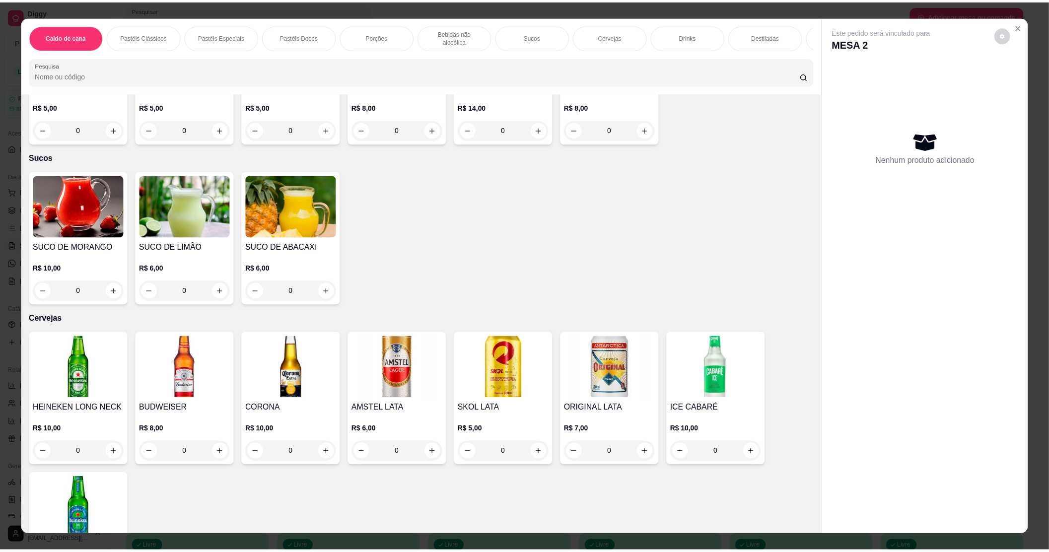
scroll to position [1257, 0]
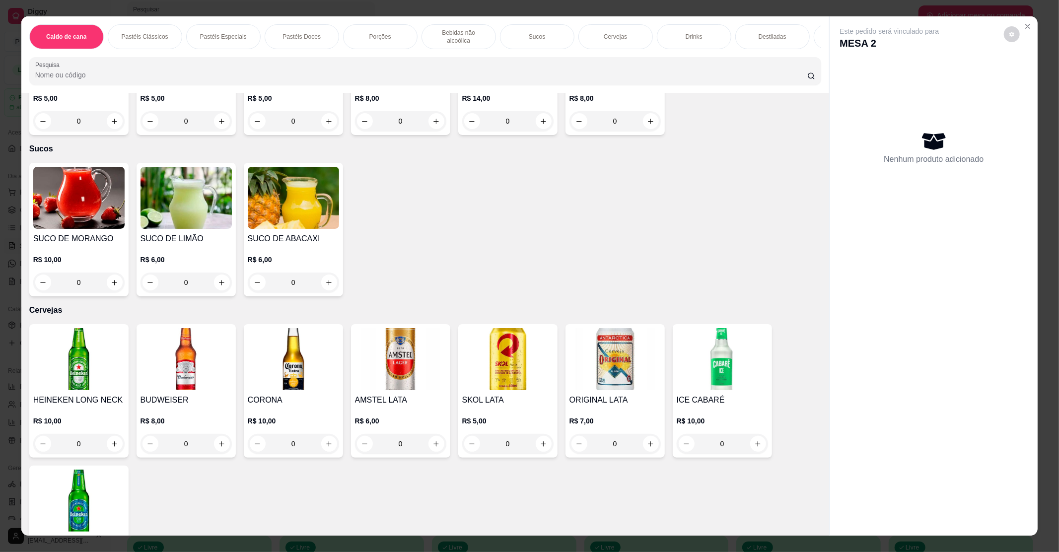
click at [311, 394] on h4 "CORONA" at bounding box center [293, 400] width 91 height 12
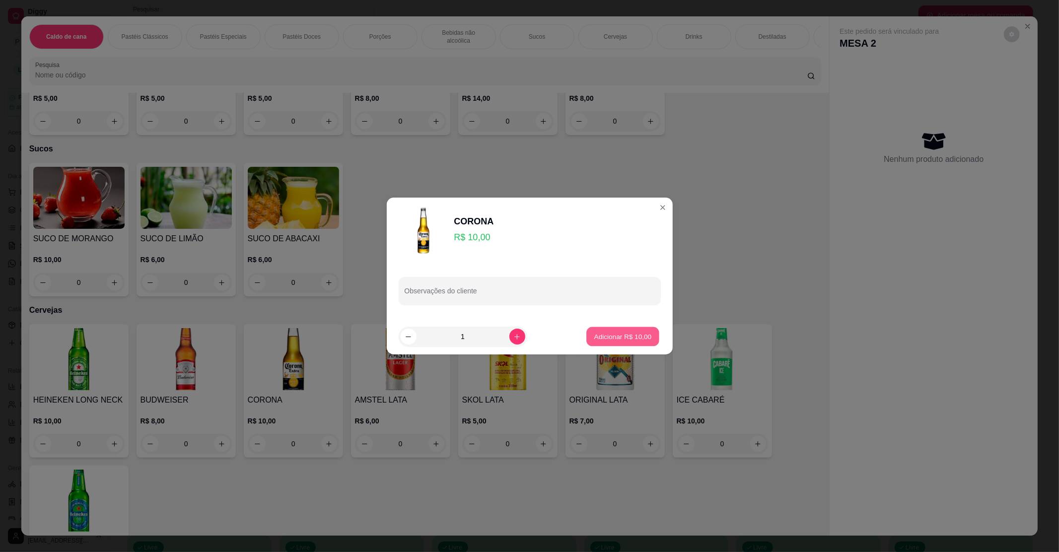
click at [639, 332] on p "Adicionar R$ 10,00" at bounding box center [623, 336] width 58 height 9
type input "1"
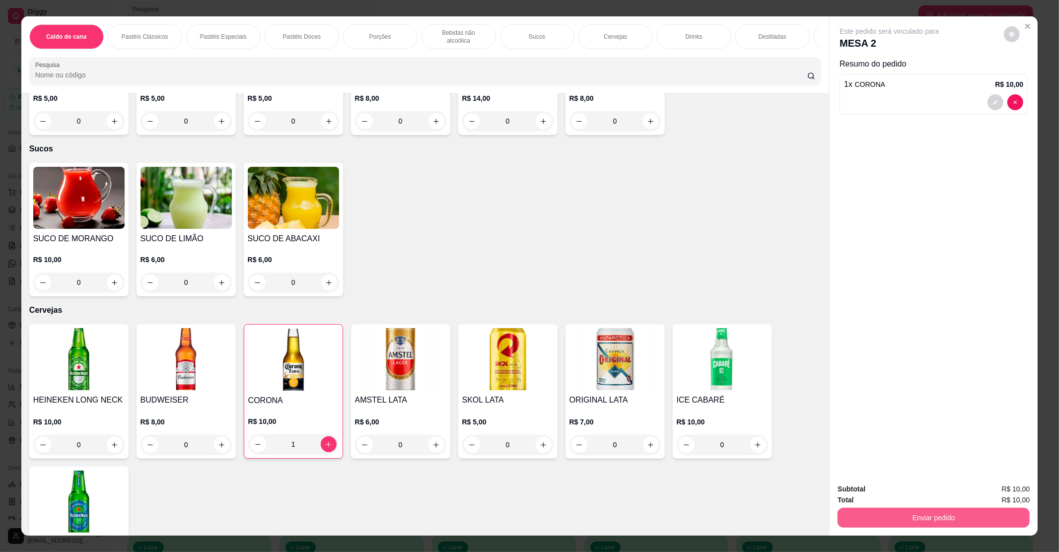
click at [966, 511] on button "Enviar pedido" at bounding box center [933, 518] width 192 height 20
click at [1005, 489] on button "Enviar pedido" at bounding box center [1003, 493] width 55 height 18
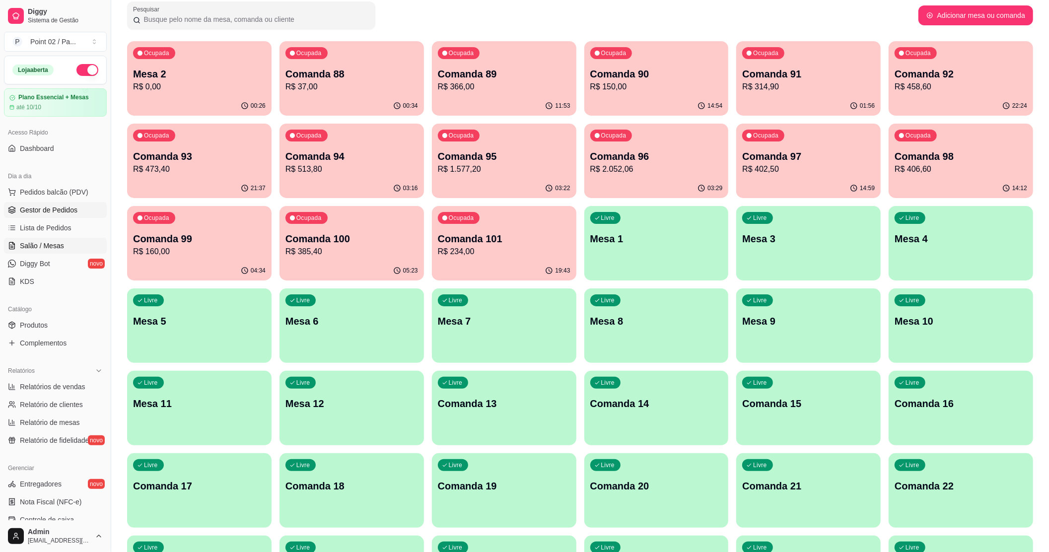
click at [23, 211] on span "Gestor de Pedidos" at bounding box center [49, 210] width 58 height 10
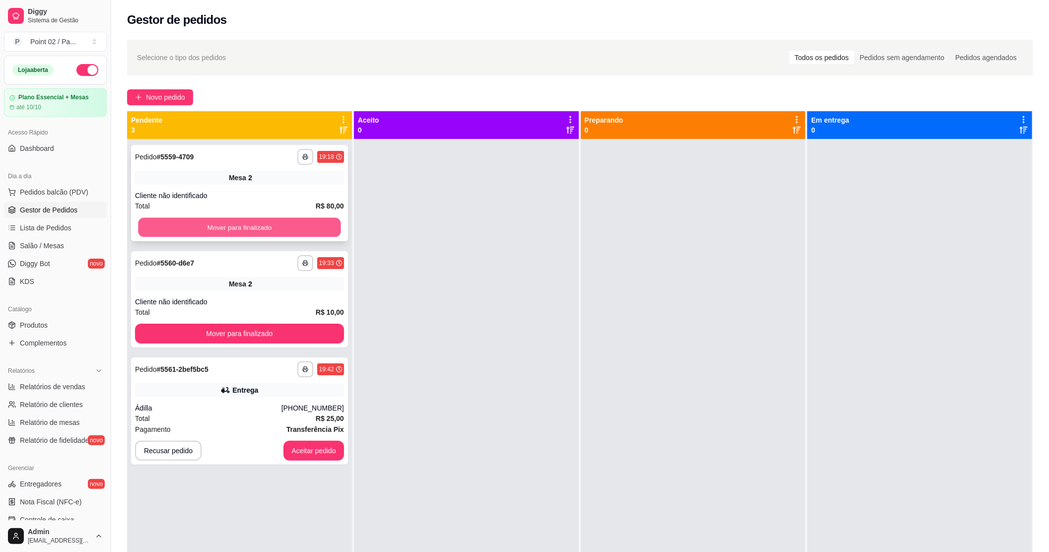
click at [261, 229] on button "Mover para finalizado" at bounding box center [239, 227] width 202 height 19
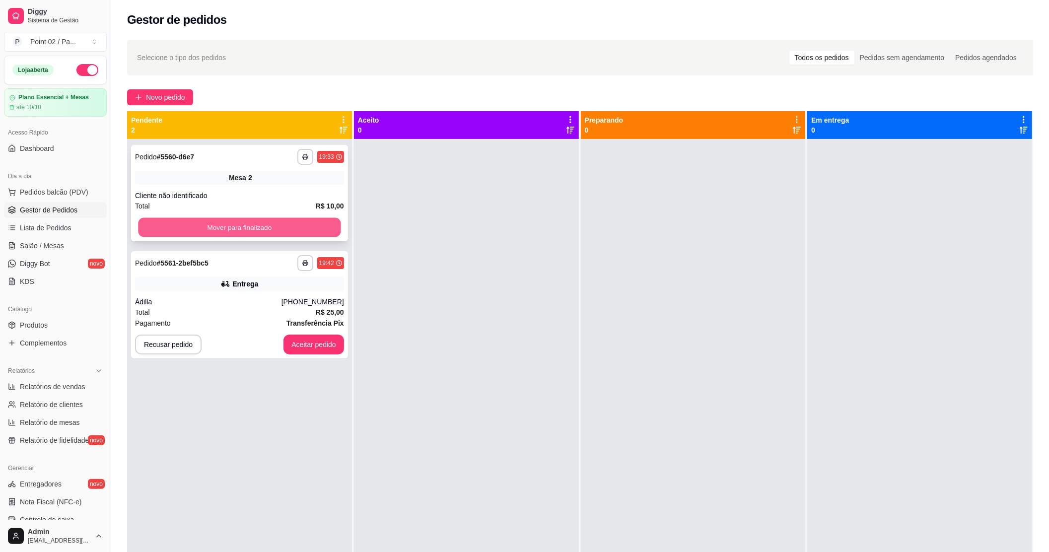
click at [274, 219] on button "Mover para finalizado" at bounding box center [239, 227] width 202 height 19
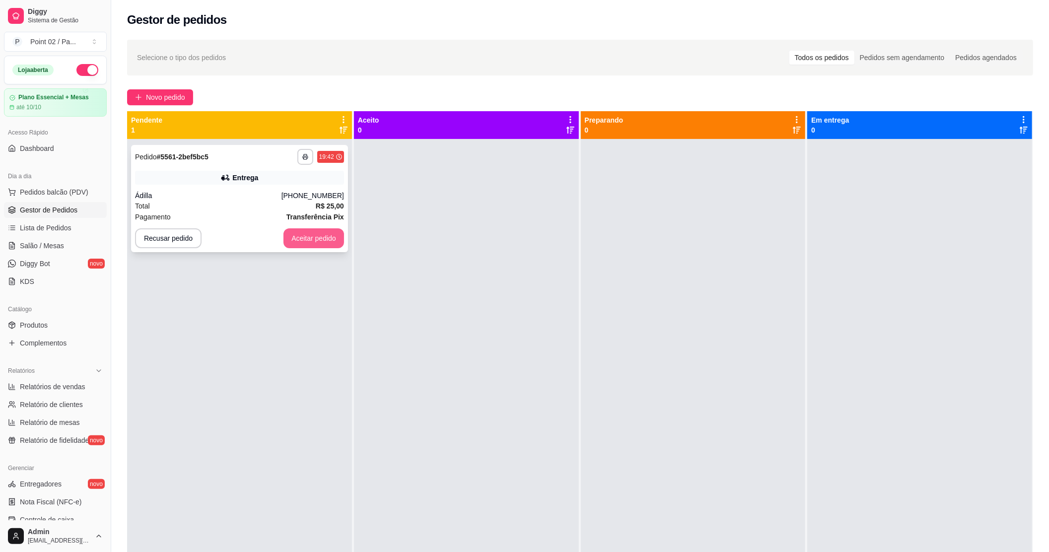
click at [325, 231] on button "Aceitar pedido" at bounding box center [313, 238] width 61 height 20
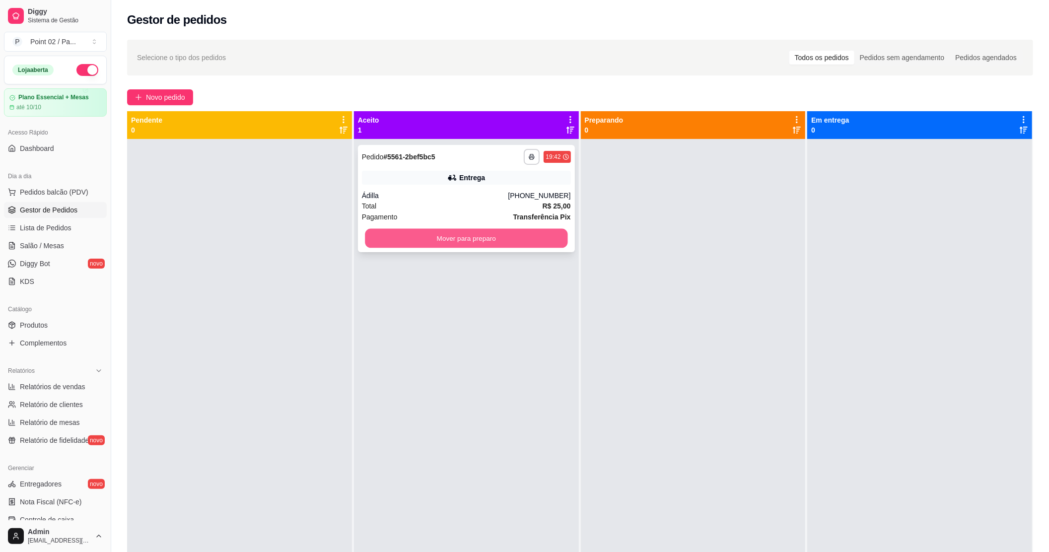
click at [473, 233] on button "Mover para preparo" at bounding box center [466, 238] width 202 height 19
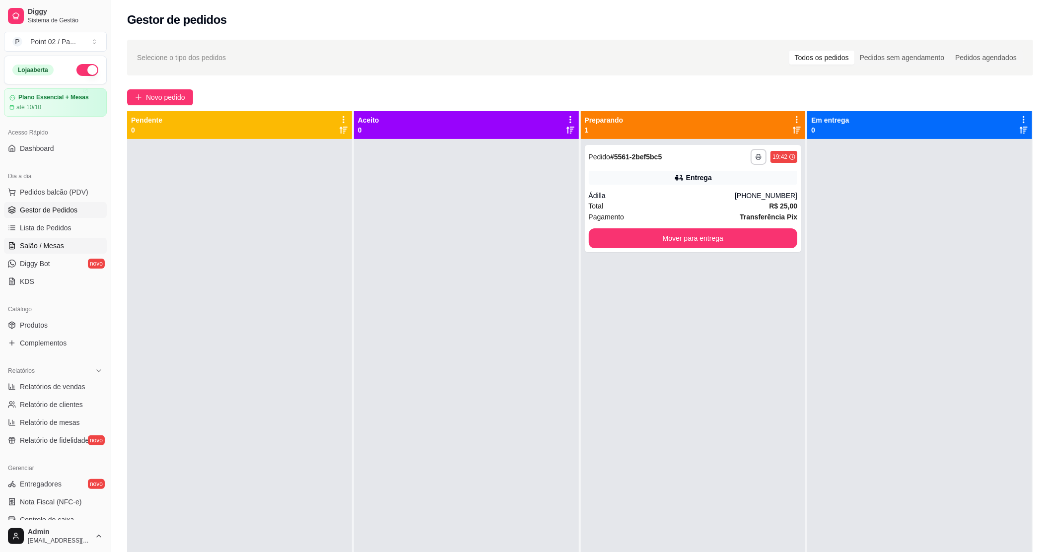
click at [38, 242] on span "Salão / Mesas" at bounding box center [42, 246] width 44 height 10
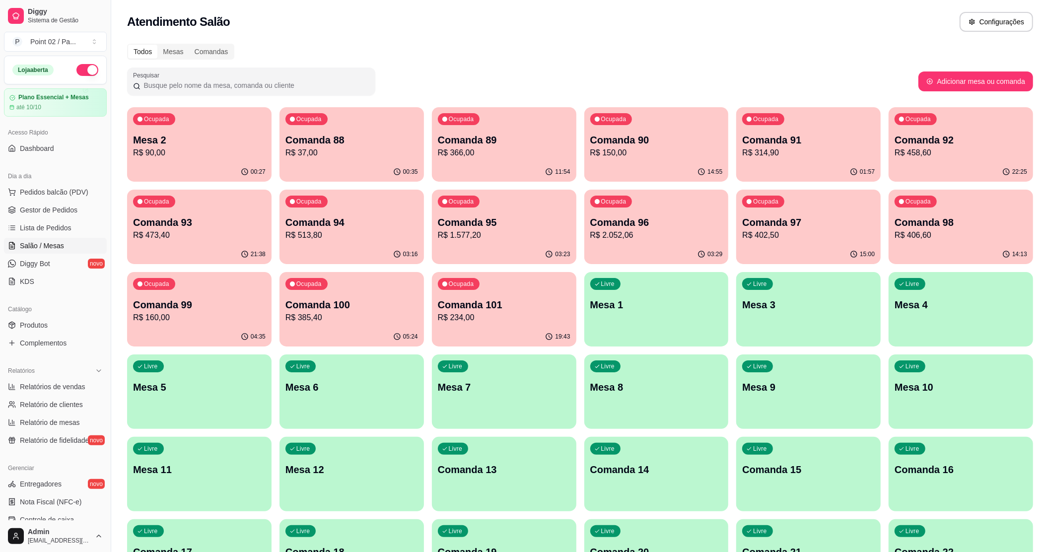
click at [522, 461] on div "Livre Comanda 13" at bounding box center [504, 468] width 144 height 63
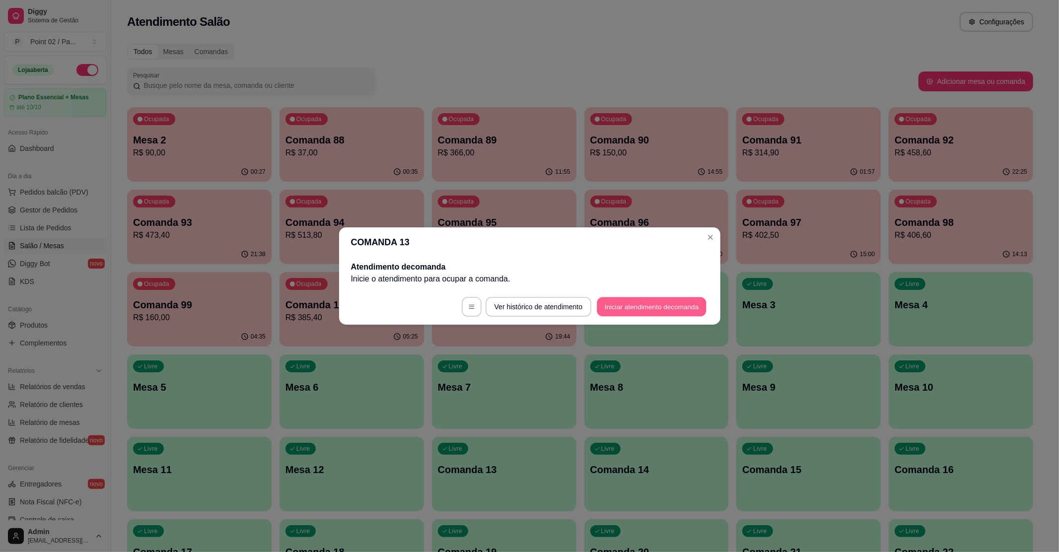
click at [632, 303] on button "Iniciar atendimento de comanda" at bounding box center [652, 306] width 110 height 19
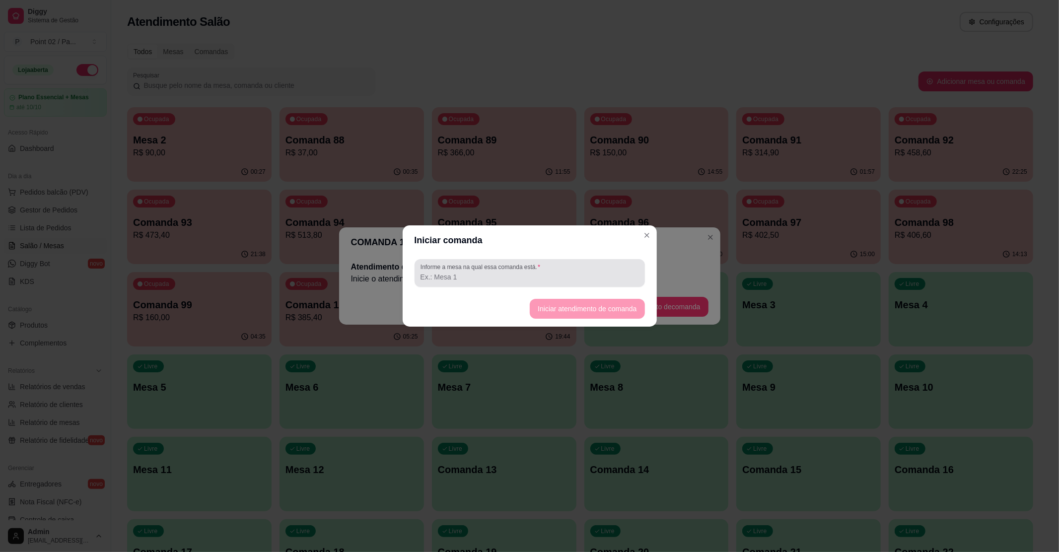
click at [538, 270] on label "Informe a mesa na qual essa comanda está." at bounding box center [481, 267] width 123 height 8
click at [538, 272] on input "Informe a mesa na qual essa comanda está." at bounding box center [529, 277] width 218 height 10
type input "MESA DE GILDA"
click at [560, 298] on footer "Iniciar atendimento de comanda" at bounding box center [530, 309] width 254 height 36
click at [590, 308] on button "Iniciar atendimento de comanda" at bounding box center [587, 308] width 111 height 19
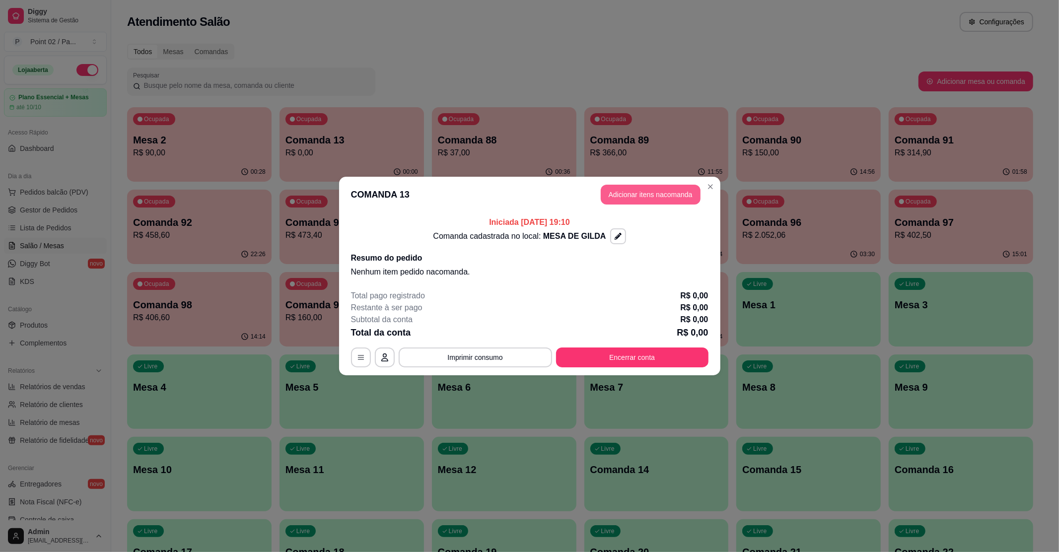
click at [647, 196] on button "Adicionar itens na comanda" at bounding box center [651, 195] width 100 height 20
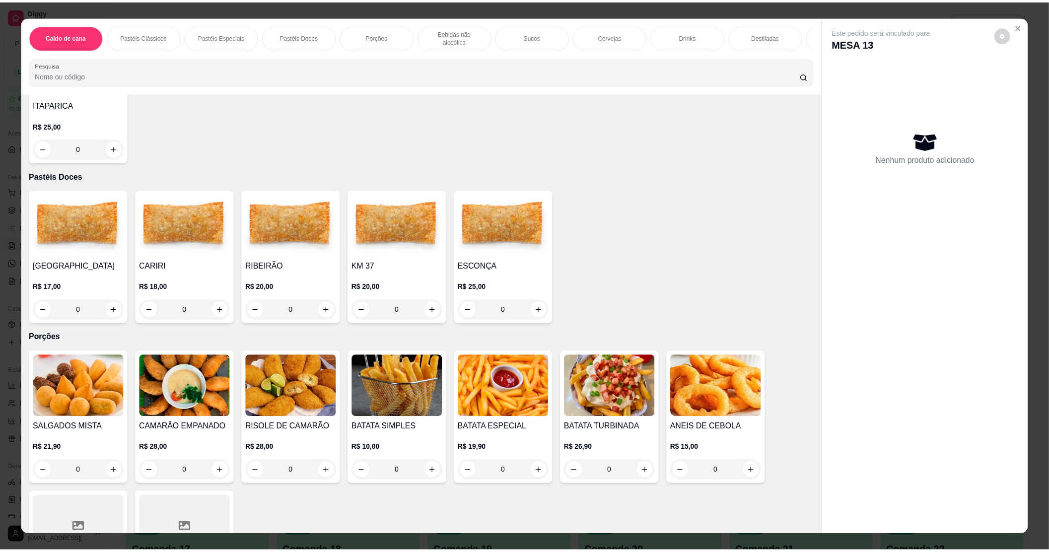
scroll to position [529, 0]
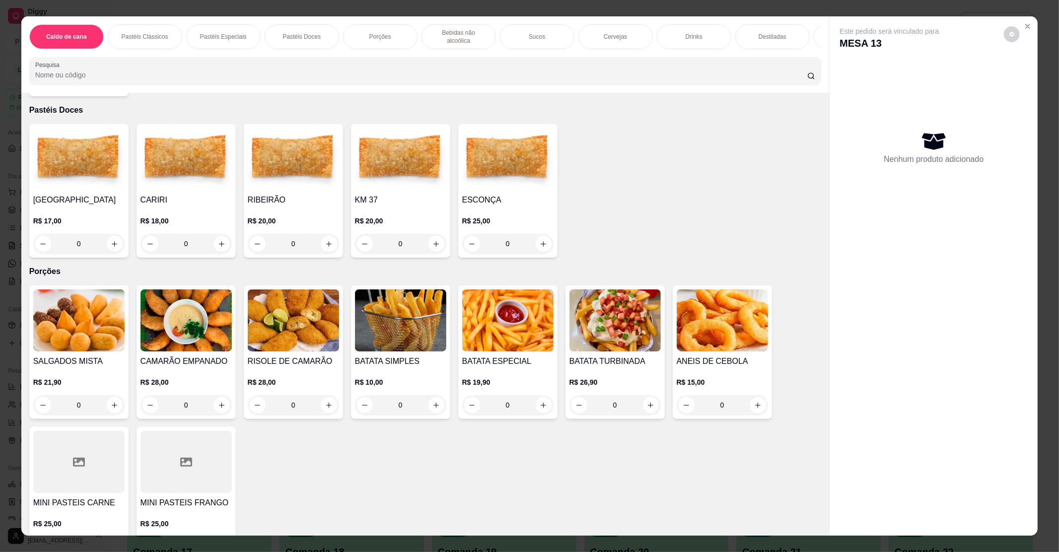
click at [99, 324] on img at bounding box center [78, 320] width 91 height 62
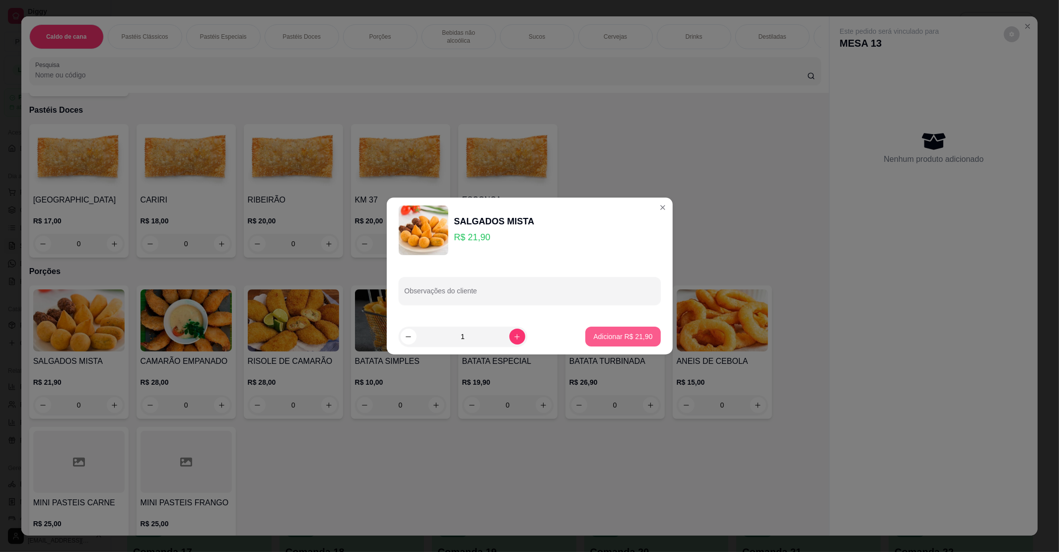
click at [618, 335] on p "Adicionar R$ 21,90" at bounding box center [622, 337] width 59 height 10
type input "1"
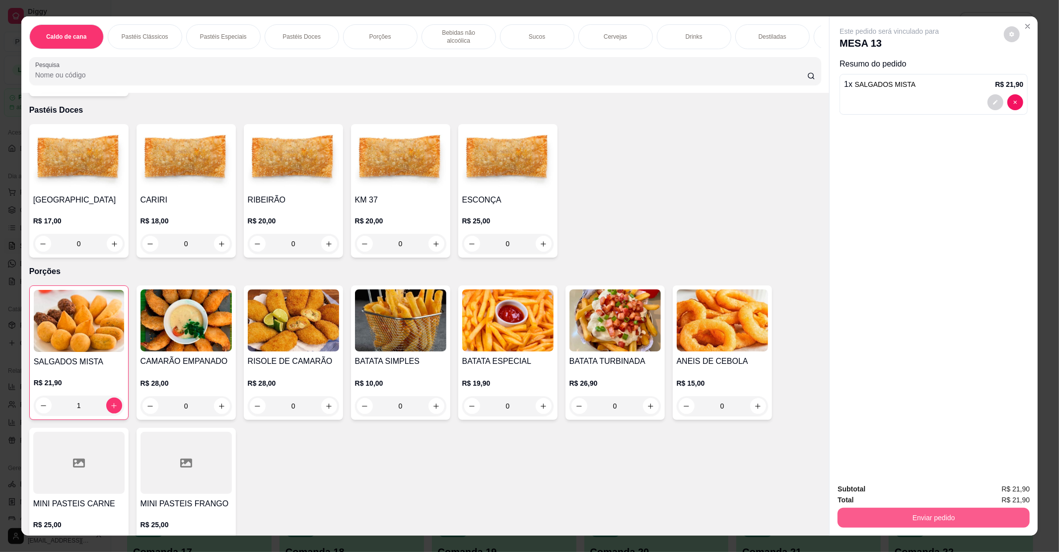
click at [916, 519] on button "Enviar pedido" at bounding box center [933, 518] width 192 height 20
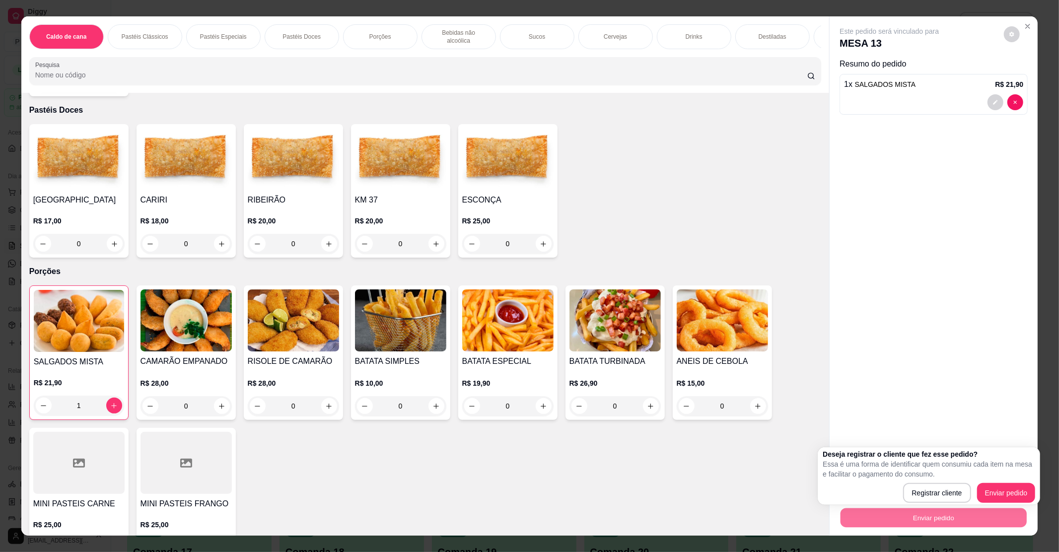
click at [1003, 478] on p "Essa é uma forma de identificar quem consumiu cada item na mesa e facilitar o p…" at bounding box center [928, 469] width 212 height 20
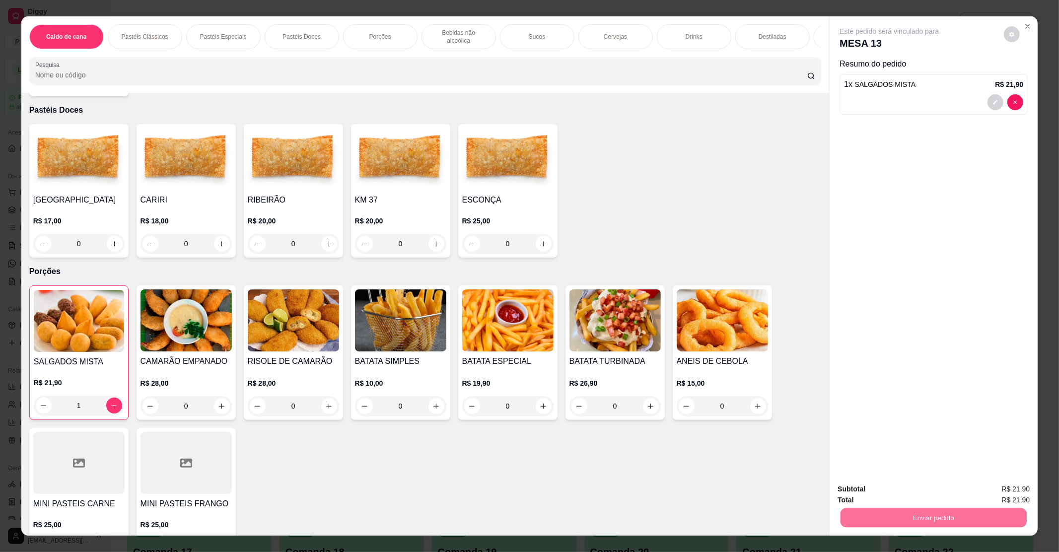
click at [1003, 492] on button "Enviar pedido" at bounding box center [1003, 493] width 55 height 18
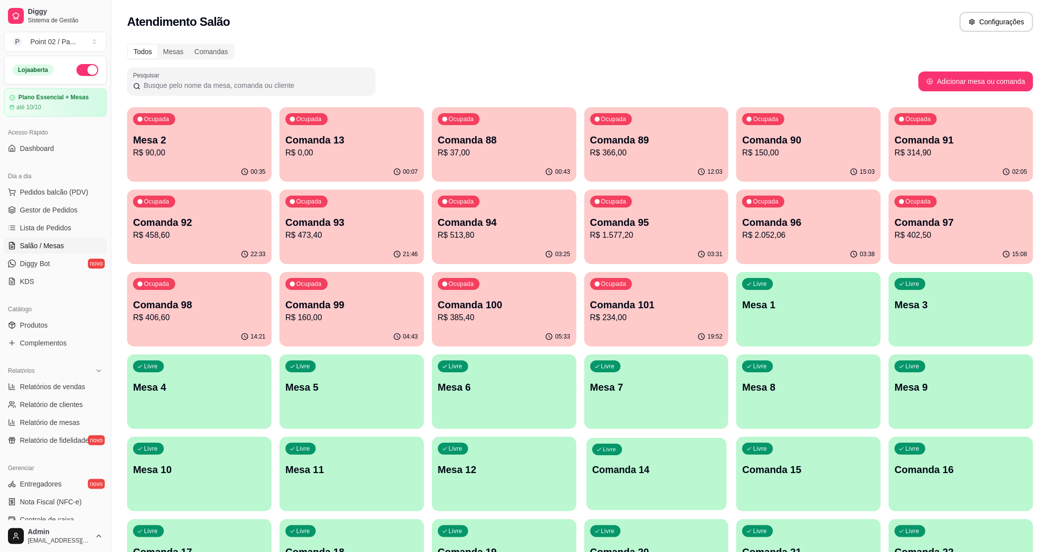
click at [634, 475] on p "Comanda 14" at bounding box center [656, 469] width 129 height 13
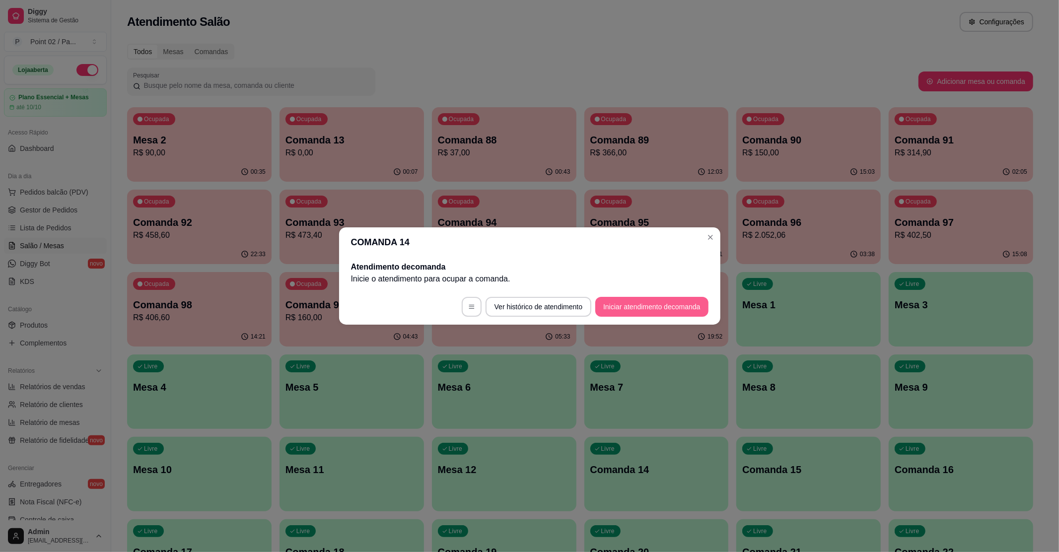
click at [646, 312] on button "Iniciar atendimento de comanda" at bounding box center [651, 307] width 113 height 20
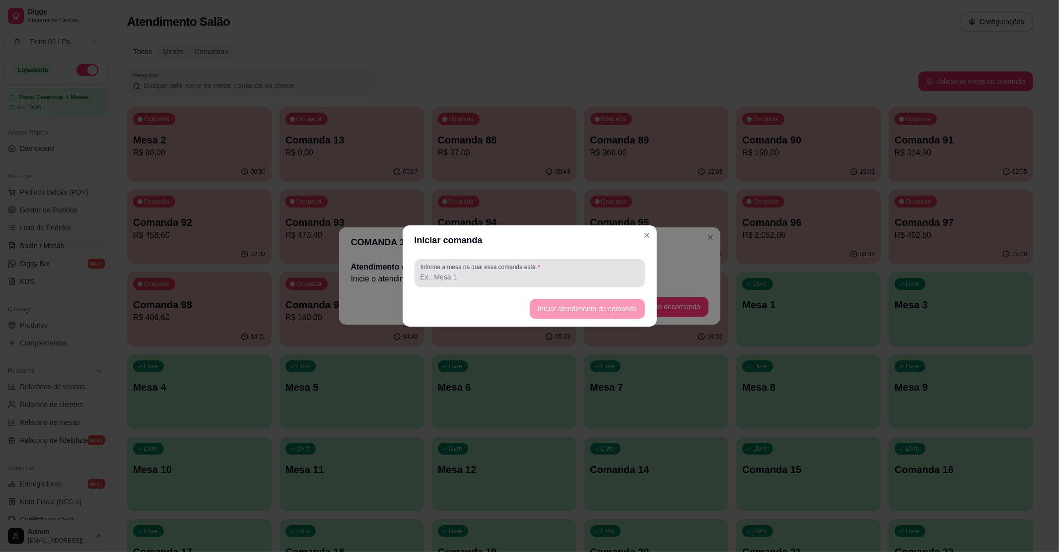
click at [574, 265] on div at bounding box center [529, 273] width 218 height 20
type input "M"
type input "MESA LA CASA"
click at [573, 310] on button "Iniciar atendimento de comanda" at bounding box center [587, 309] width 115 height 20
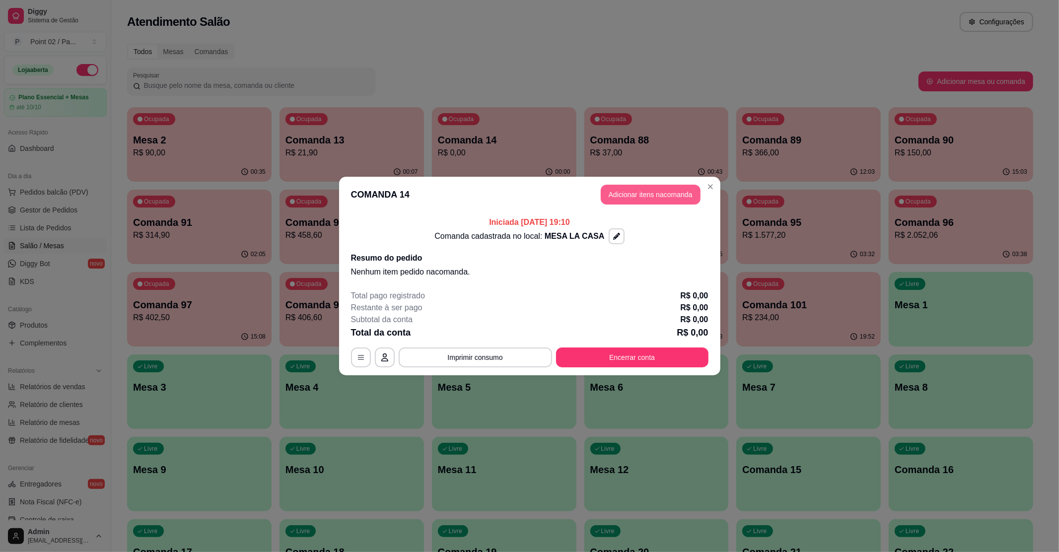
click at [666, 185] on button "Adicionar itens na comanda" at bounding box center [651, 195] width 100 height 20
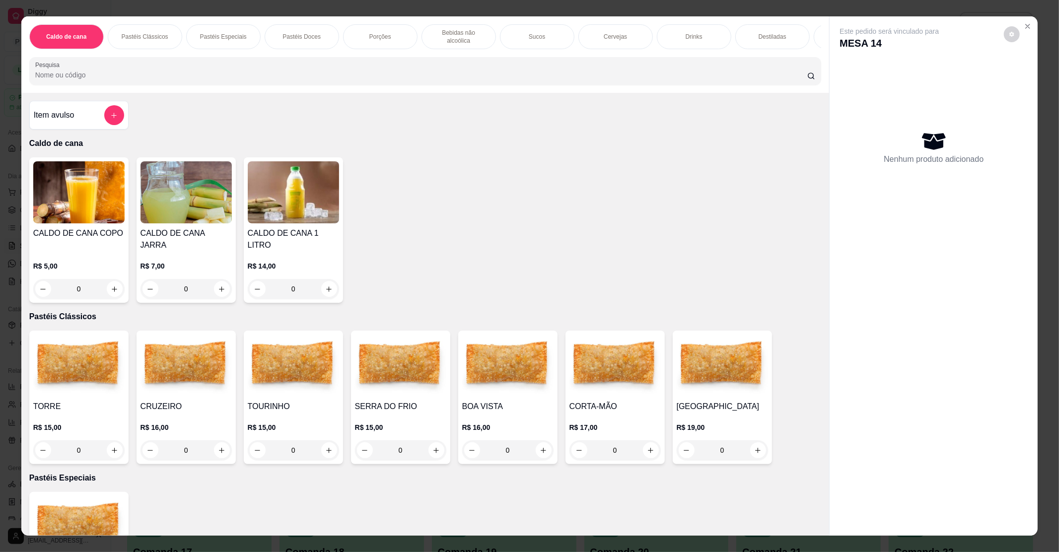
click at [634, 401] on h4 "CORTA-MÃO" at bounding box center [614, 407] width 91 height 12
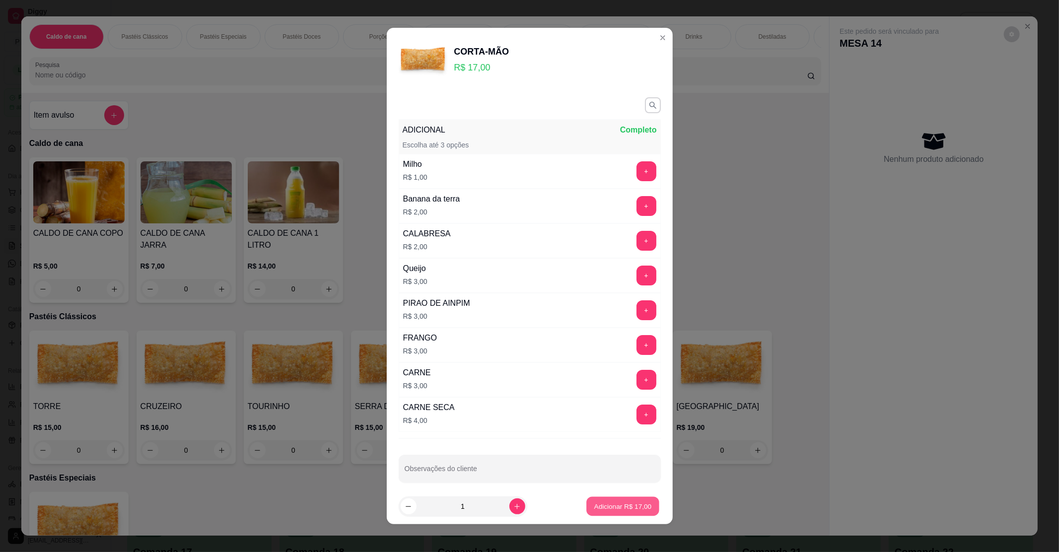
click at [626, 505] on p "Adicionar R$ 17,00" at bounding box center [623, 506] width 58 height 9
type input "1"
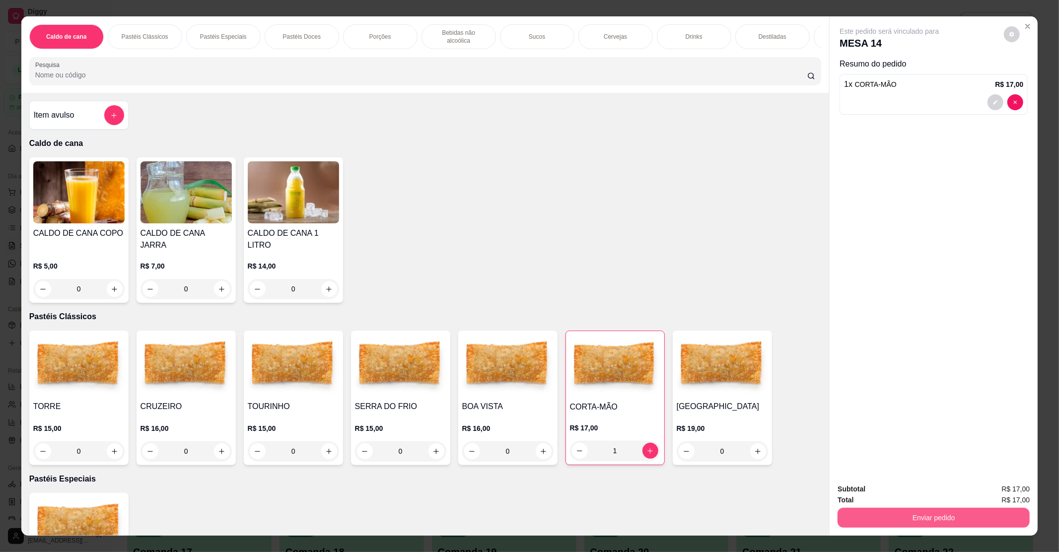
click at [962, 523] on button "Enviar pedido" at bounding box center [933, 518] width 192 height 20
click at [1002, 484] on button "Enviar pedido" at bounding box center [1003, 493] width 55 height 18
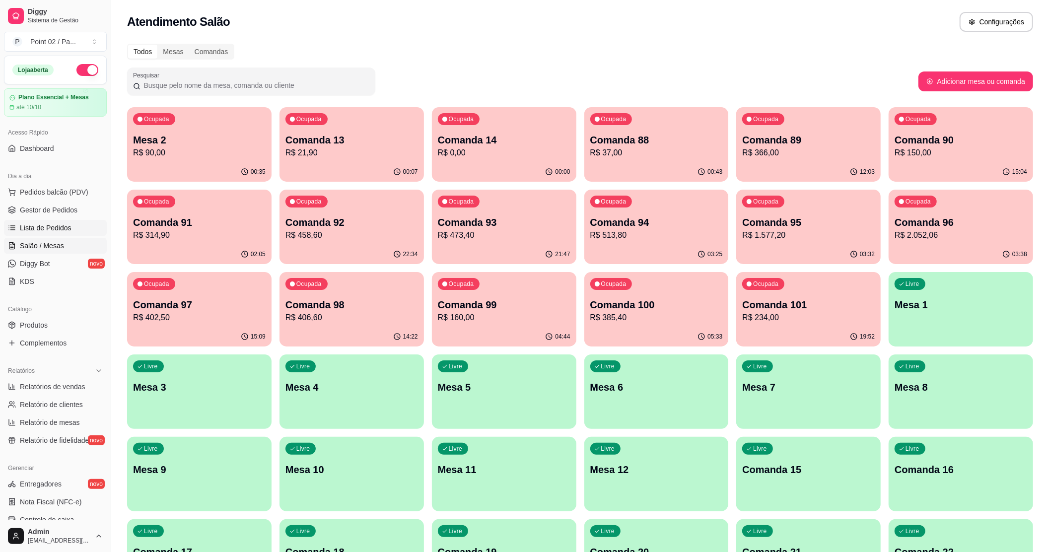
click at [10, 229] on icon at bounding box center [12, 228] width 8 height 8
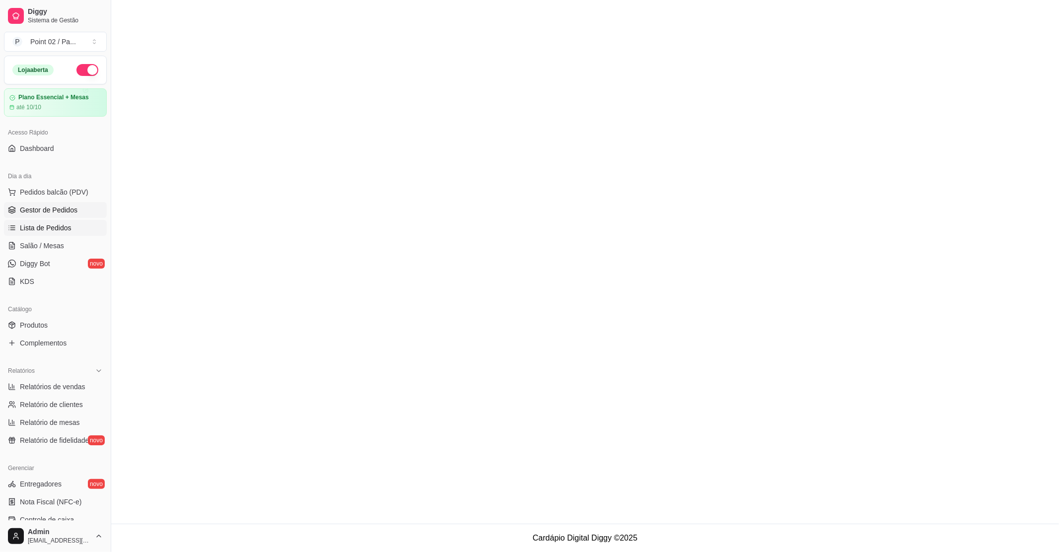
click at [24, 208] on span "Gestor de Pedidos" at bounding box center [49, 210] width 58 height 10
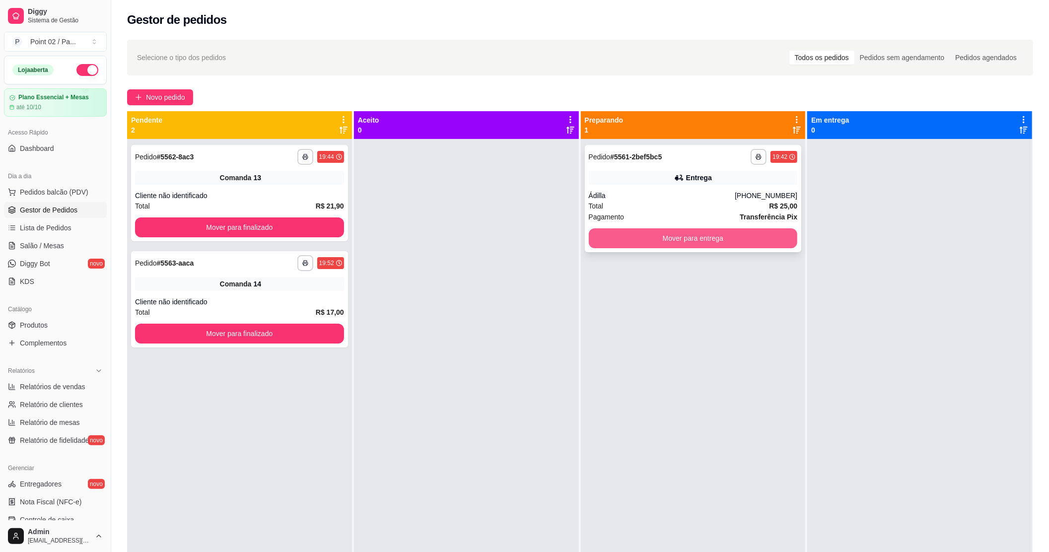
click at [728, 229] on button "Mover para entrega" at bounding box center [693, 238] width 209 height 20
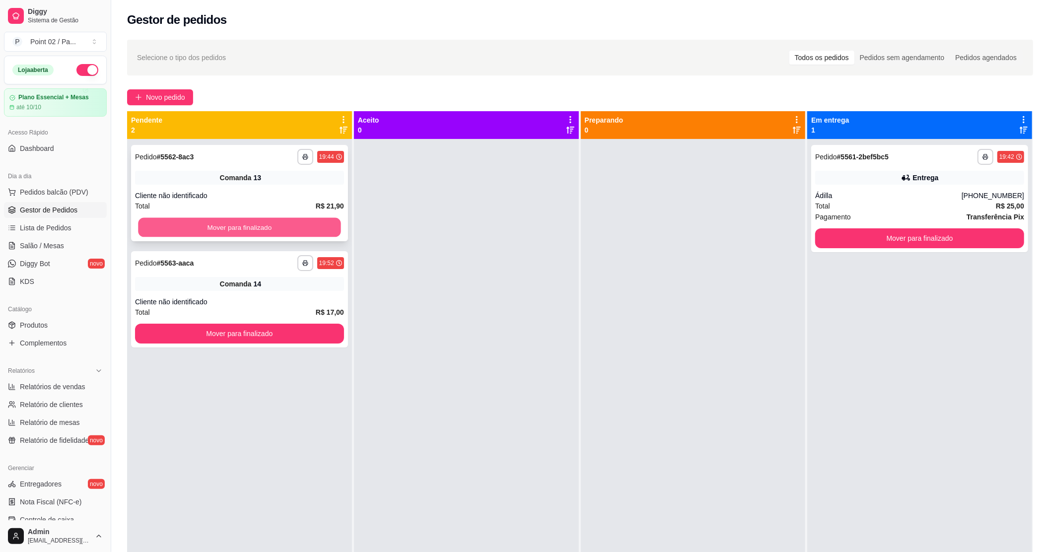
click at [167, 229] on button "Mover para finalizado" at bounding box center [239, 227] width 202 height 19
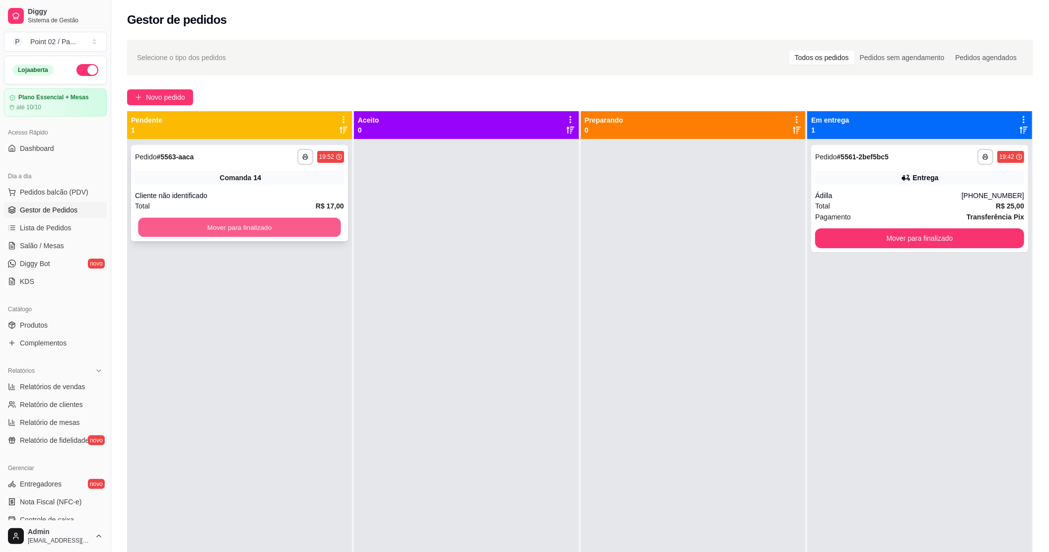
click at [161, 221] on button "Mover para finalizado" at bounding box center [239, 227] width 202 height 19
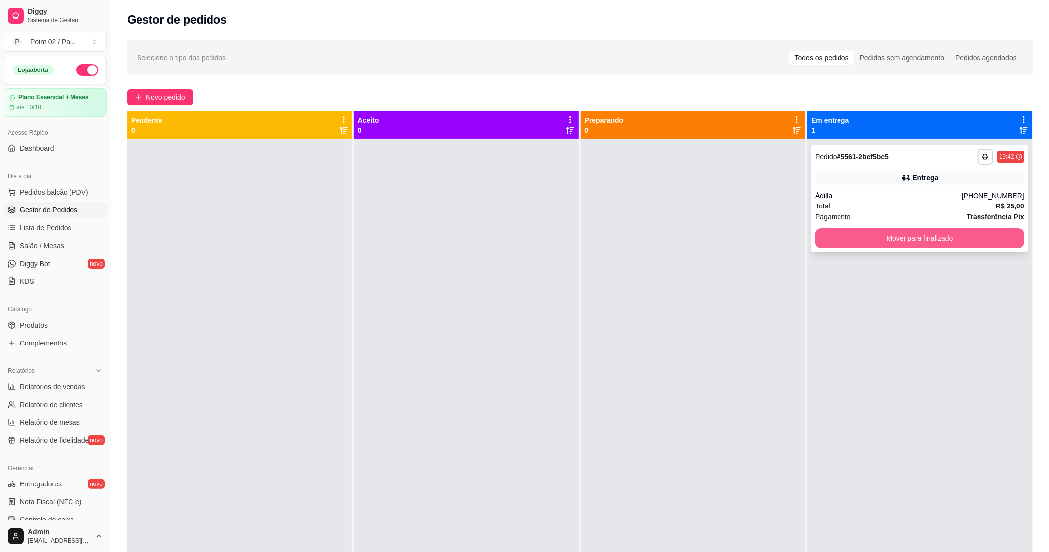
click at [824, 238] on button "Mover para finalizado" at bounding box center [919, 238] width 209 height 20
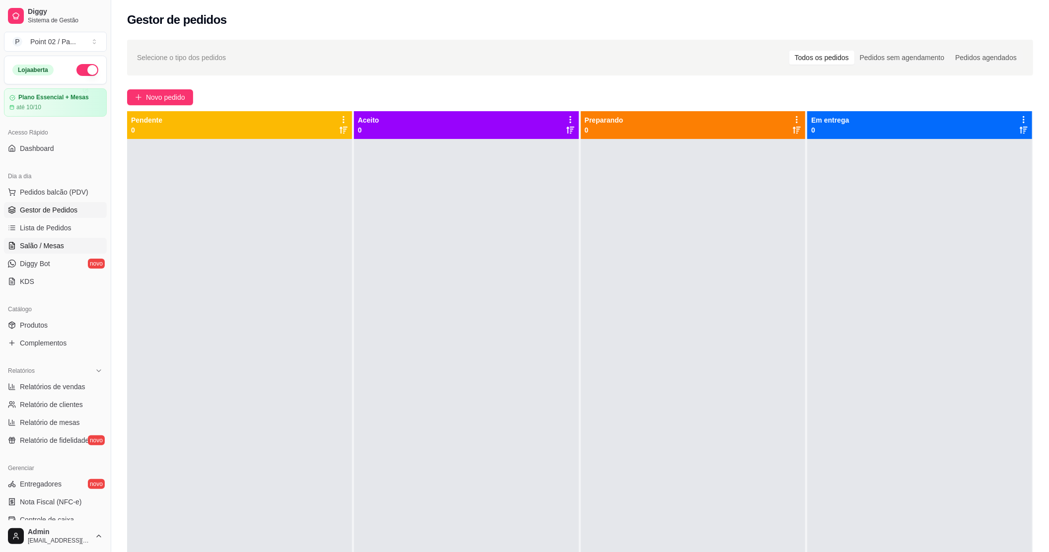
drag, startPoint x: 38, startPoint y: 247, endPoint x: 46, endPoint y: 243, distance: 9.1
click at [38, 247] on span "Salão / Mesas" at bounding box center [42, 246] width 44 height 10
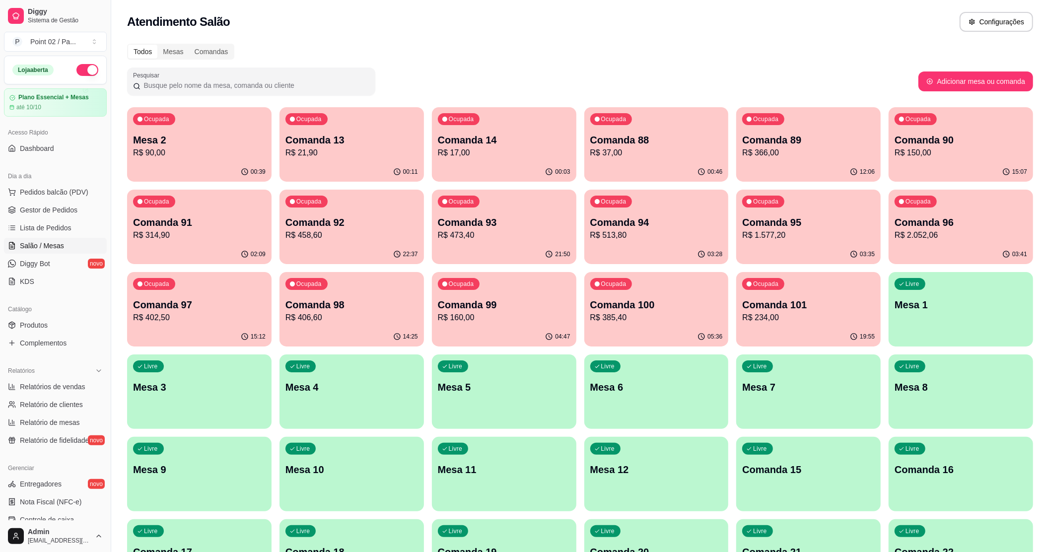
click at [4, 238] on link "Salão / Mesas" at bounding box center [55, 246] width 103 height 16
click at [169, 155] on div "Mesa 2 R$ 90,00" at bounding box center [199, 146] width 129 height 25
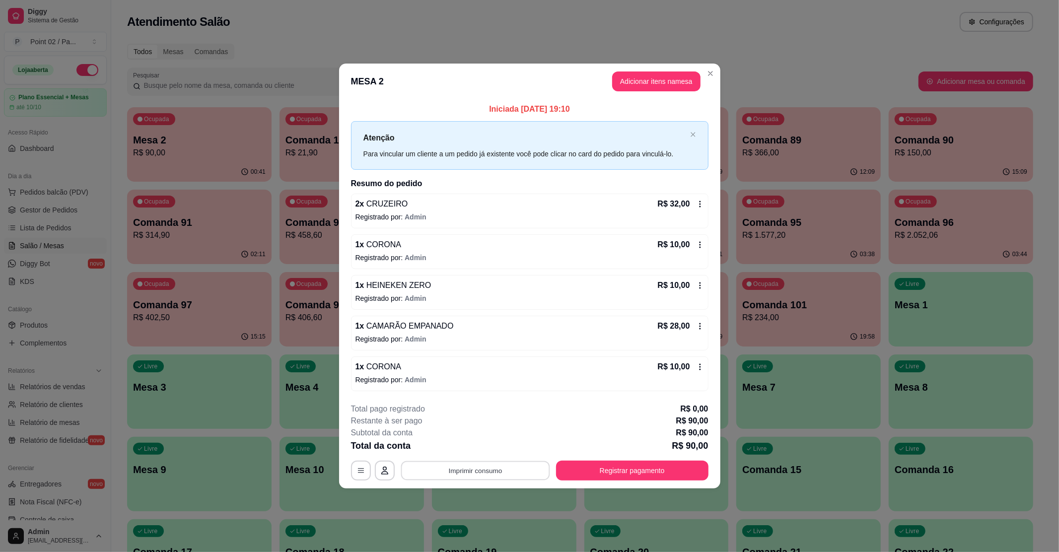
click at [524, 465] on button "Imprimir consumo" at bounding box center [475, 470] width 149 height 19
click at [477, 444] on button "IMPRESSORA" at bounding box center [478, 449] width 72 height 16
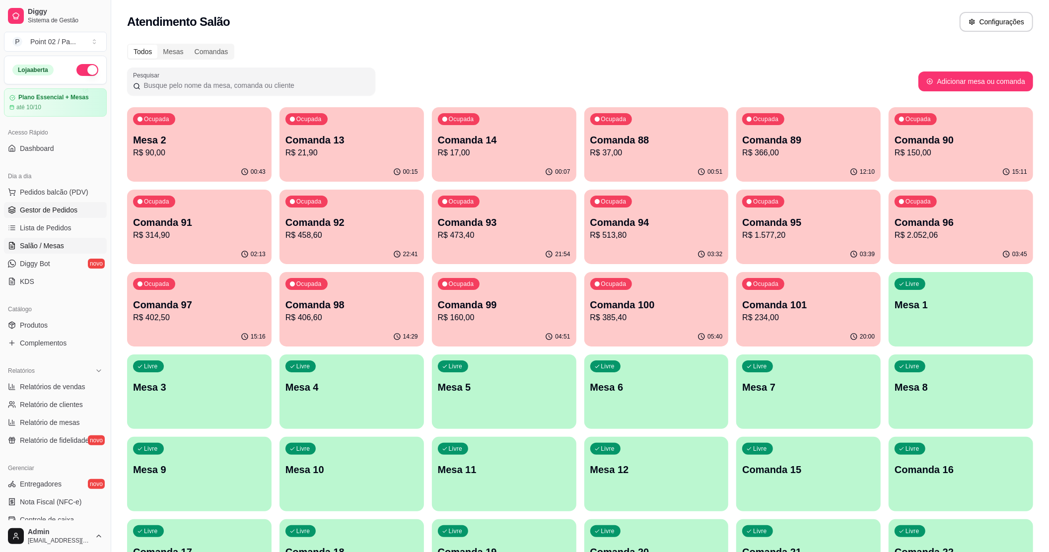
click at [52, 215] on link "Gestor de Pedidos" at bounding box center [55, 210] width 103 height 16
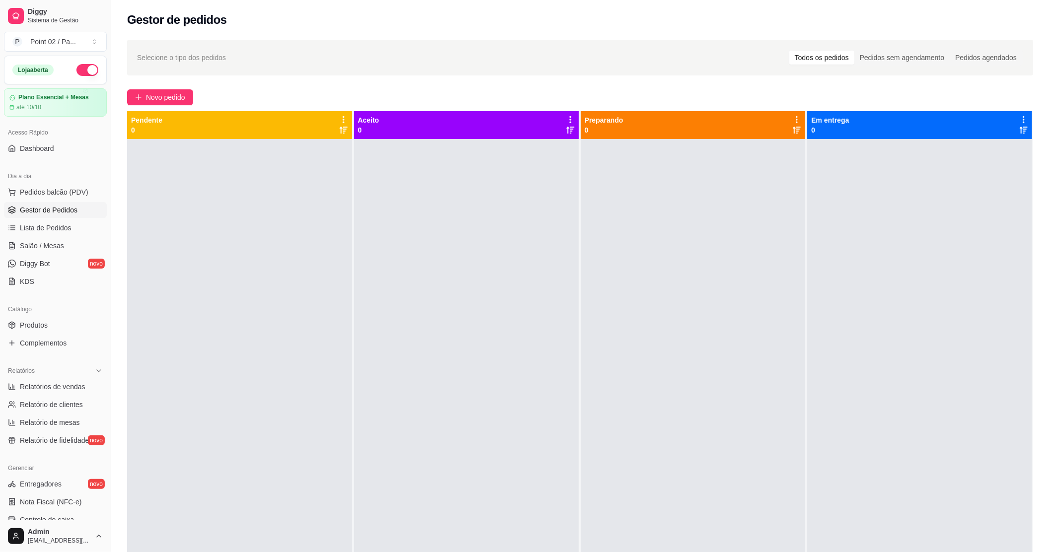
click at [503, 237] on div at bounding box center [466, 415] width 225 height 552
click at [68, 247] on link "Salão / Mesas" at bounding box center [55, 246] width 103 height 16
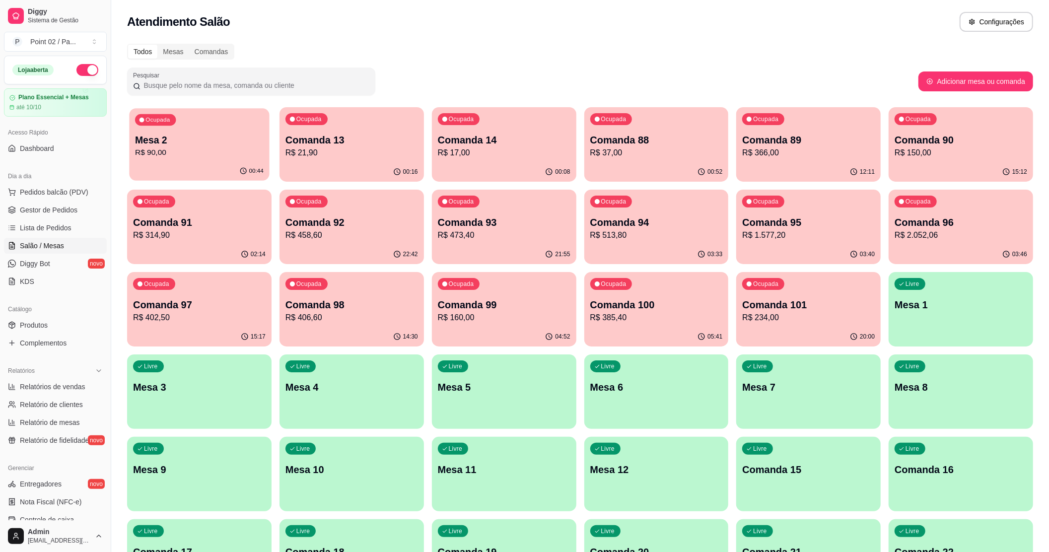
click at [223, 122] on div "Ocupada Mesa 2 R$ 90,00" at bounding box center [199, 135] width 140 height 54
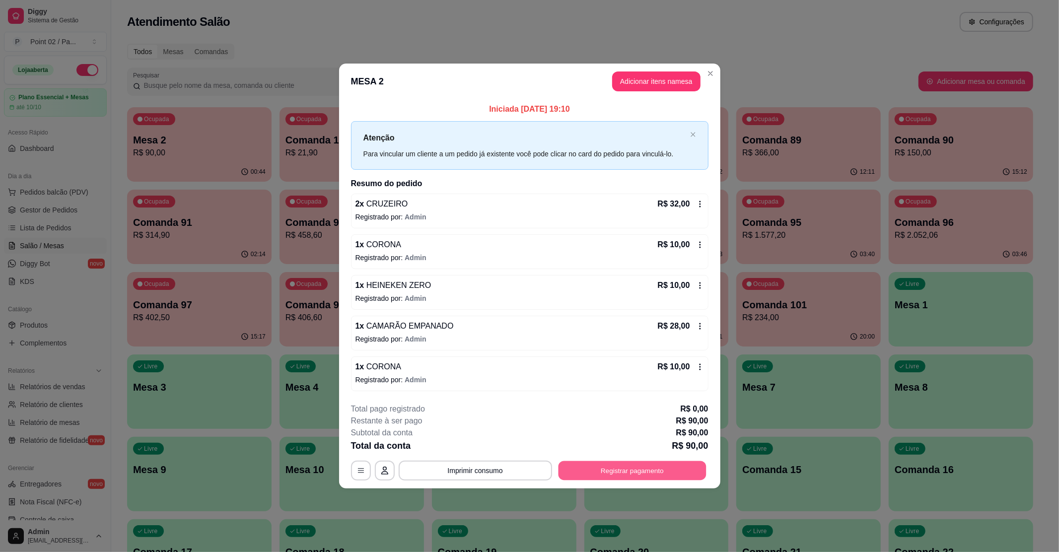
click at [677, 471] on button "Registrar pagamento" at bounding box center [632, 470] width 148 height 19
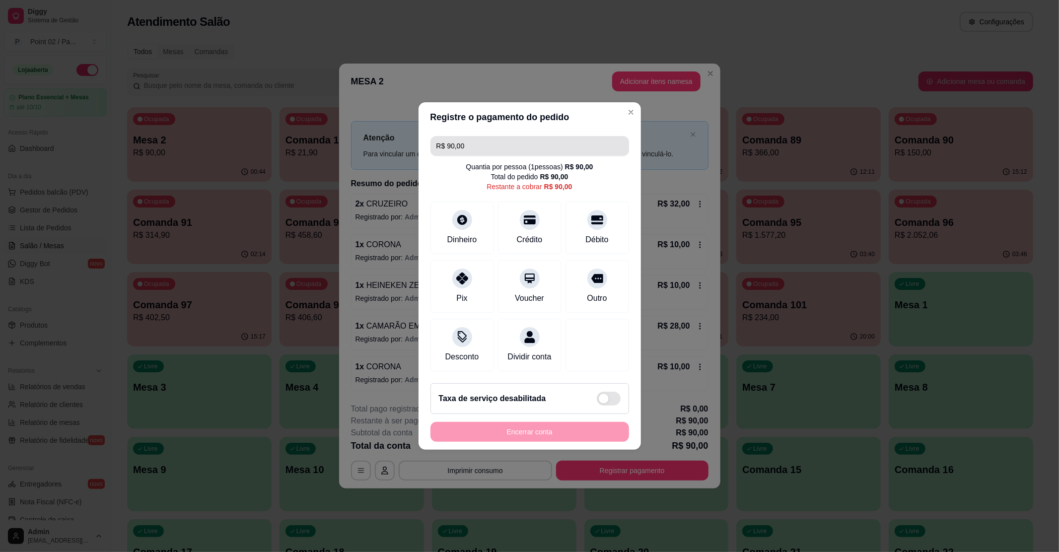
click at [560, 143] on input "R$ 90,00" at bounding box center [529, 146] width 187 height 20
click at [525, 220] on div at bounding box center [530, 217] width 22 height 22
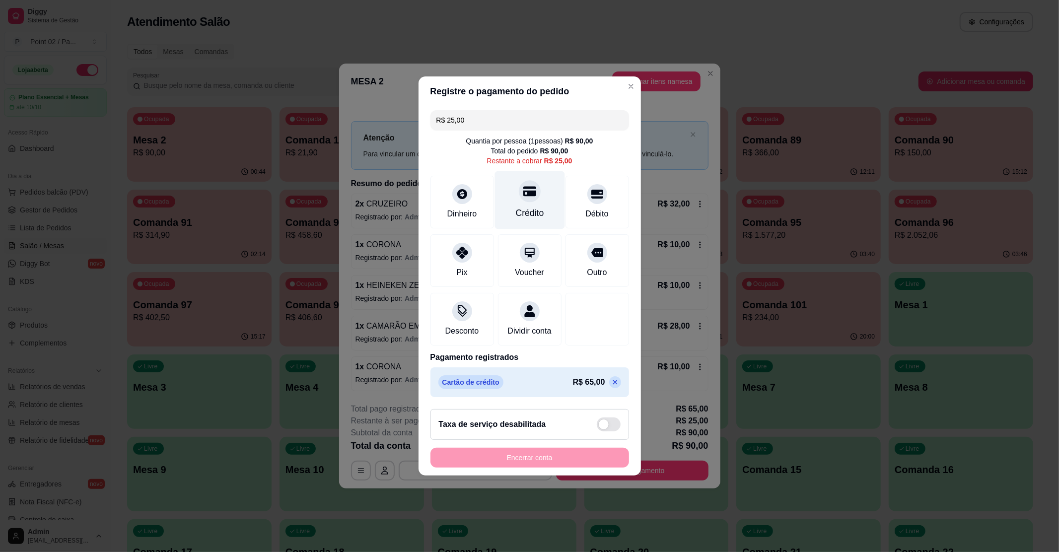
click at [519, 188] on div at bounding box center [530, 191] width 22 height 22
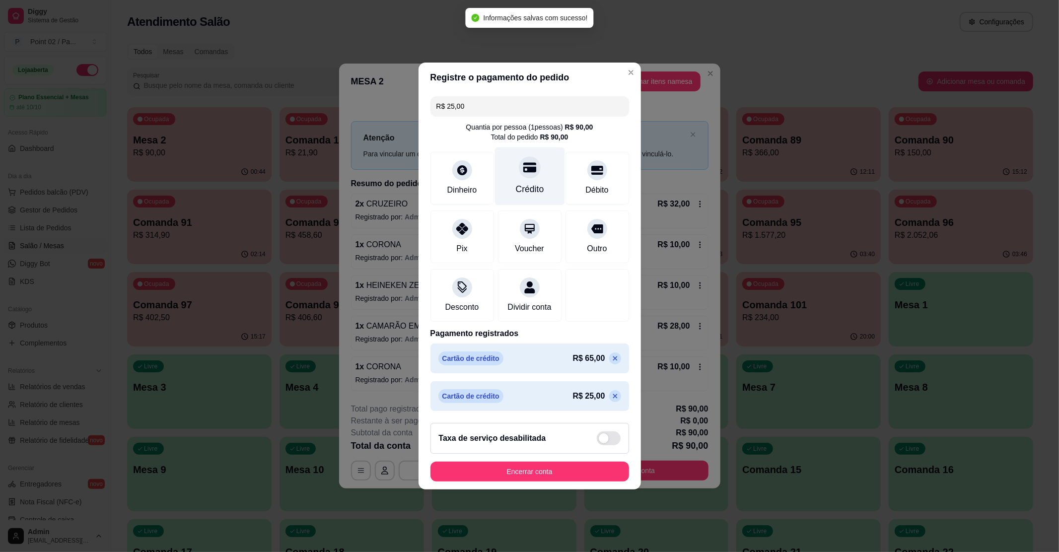
type input "R$ 0,00"
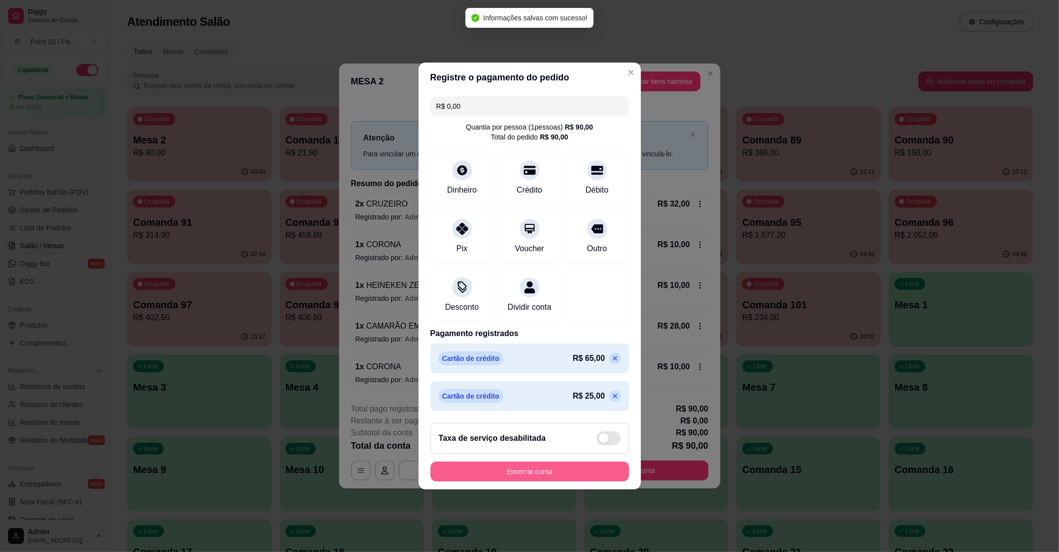
click at [536, 481] on button "Encerrar conta" at bounding box center [529, 472] width 199 height 20
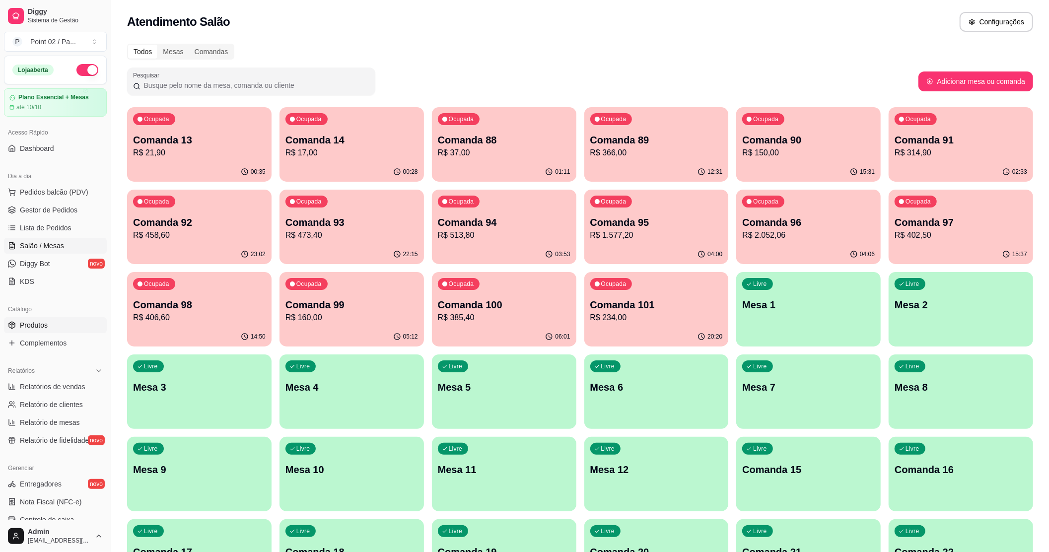
click at [54, 328] on link "Produtos" at bounding box center [55, 325] width 103 height 16
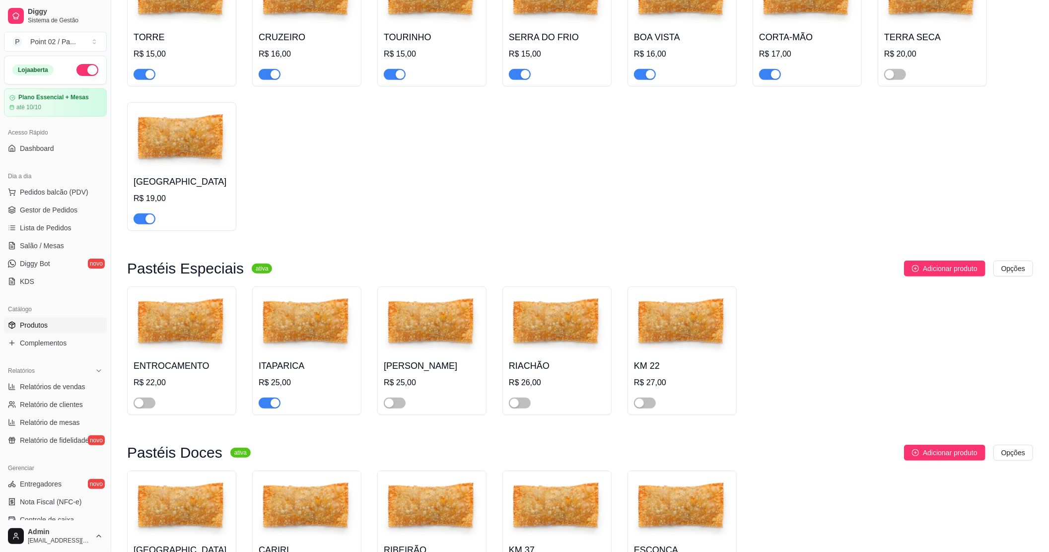
scroll to position [397, 0]
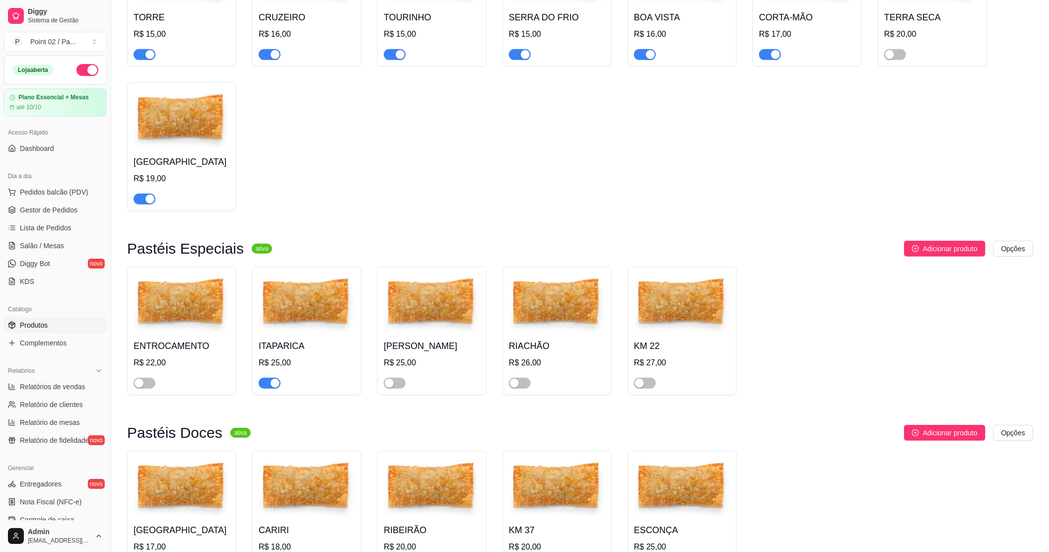
click at [145, 372] on div at bounding box center [182, 379] width 96 height 20
click at [143, 382] on span "button" at bounding box center [145, 383] width 22 height 11
click at [431, 320] on img at bounding box center [432, 304] width 96 height 62
click at [511, 335] on img at bounding box center [557, 304] width 96 height 62
click at [652, 301] on img at bounding box center [682, 304] width 96 height 62
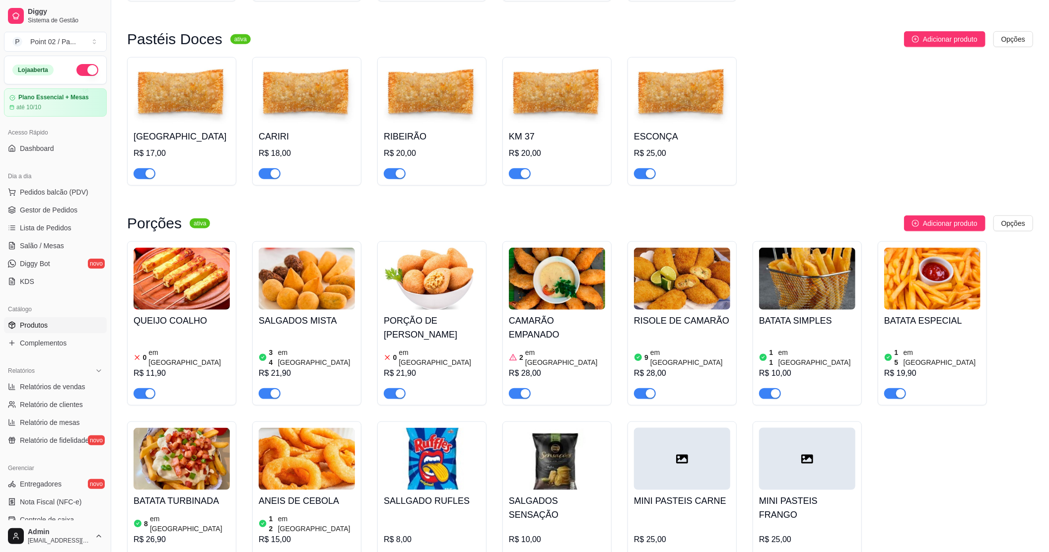
scroll to position [860, 0]
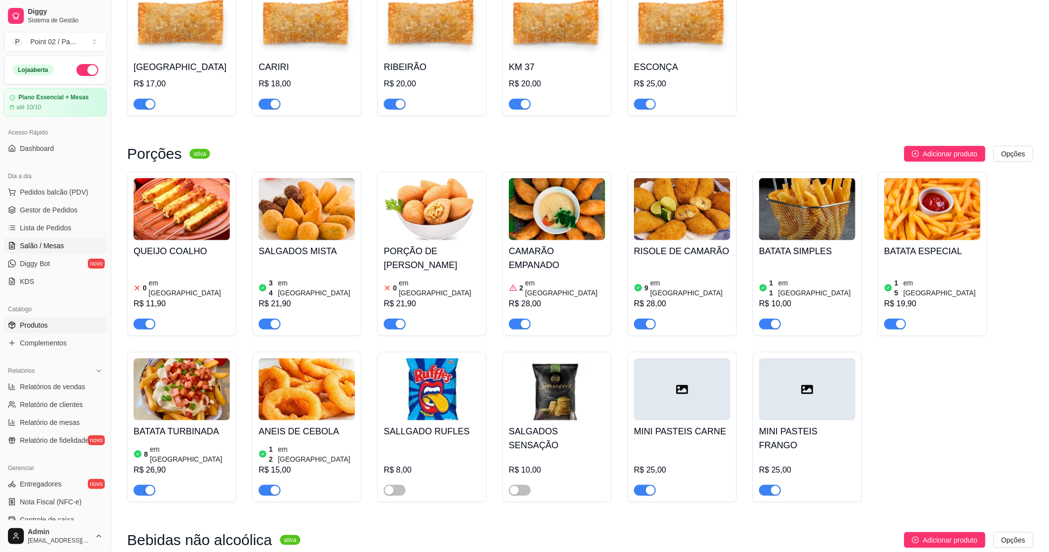
click at [48, 245] on span "Salão / Mesas" at bounding box center [42, 246] width 44 height 10
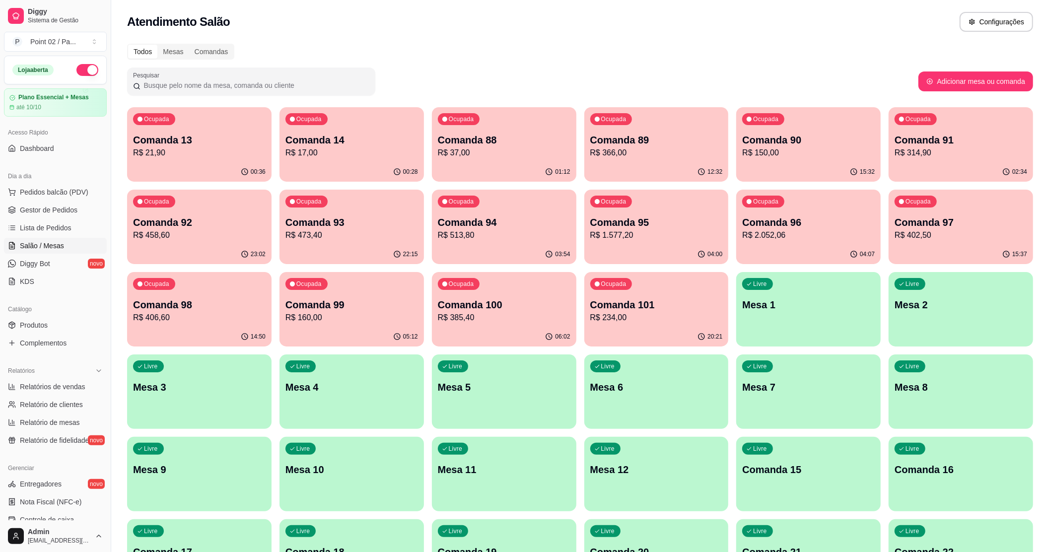
click at [50, 209] on span "Gestor de Pedidos" at bounding box center [49, 210] width 58 height 10
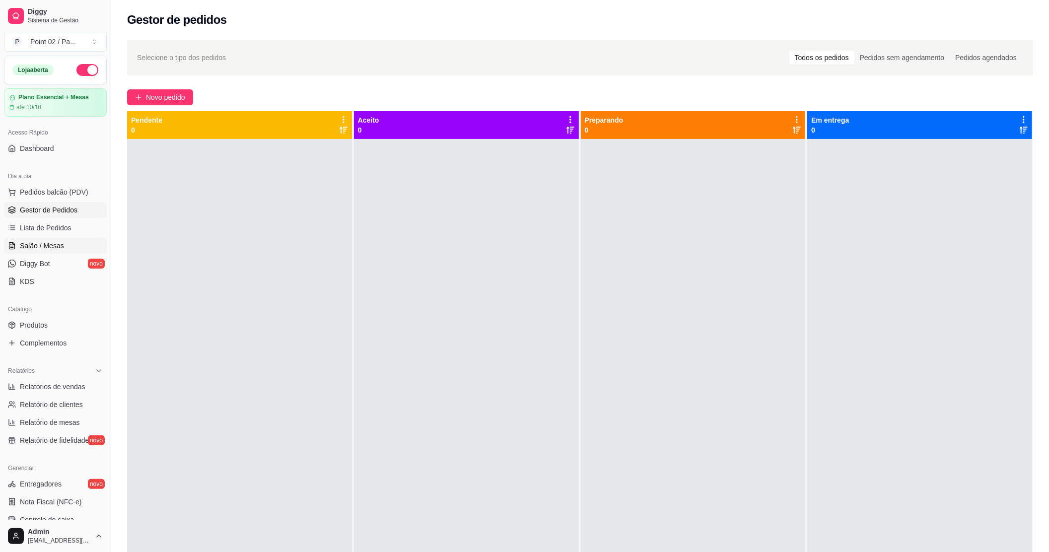
click at [88, 244] on link "Salão / Mesas" at bounding box center [55, 246] width 103 height 16
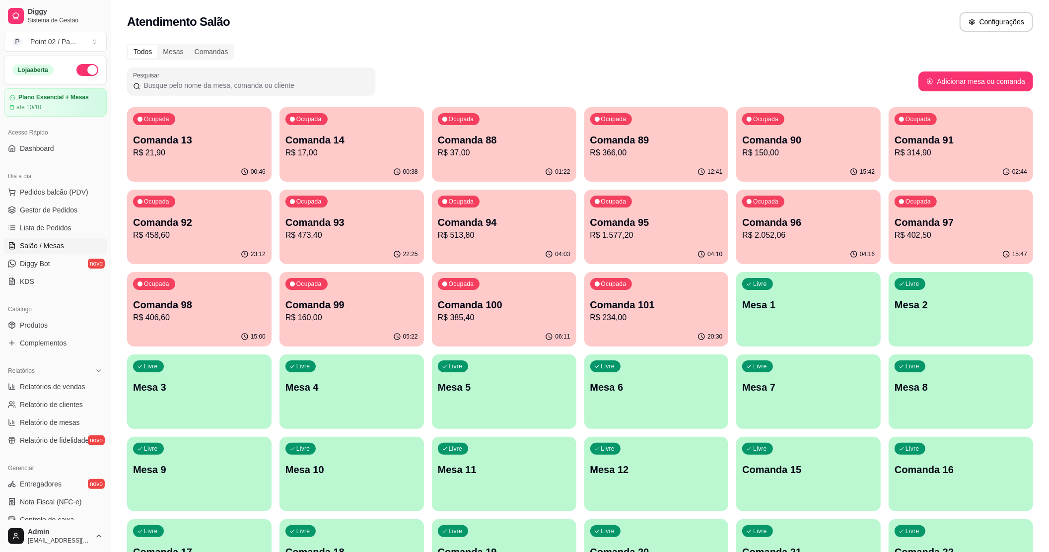
click at [245, 147] on p "R$ 21,90" at bounding box center [199, 153] width 133 height 12
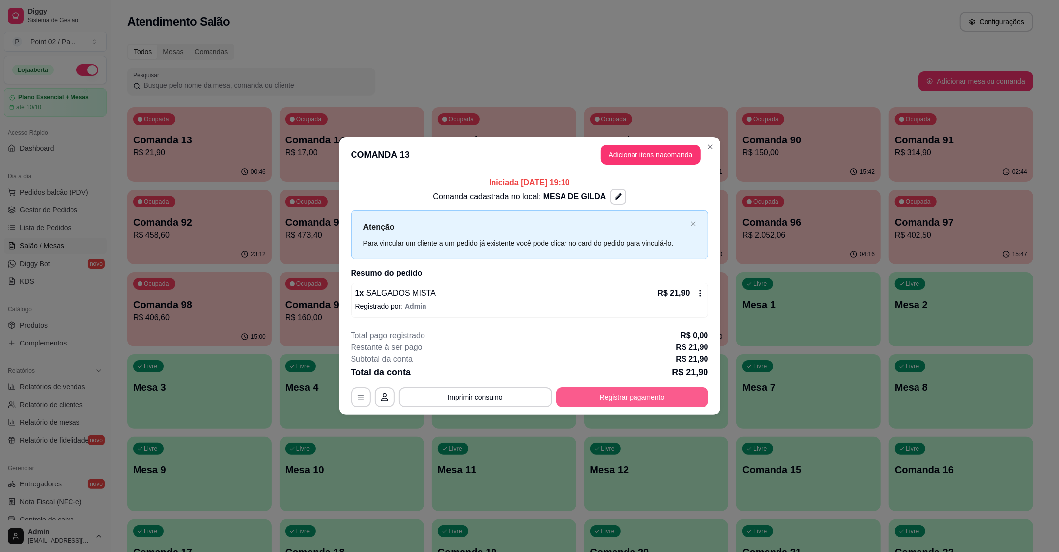
click at [632, 394] on button "Registrar pagamento" at bounding box center [632, 397] width 152 height 20
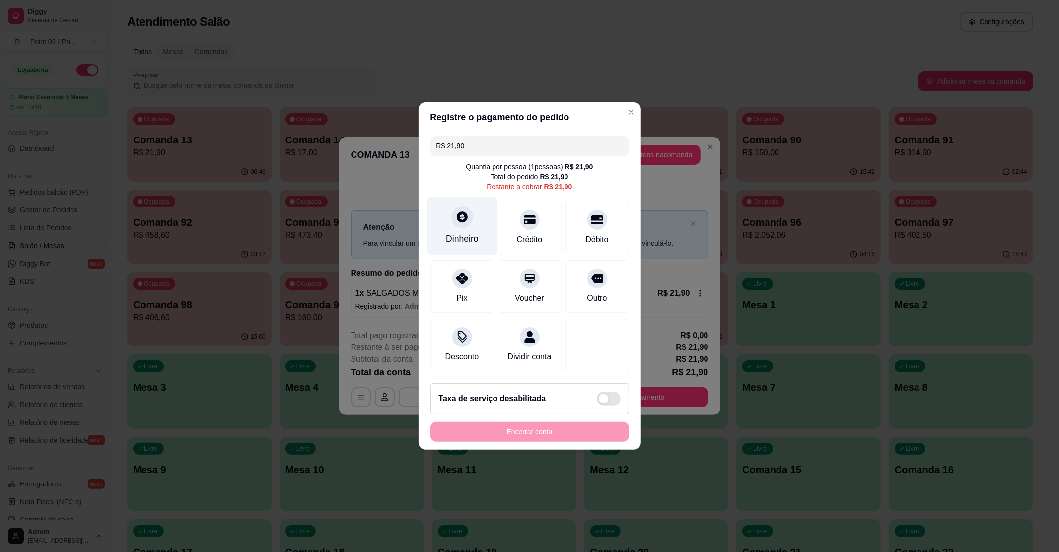
click at [476, 232] on div "Dinheiro" at bounding box center [462, 238] width 33 height 13
type input "R$ 0,00"
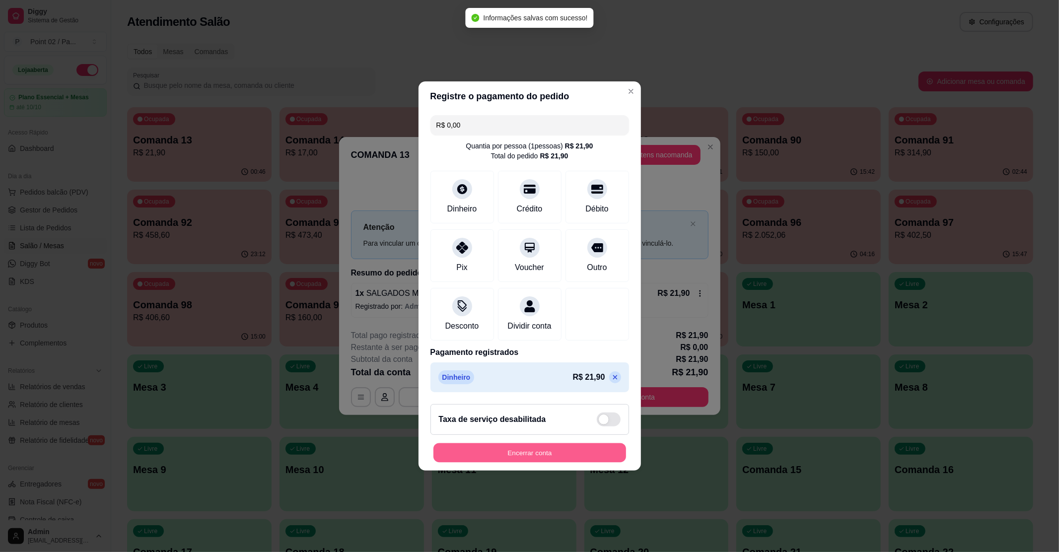
click at [547, 459] on button "Encerrar conta" at bounding box center [529, 452] width 193 height 19
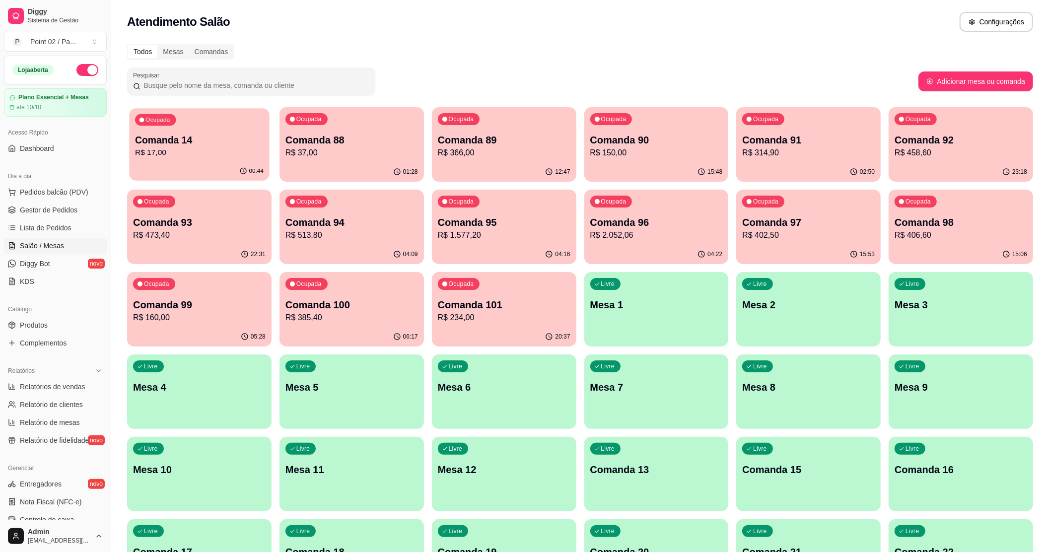
click at [236, 114] on div "Ocupada Comanda 14 R$ 17,00" at bounding box center [199, 135] width 140 height 54
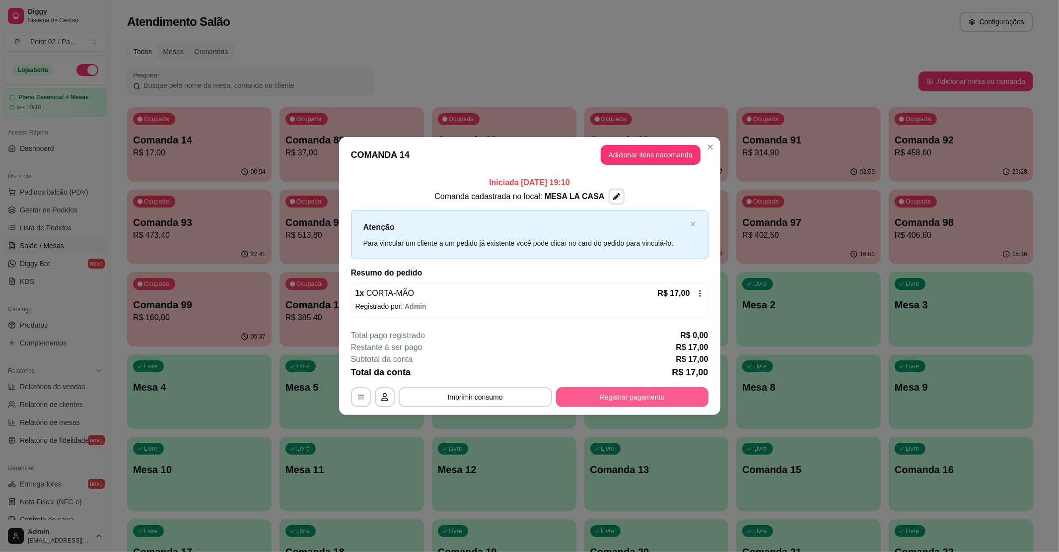
click at [650, 397] on button "Registrar pagamento" at bounding box center [632, 397] width 152 height 20
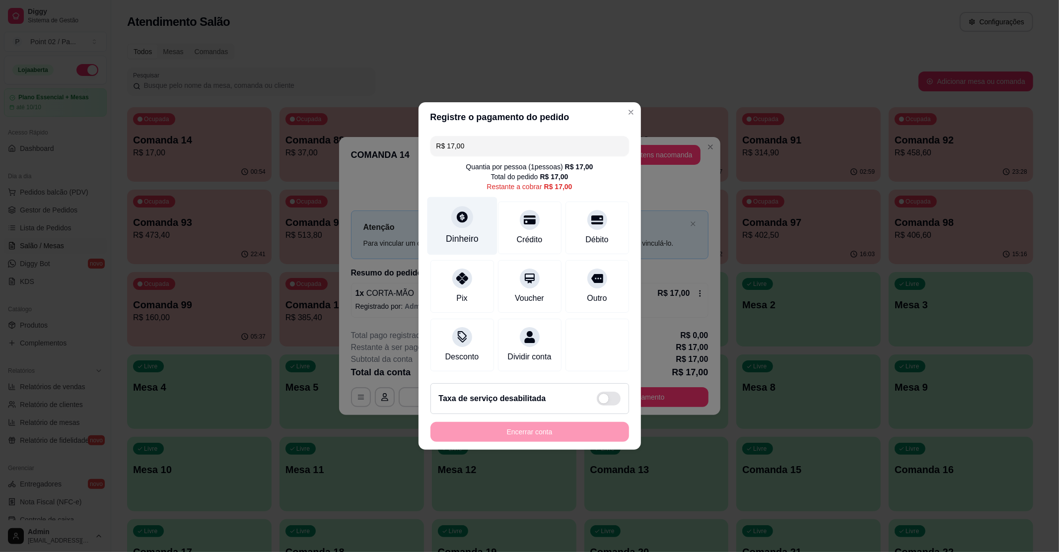
click at [480, 229] on div "Dinheiro" at bounding box center [462, 226] width 70 height 58
type input "R$ 0,00"
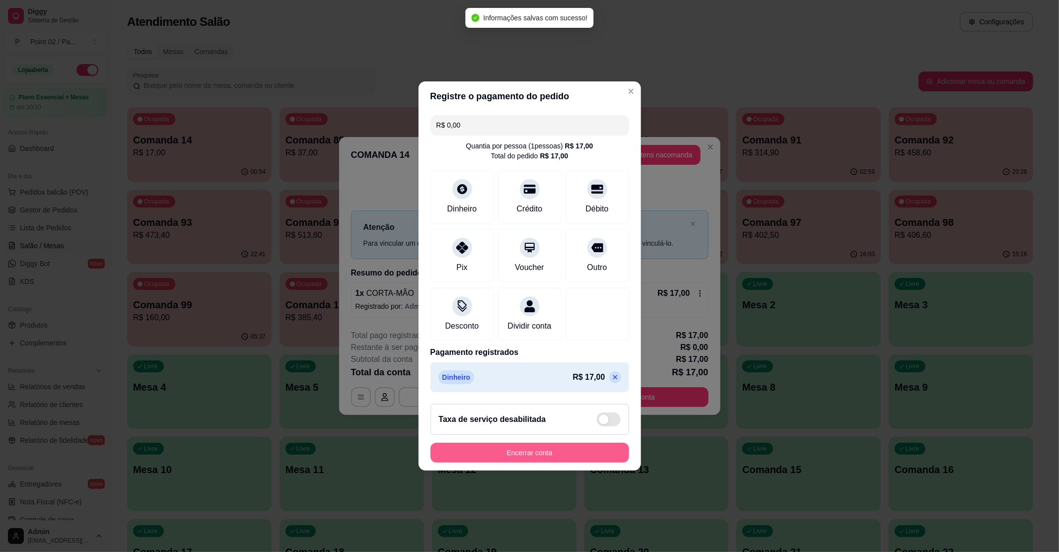
click at [579, 455] on button "Encerrar conta" at bounding box center [529, 453] width 199 height 20
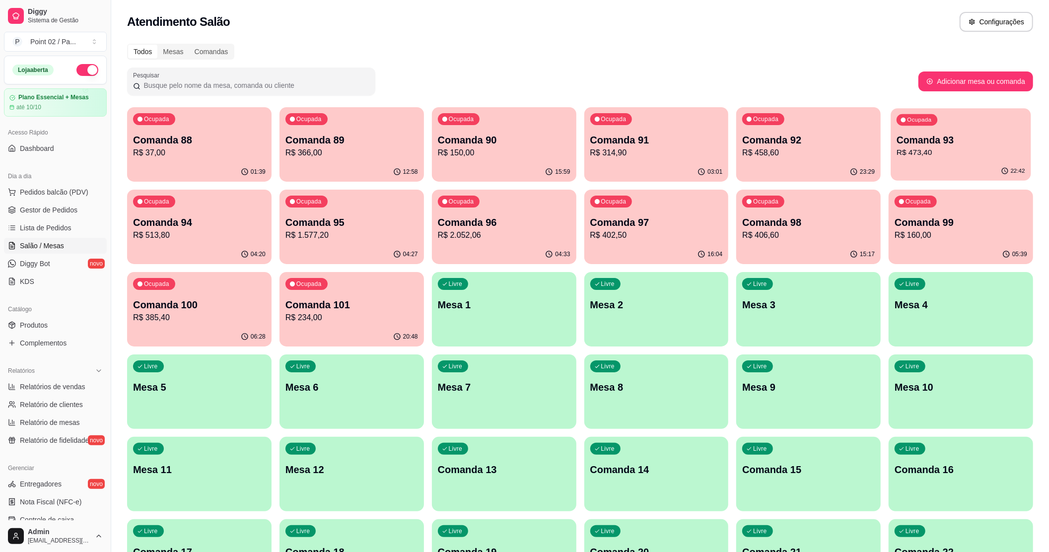
click at [968, 152] on p "R$ 473,40" at bounding box center [960, 152] width 129 height 11
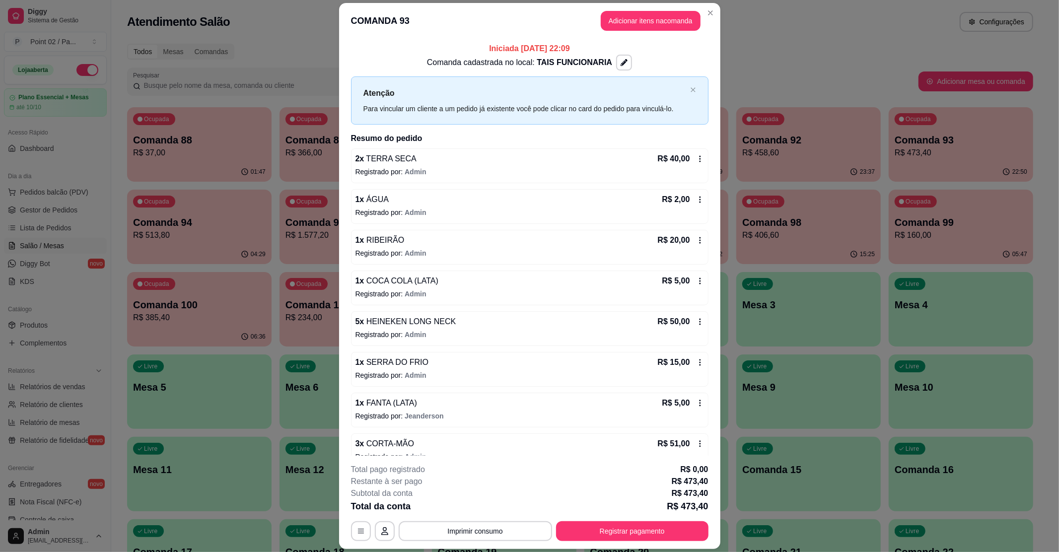
drag, startPoint x: 409, startPoint y: 372, endPoint x: 410, endPoint y: 378, distance: 5.5
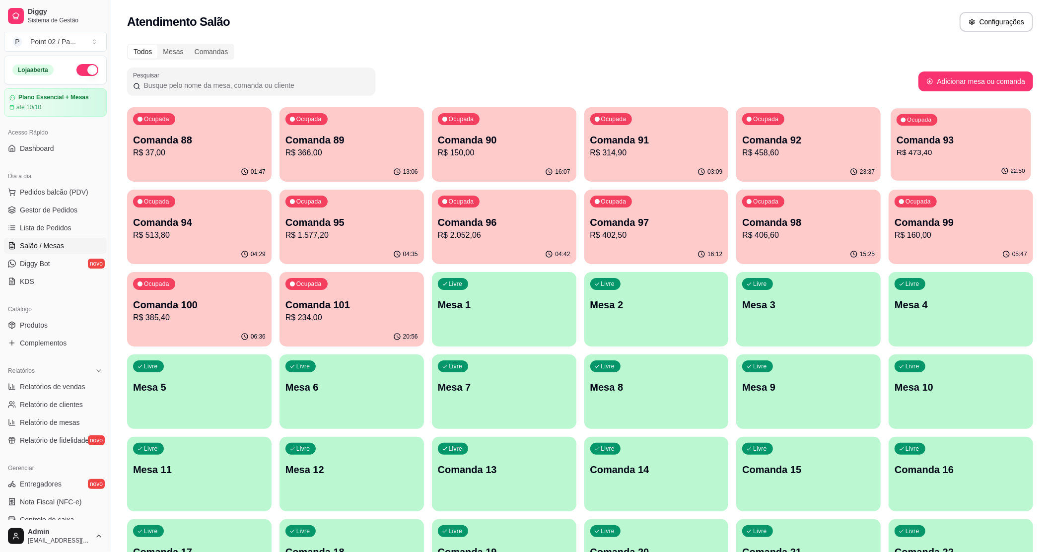
click at [925, 138] on p "Comanda 93" at bounding box center [960, 140] width 129 height 13
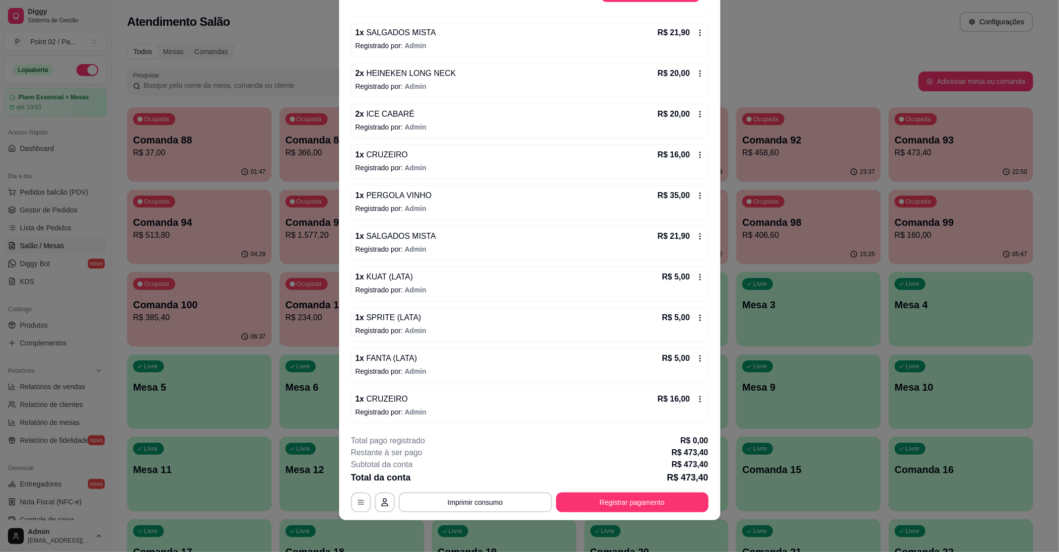
scroll to position [798, 0]
click at [527, 326] on p "Registrado por: Admin" at bounding box center [529, 331] width 348 height 10
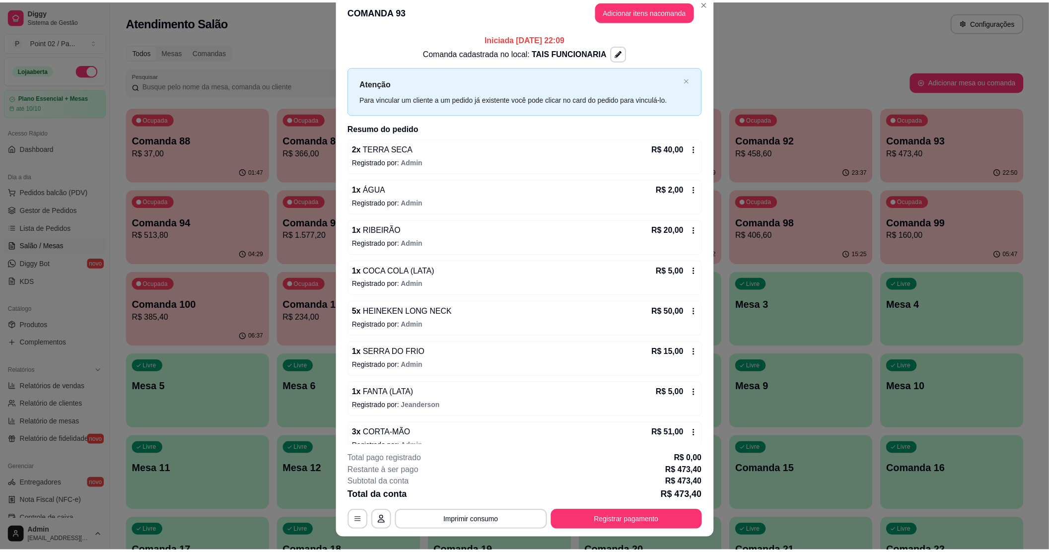
scroll to position [0, 0]
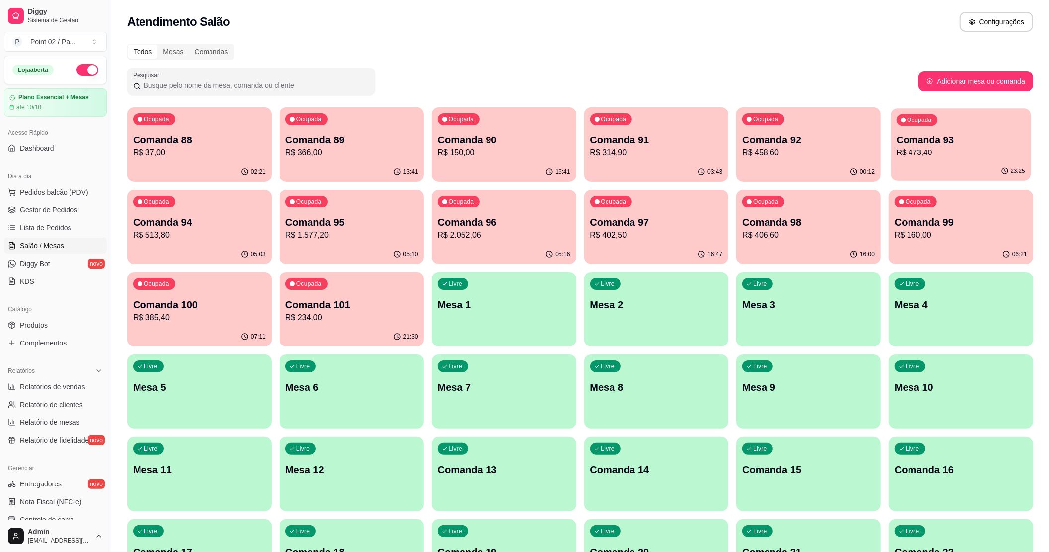
click at [953, 169] on div "23:25" at bounding box center [961, 171] width 140 height 19
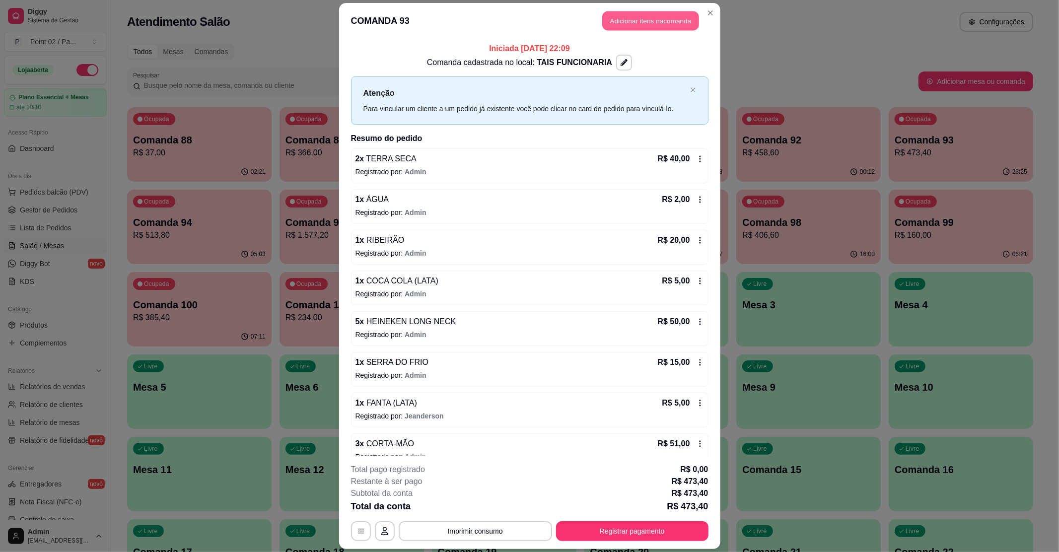
click at [663, 18] on button "Adicionar itens na comanda" at bounding box center [650, 20] width 97 height 19
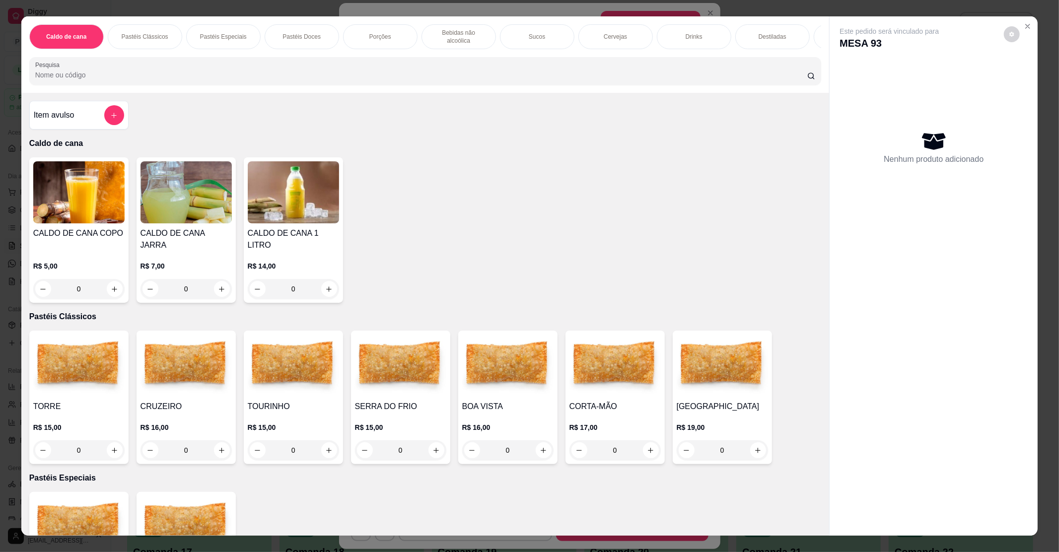
click at [80, 365] on img at bounding box center [78, 366] width 91 height 62
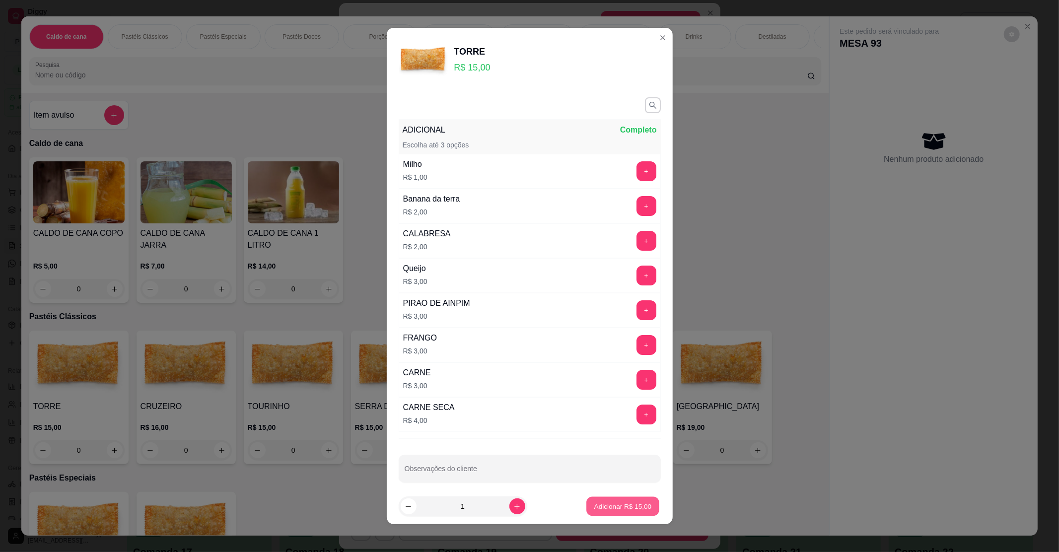
click at [615, 503] on p "Adicionar R$ 15,00" at bounding box center [623, 506] width 58 height 9
type input "1"
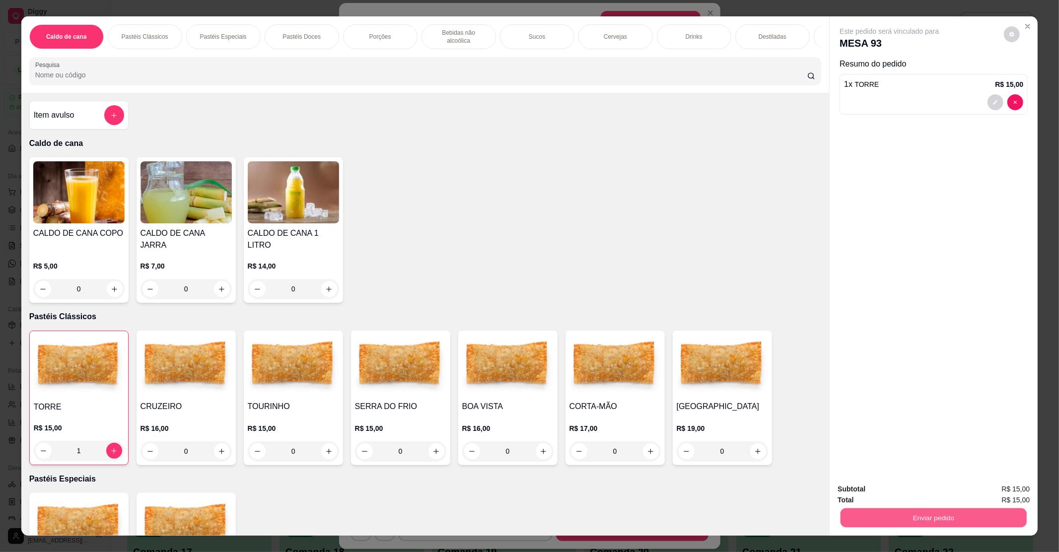
click at [951, 511] on button "Enviar pedido" at bounding box center [933, 517] width 186 height 19
click at [1005, 493] on button "Enviar pedido" at bounding box center [1003, 493] width 56 height 19
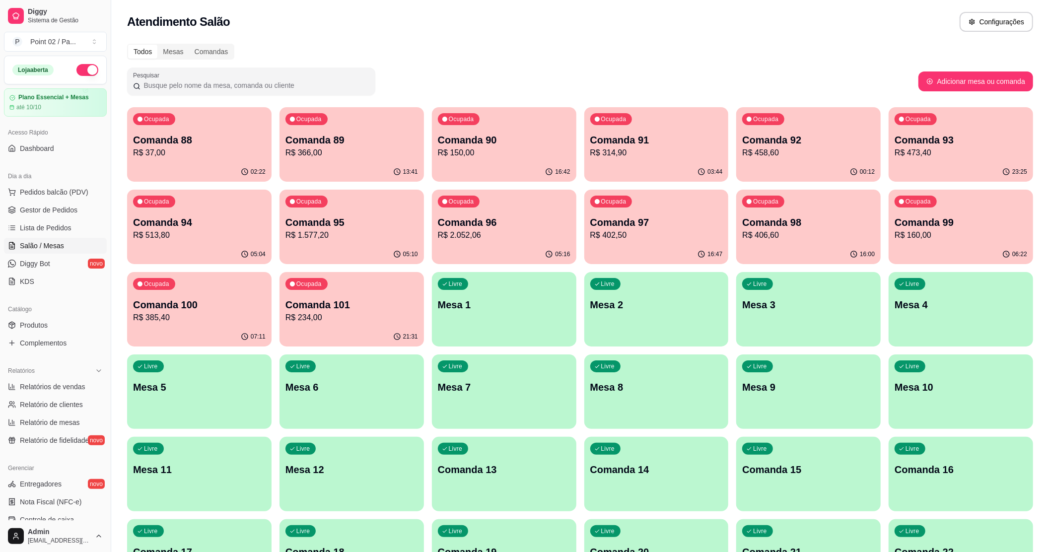
click at [914, 156] on p "R$ 473,40" at bounding box center [960, 153] width 133 height 12
click at [779, 158] on p "R$ 458,60" at bounding box center [808, 152] width 129 height 11
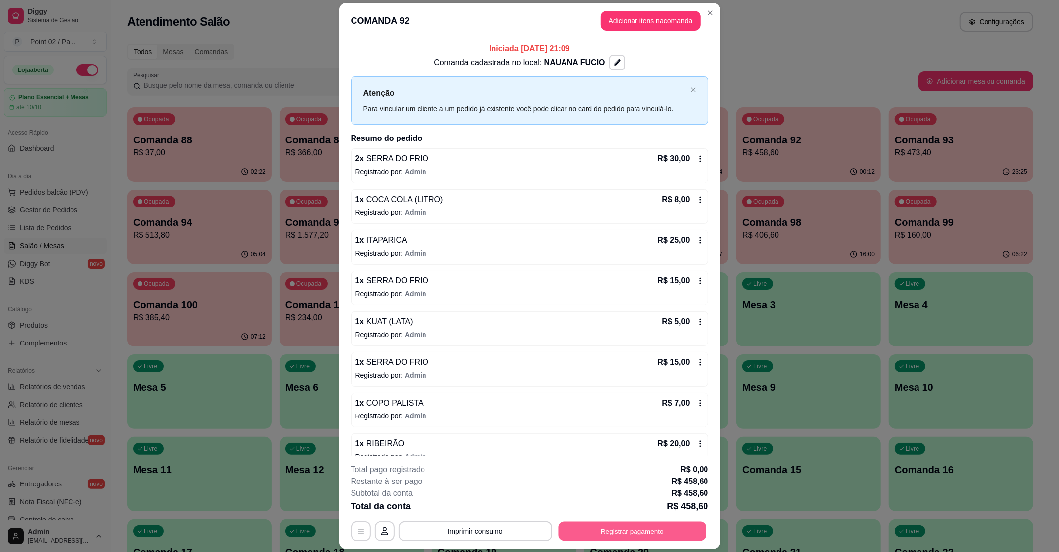
click at [649, 525] on button "Registrar pagamento" at bounding box center [632, 531] width 148 height 19
click at [640, 17] on button "Adicionar itens na comanda" at bounding box center [650, 20] width 97 height 19
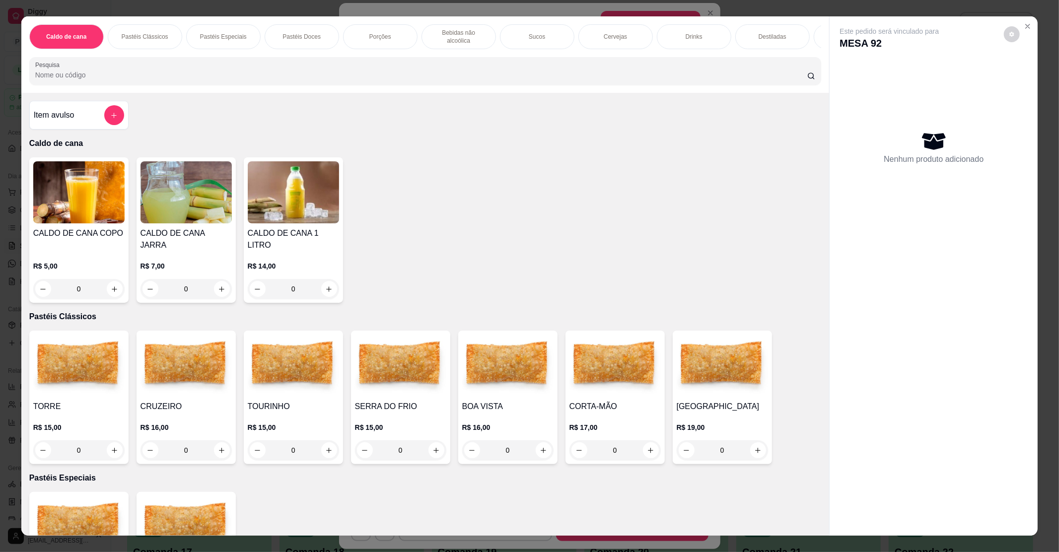
click at [199, 381] on img at bounding box center [185, 366] width 91 height 62
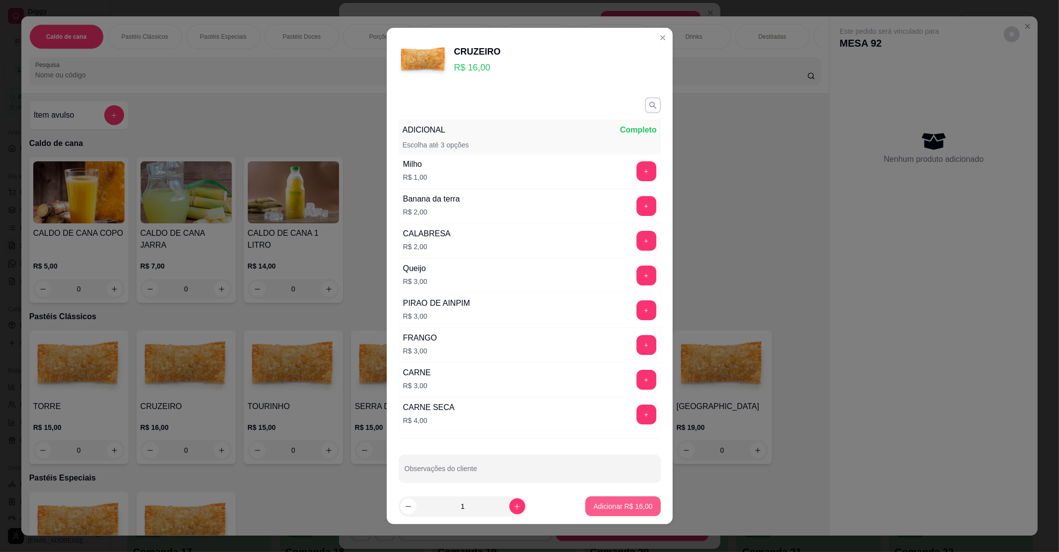
click at [585, 501] on button "Adicionar R$ 16,00" at bounding box center [622, 506] width 75 height 20
type input "1"
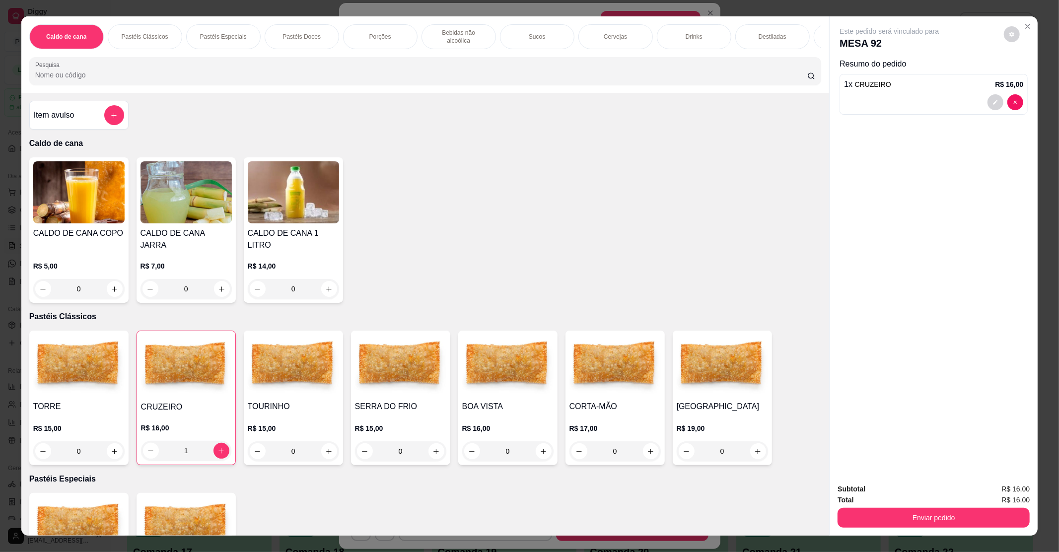
click at [962, 527] on div "Subtotal R$ 16,00 Total R$ 16,00 Enviar pedido" at bounding box center [933, 505] width 208 height 60
click at [962, 518] on button "Enviar pedido" at bounding box center [933, 518] width 192 height 20
click at [1000, 487] on button "Enviar pedido" at bounding box center [1003, 493] width 55 height 18
